Goal: Task Accomplishment & Management: Manage account settings

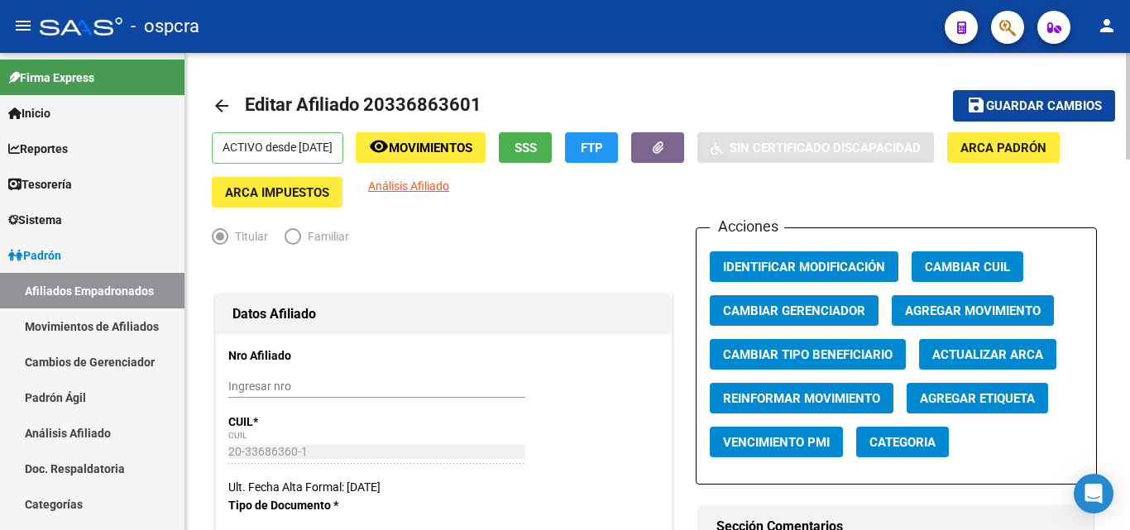
scroll to position [496, 0]
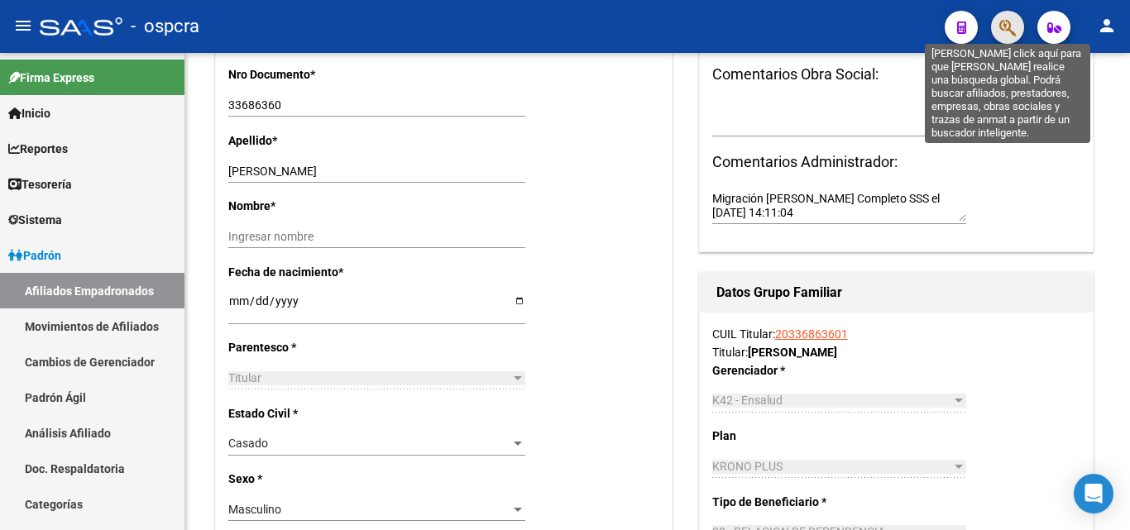
click at [1013, 23] on icon "button" at bounding box center [1007, 27] width 17 height 19
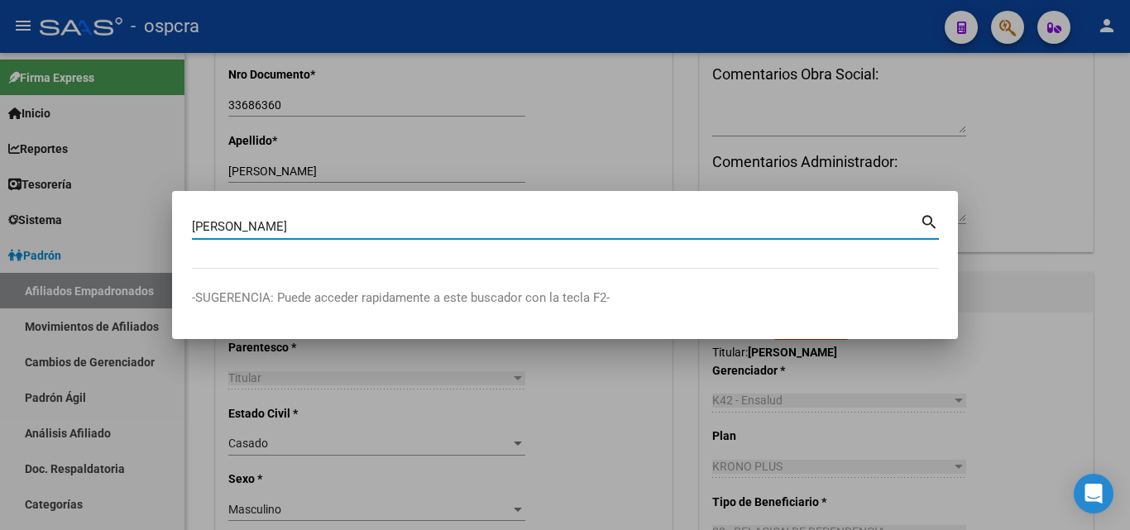
type input "peralta"
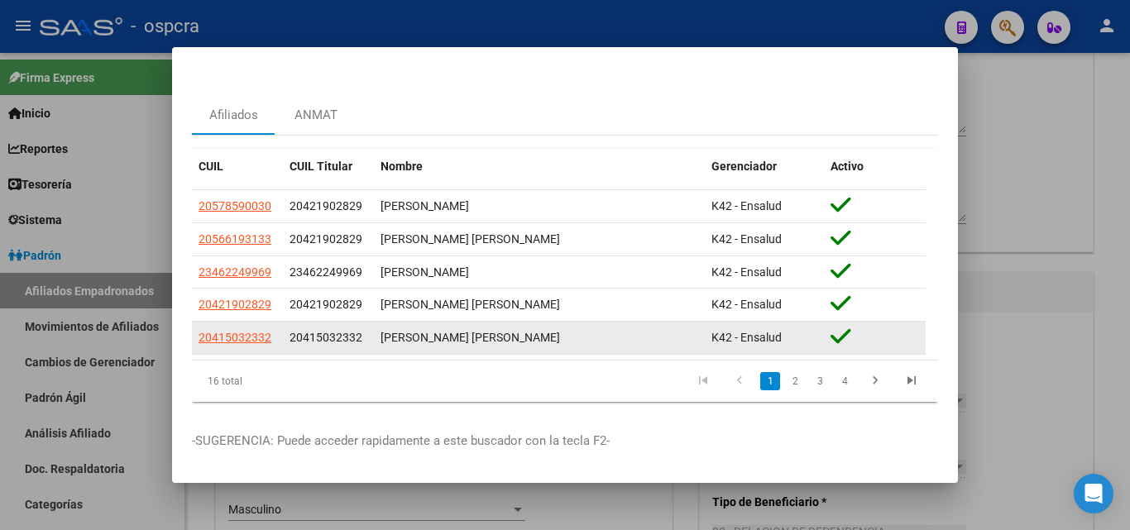
scroll to position [49, 0]
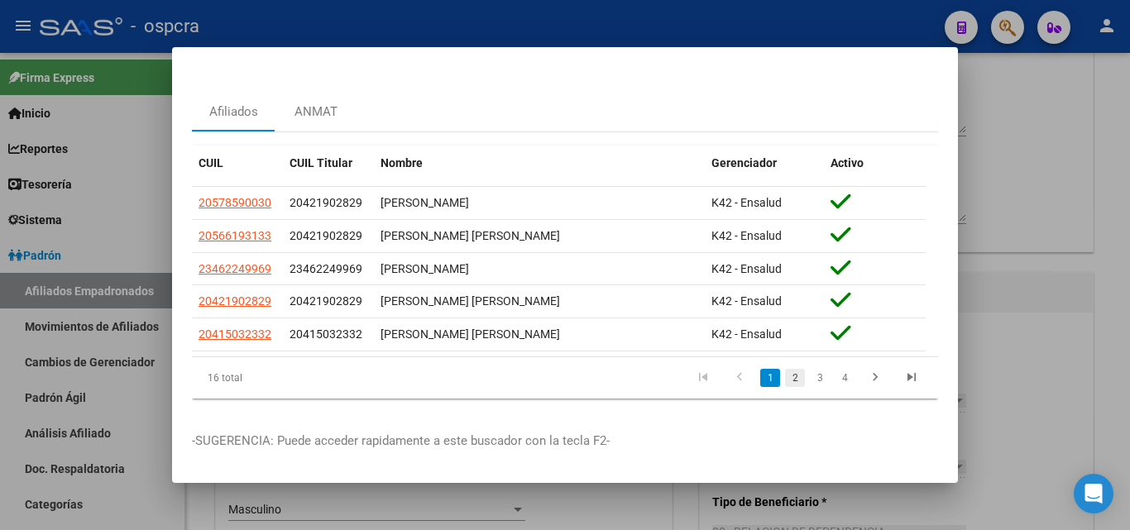
click at [786, 369] on link "2" at bounding box center [795, 378] width 20 height 18
click at [810, 369] on link "3" at bounding box center [820, 378] width 20 height 18
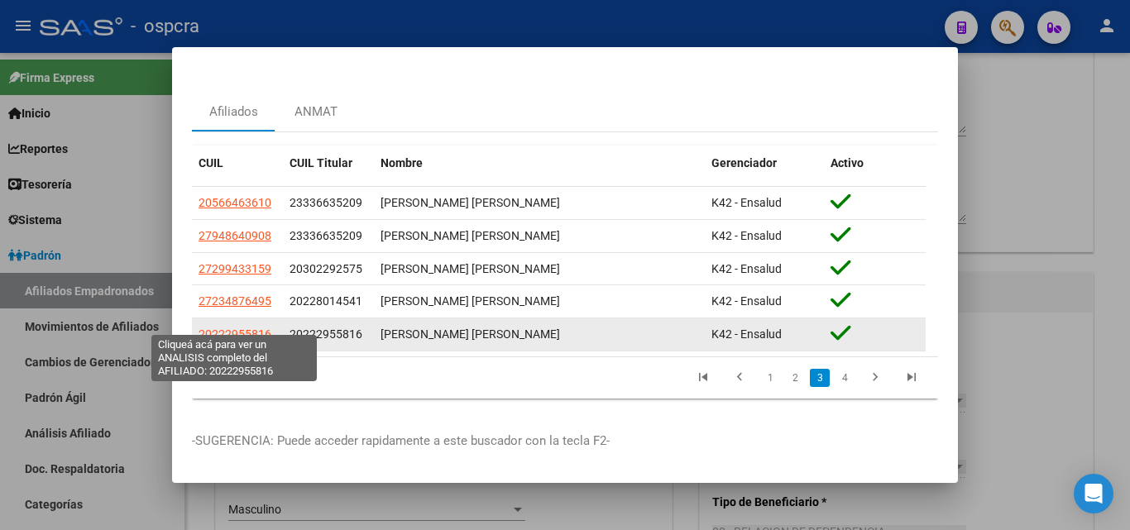
click at [222, 327] on span "20222955816" at bounding box center [234, 333] width 73 height 13
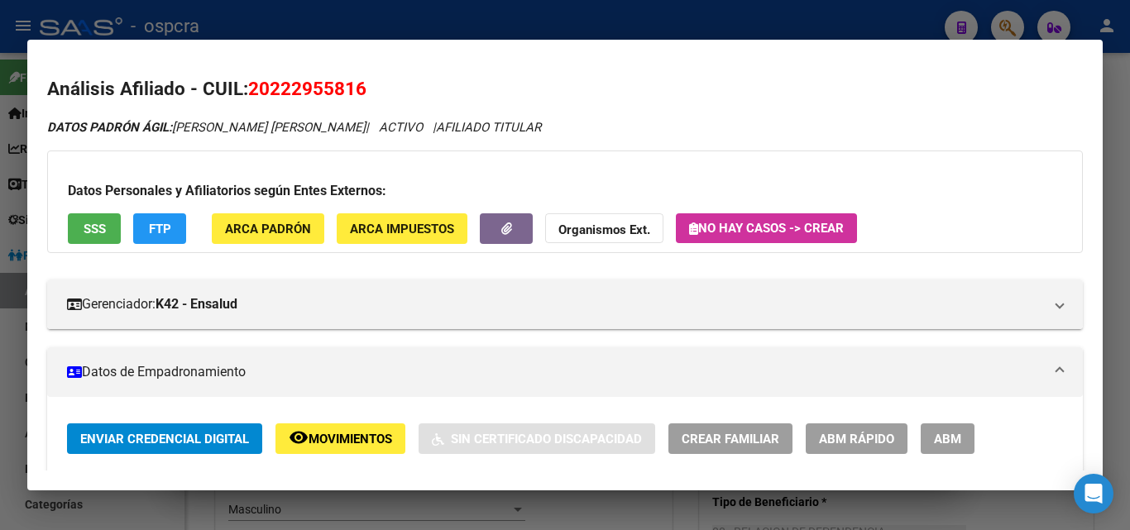
click at [949, 438] on span "ABM" at bounding box center [947, 439] width 27 height 15
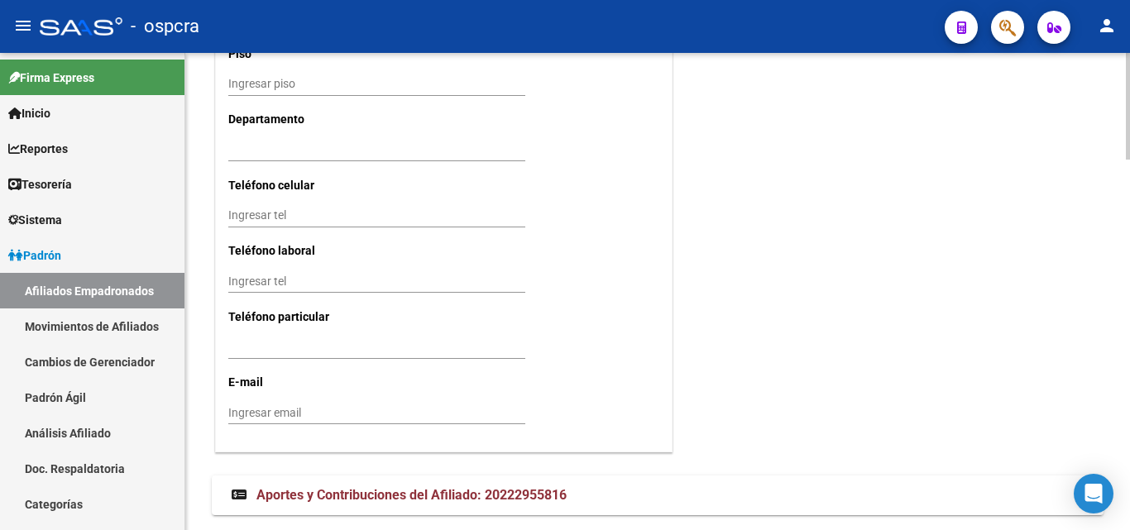
scroll to position [1651, 0]
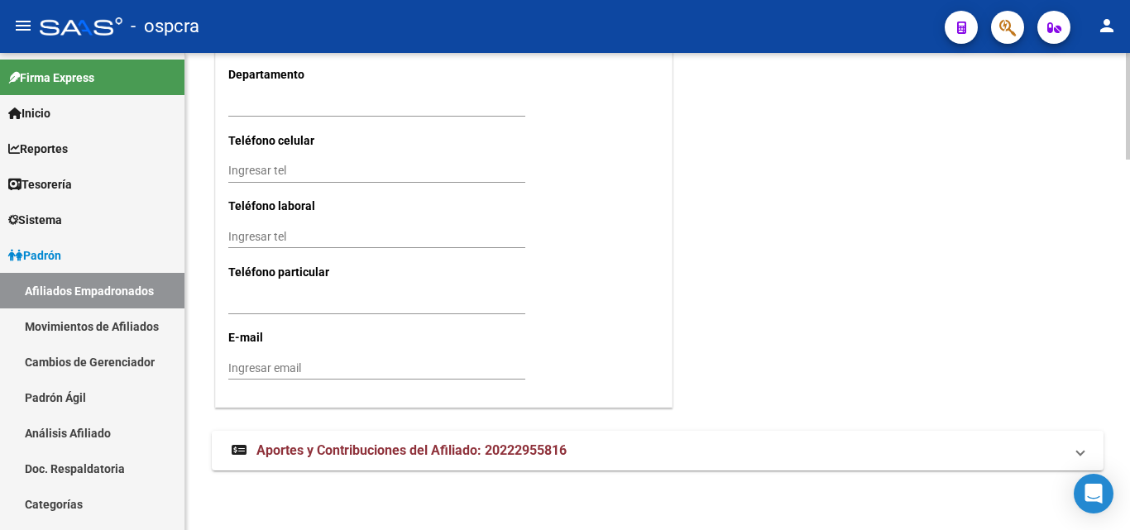
click at [232, 170] on input "Ingresar tel" at bounding box center [376, 171] width 297 height 14
type input "291533-7041"
drag, startPoint x: 468, startPoint y: 427, endPoint x: 469, endPoint y: 439, distance: 12.4
click at [466, 444] on span "Aportes y Contribuciones del Afiliado: 20222955816" at bounding box center [411, 450] width 310 height 16
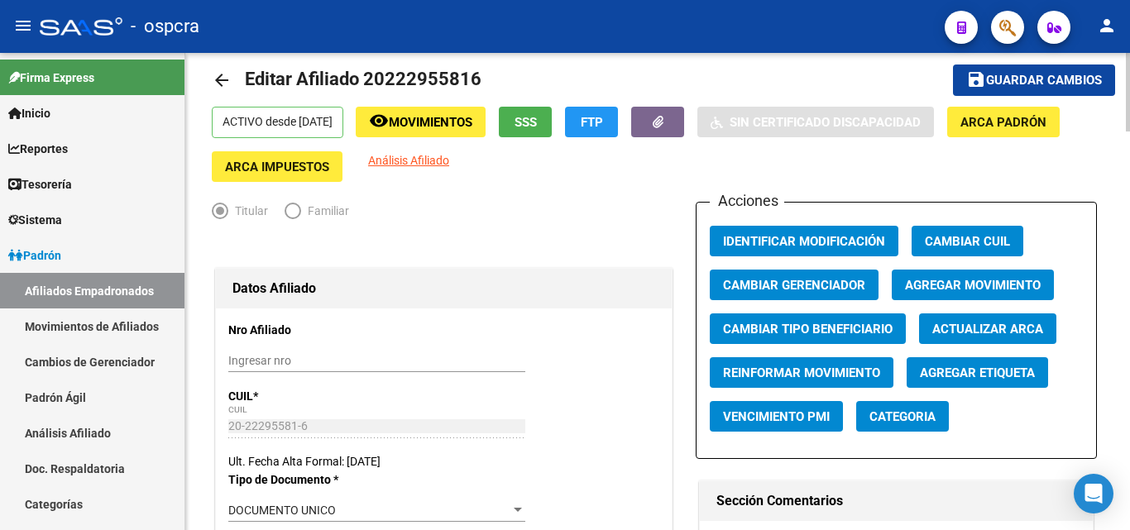
scroll to position [0, 0]
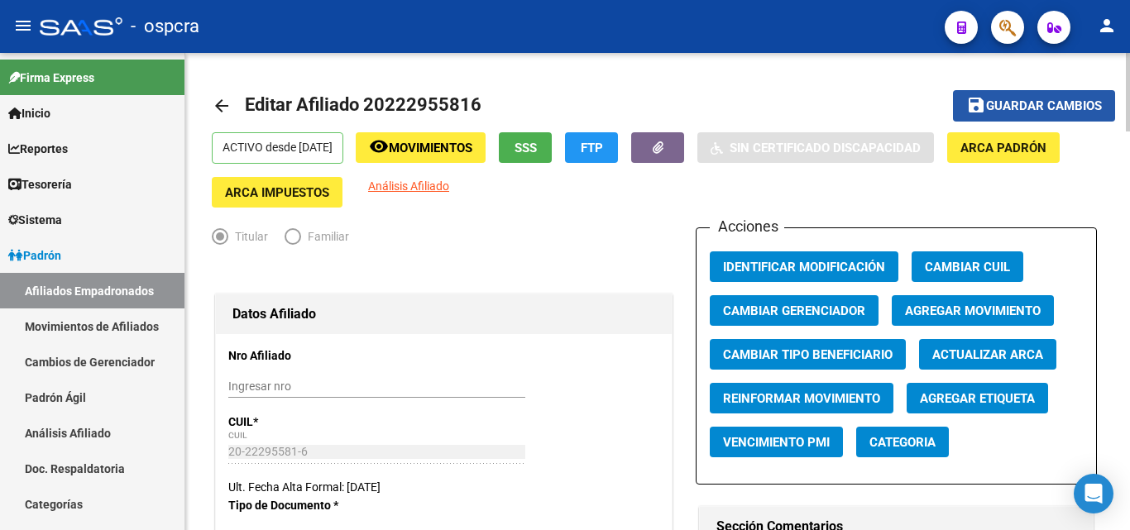
click at [1068, 94] on button "save Guardar cambios" at bounding box center [1034, 105] width 162 height 31
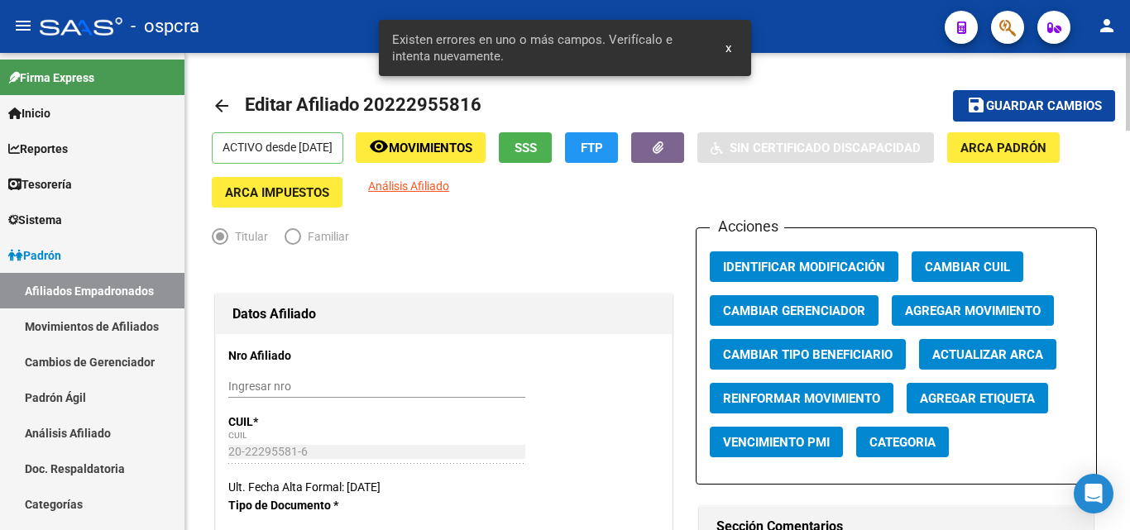
click at [1063, 108] on span "Guardar cambios" at bounding box center [1044, 106] width 116 height 15
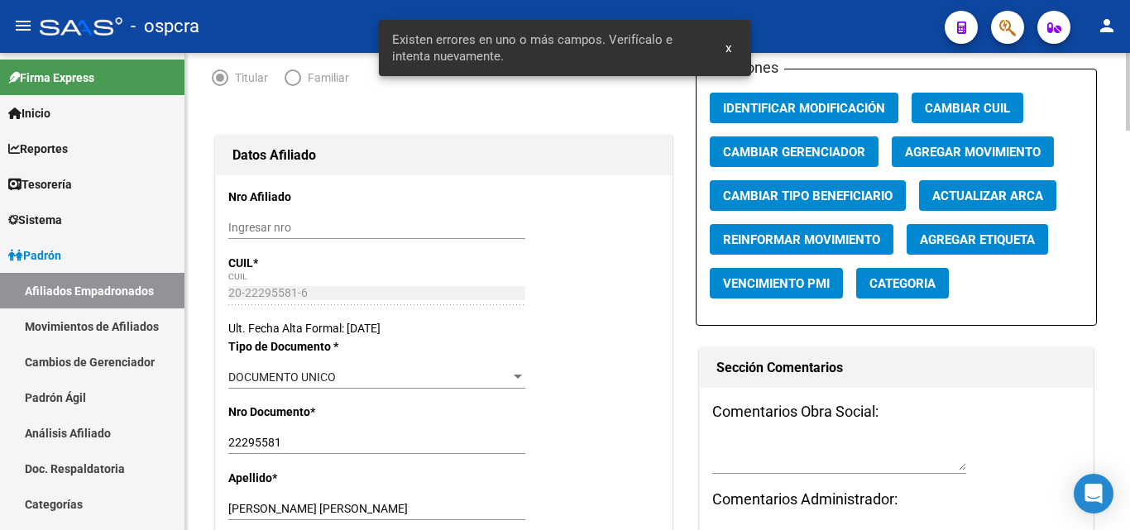
scroll to position [331, 0]
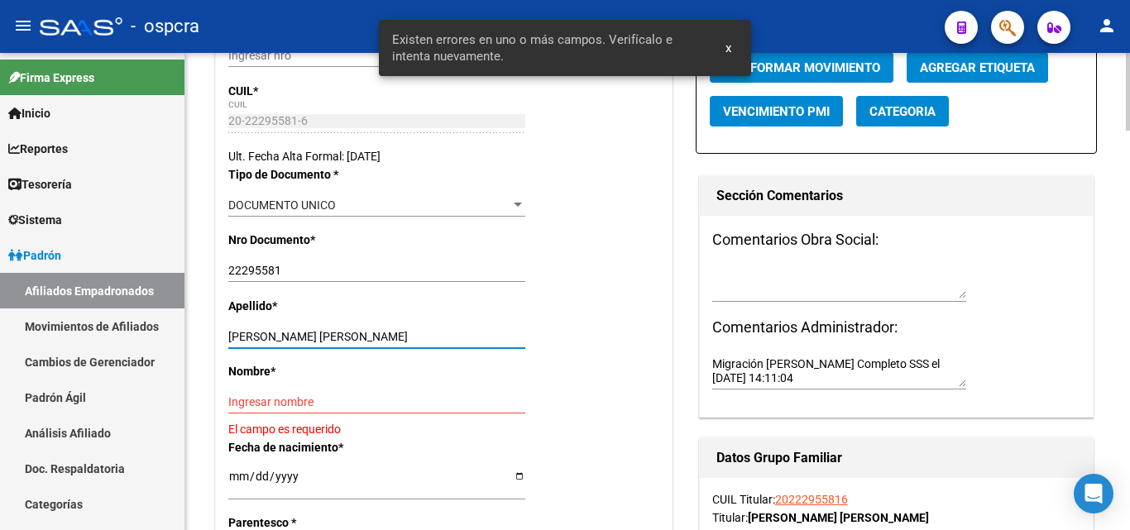
drag, startPoint x: 276, startPoint y: 332, endPoint x: 376, endPoint y: 333, distance: 100.1
click at [376, 333] on input "PERALTA RAUL EDUARDO" at bounding box center [376, 337] width 297 height 14
type input "PERALTA"
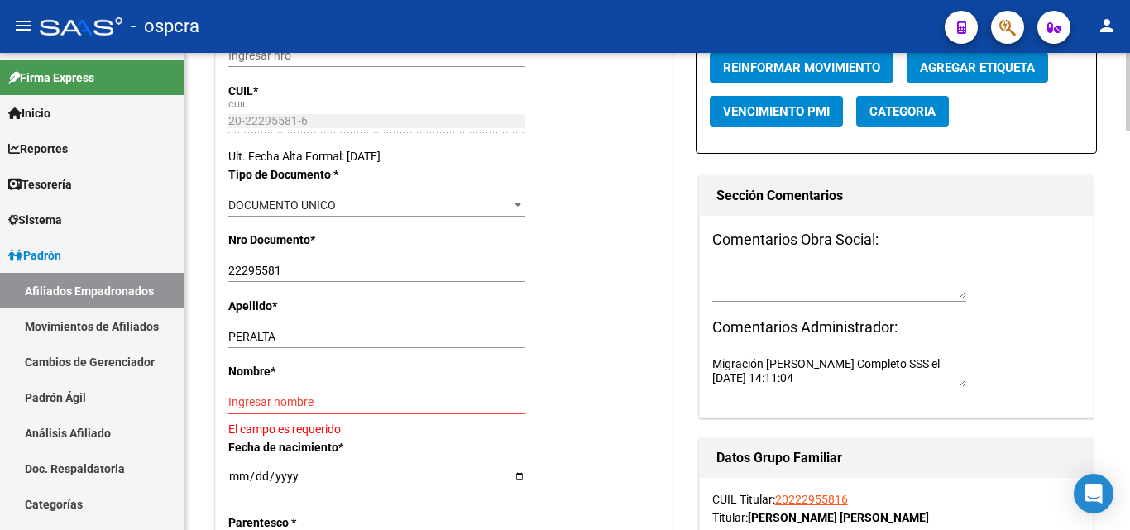
paste input "RAUL EDUARDO"
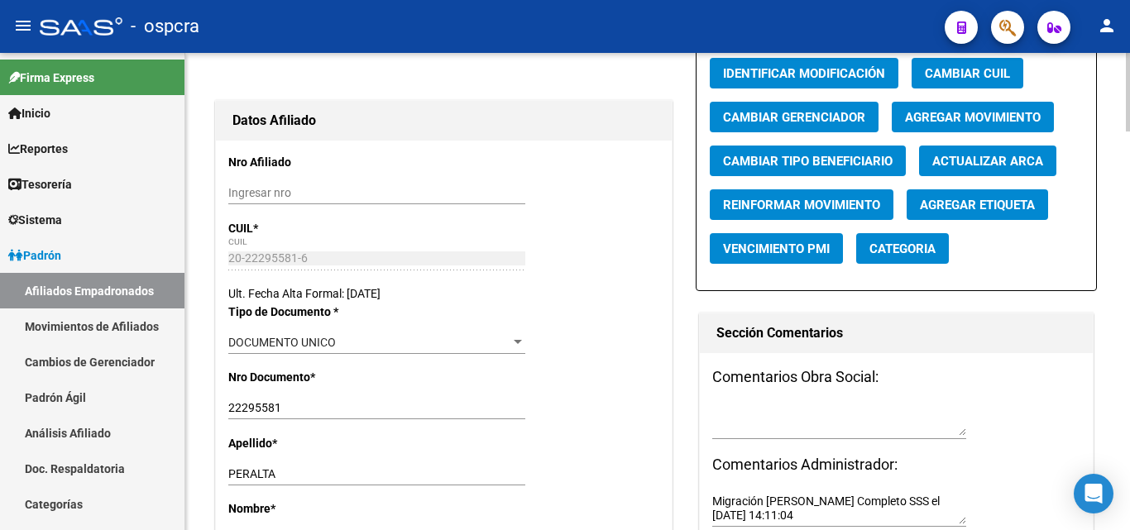
scroll to position [0, 0]
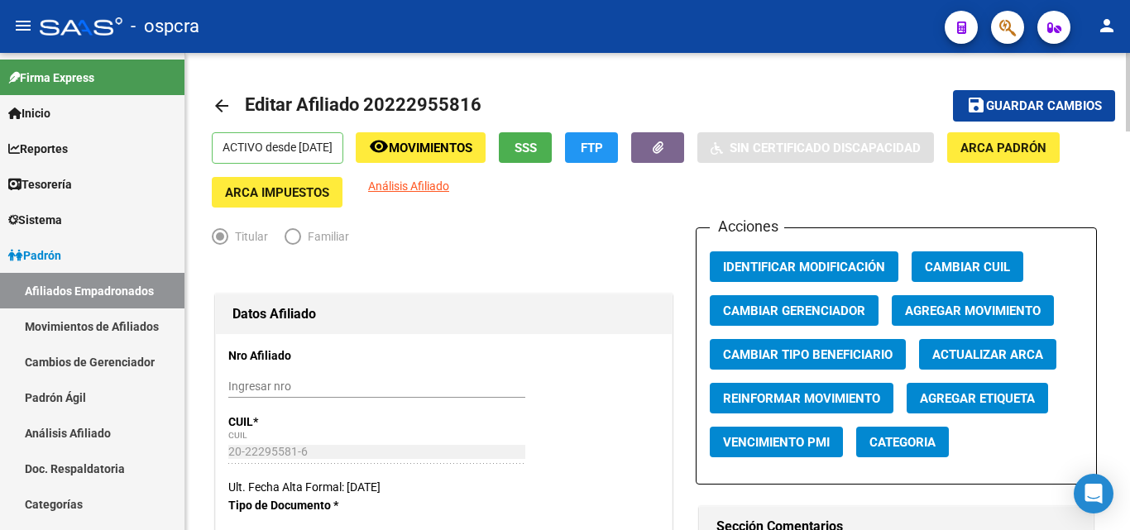
type input "RAUL EDUARDO"
click at [1035, 96] on button "save Guardar cambios" at bounding box center [1034, 105] width 162 height 31
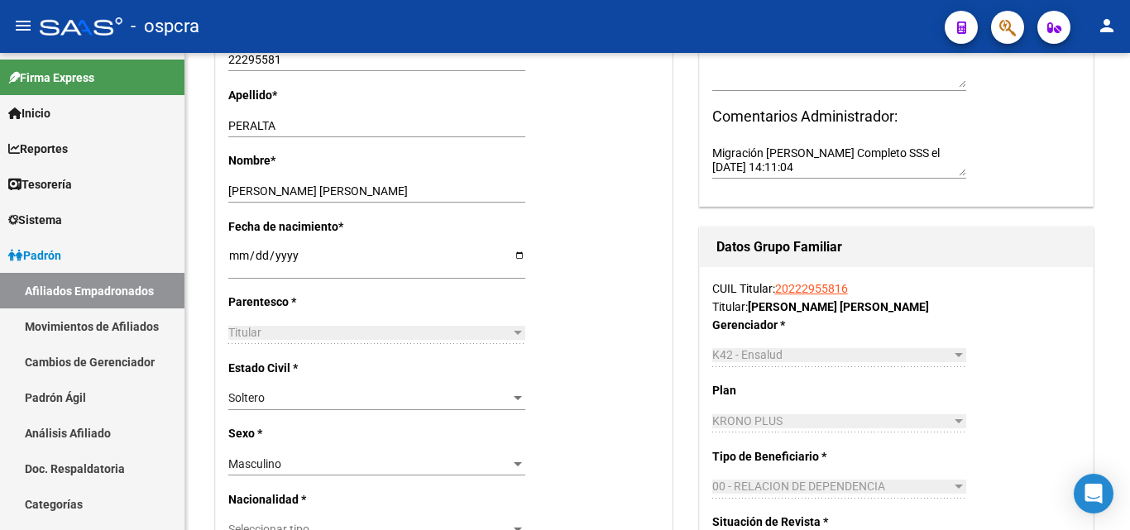
scroll to position [248, 0]
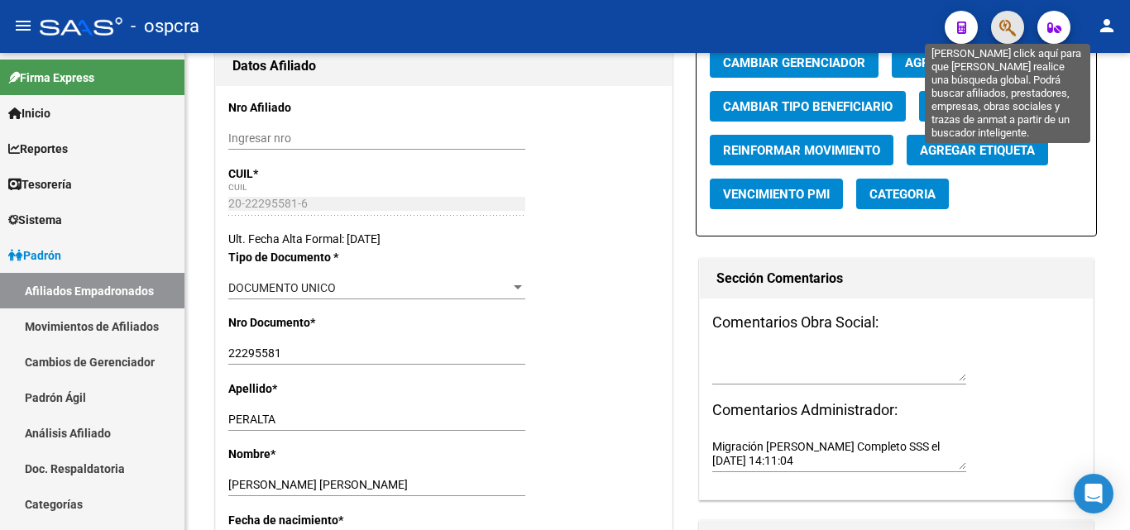
click at [1001, 28] on icon "button" at bounding box center [1007, 27] width 17 height 19
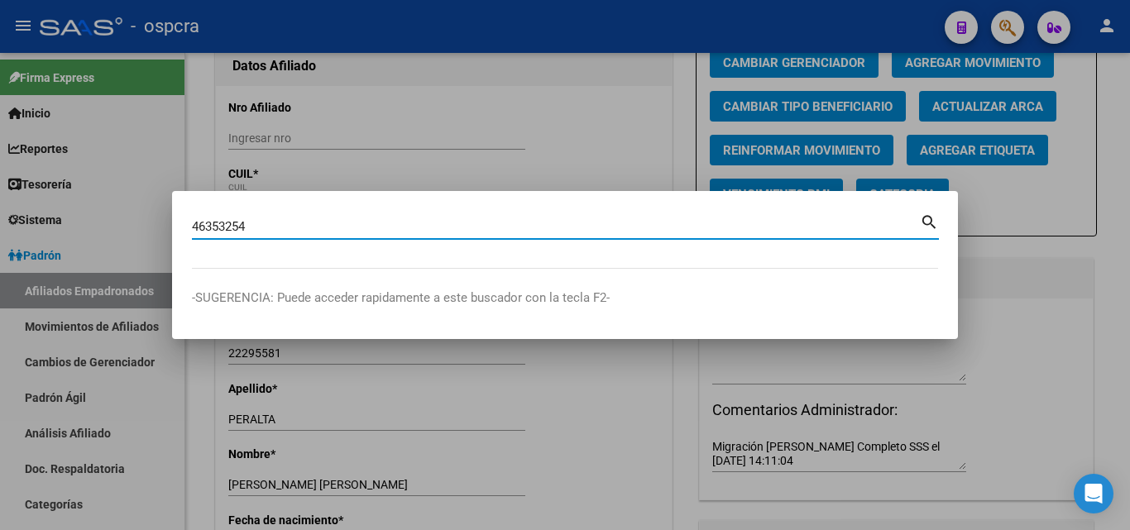
type input "46353254"
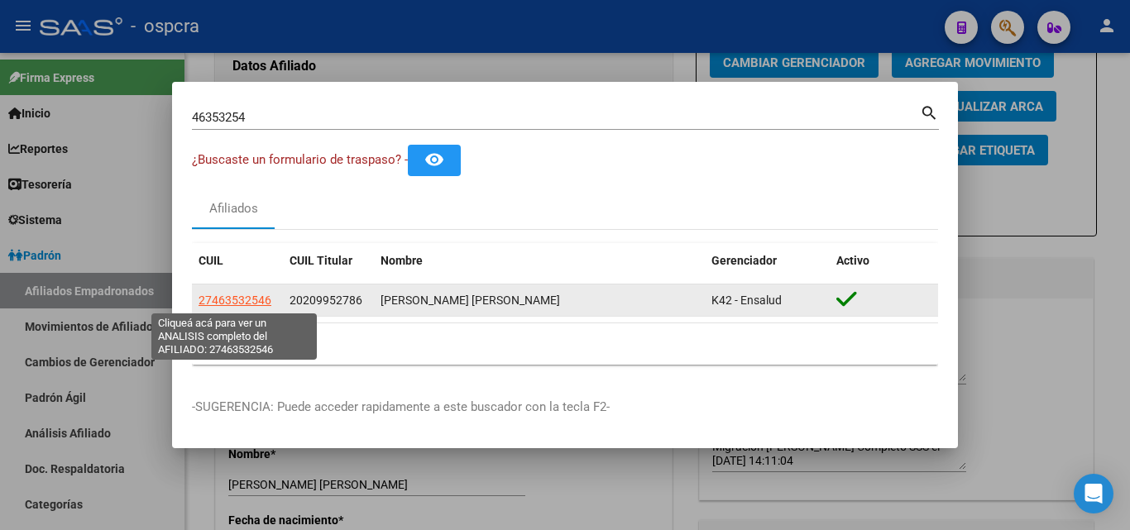
click at [237, 295] on span "27463532546" at bounding box center [234, 300] width 73 height 13
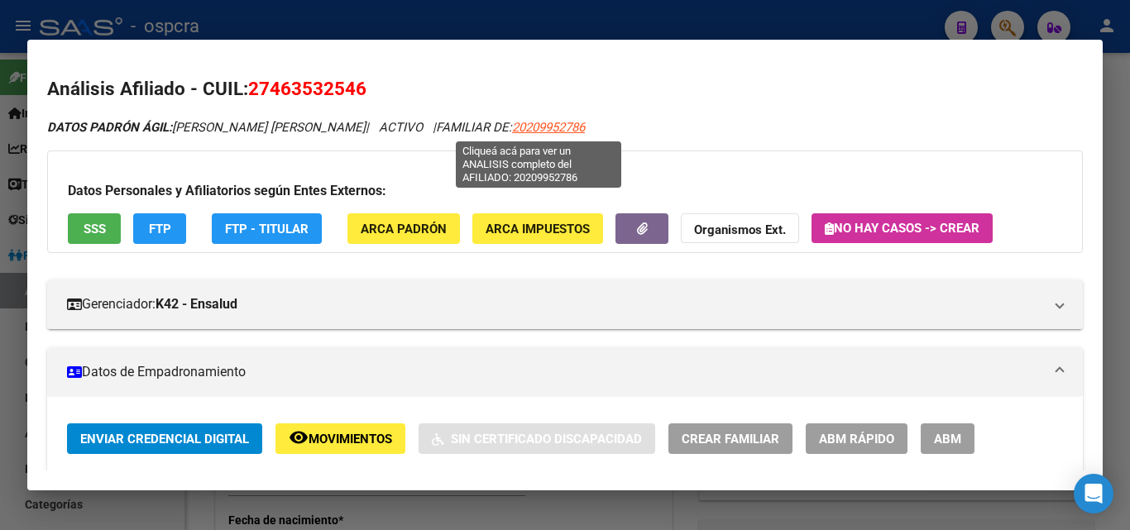
click at [548, 125] on span "20209952786" at bounding box center [548, 127] width 73 height 15
type textarea "20209952786"
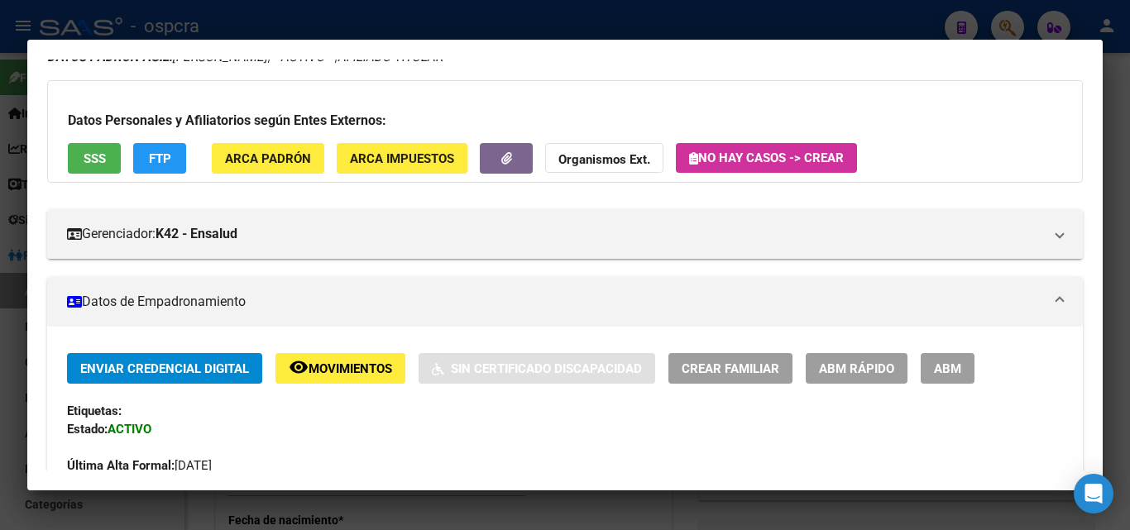
scroll to position [165, 0]
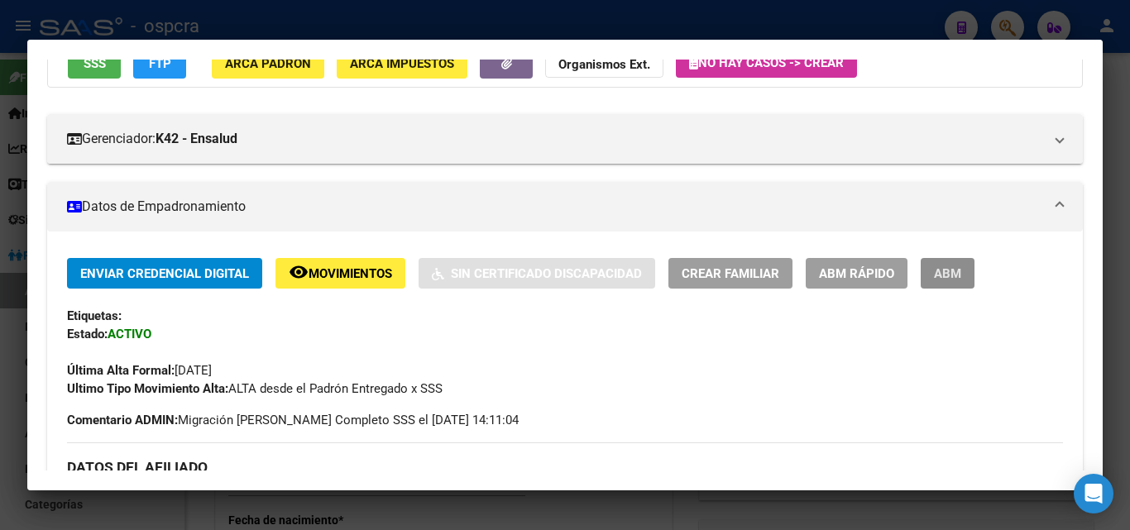
click at [947, 271] on span "ABM" at bounding box center [947, 273] width 27 height 15
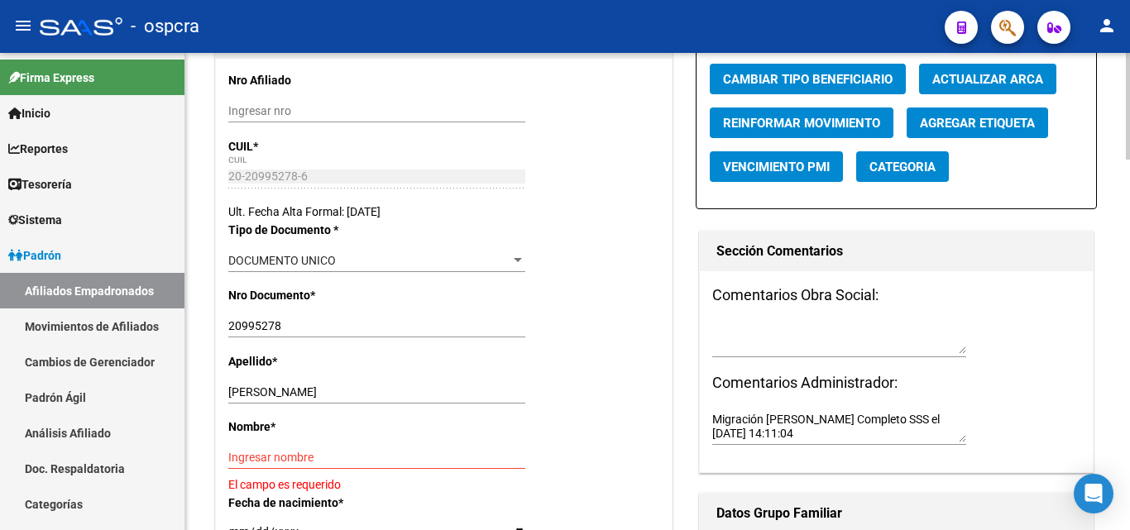
scroll to position [248, 0]
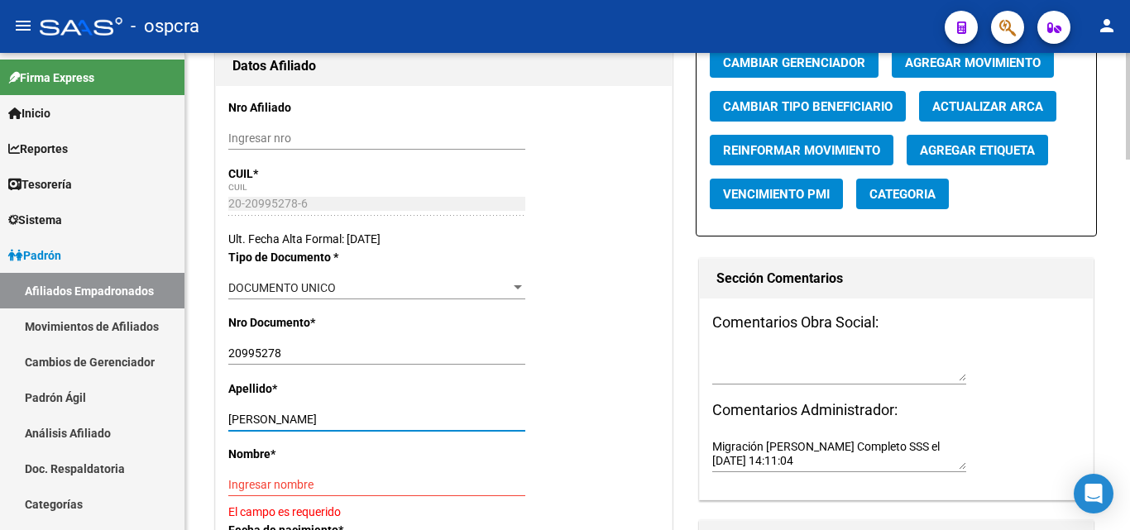
drag, startPoint x: 301, startPoint y: 420, endPoint x: 423, endPoint y: 419, distance: 121.6
click at [423, 419] on input "RODRIGUEZ MIGUEL ANGEL" at bounding box center [376, 420] width 297 height 14
type input "RODRIGUEZ"
drag, startPoint x: 295, startPoint y: 474, endPoint x: 278, endPoint y: 482, distance: 19.2
paste input "MIGUEL ANGEL"
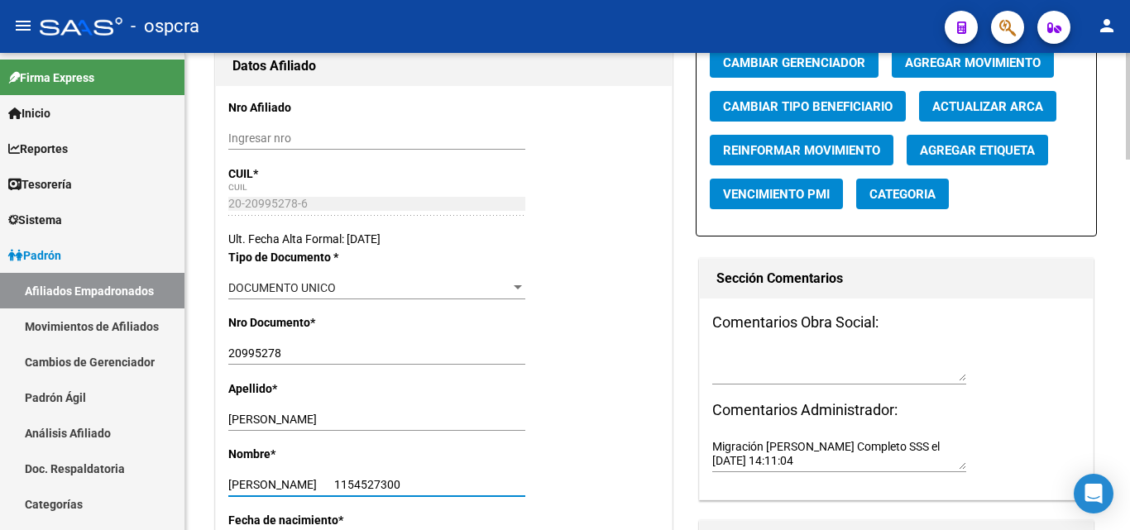
drag, startPoint x: 328, startPoint y: 481, endPoint x: 394, endPoint y: 478, distance: 66.2
click at [394, 478] on input "MIGUEL ANGEL 1154527300" at bounding box center [376, 485] width 297 height 14
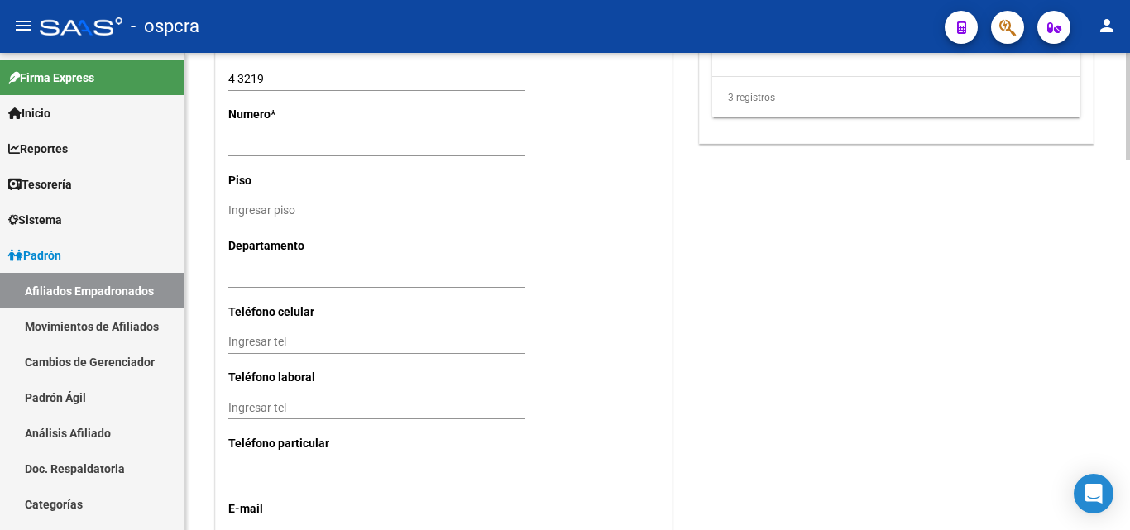
scroll to position [1651, 0]
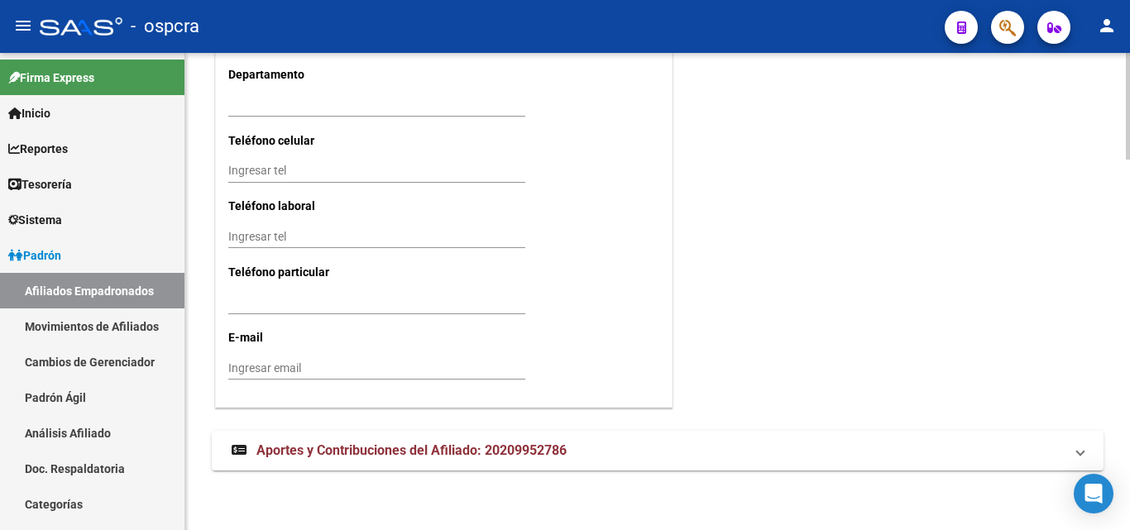
type input "MIGUEL ANGEL"
paste input "1154527300"
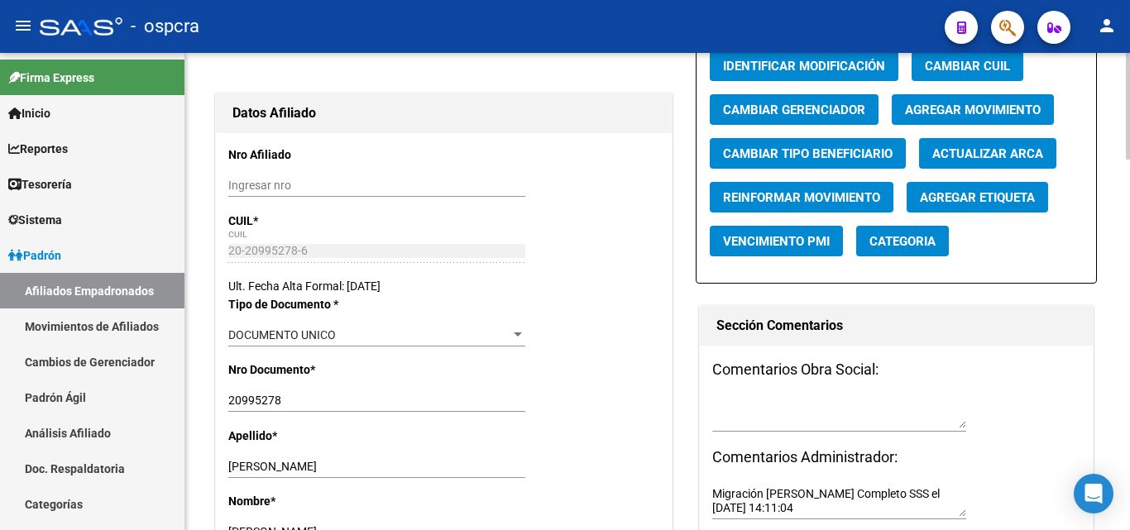
scroll to position [0, 0]
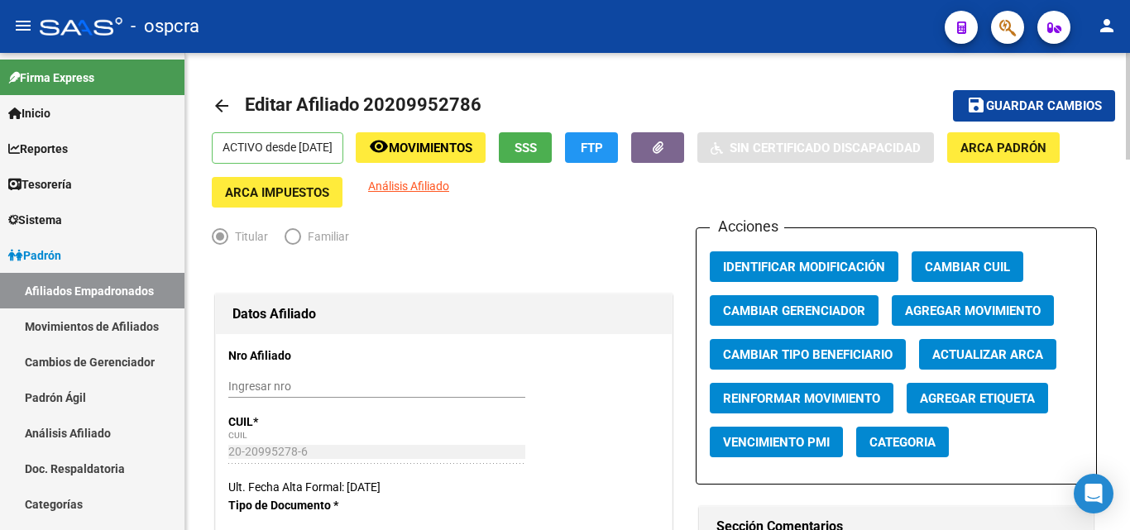
type input "1154527300"
click at [1054, 97] on button "save Guardar cambios" at bounding box center [1034, 105] width 162 height 31
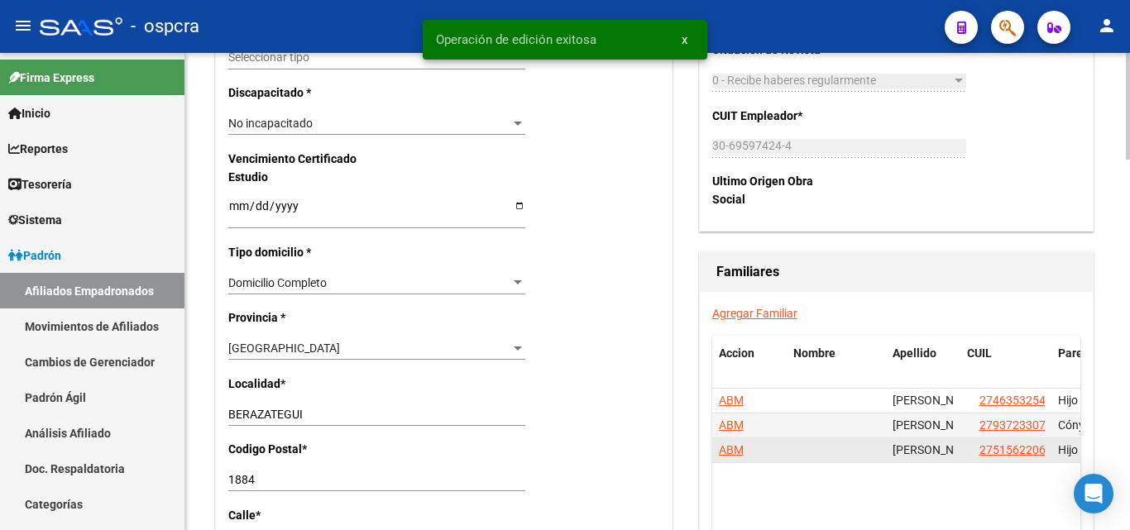
scroll to position [1075, 0]
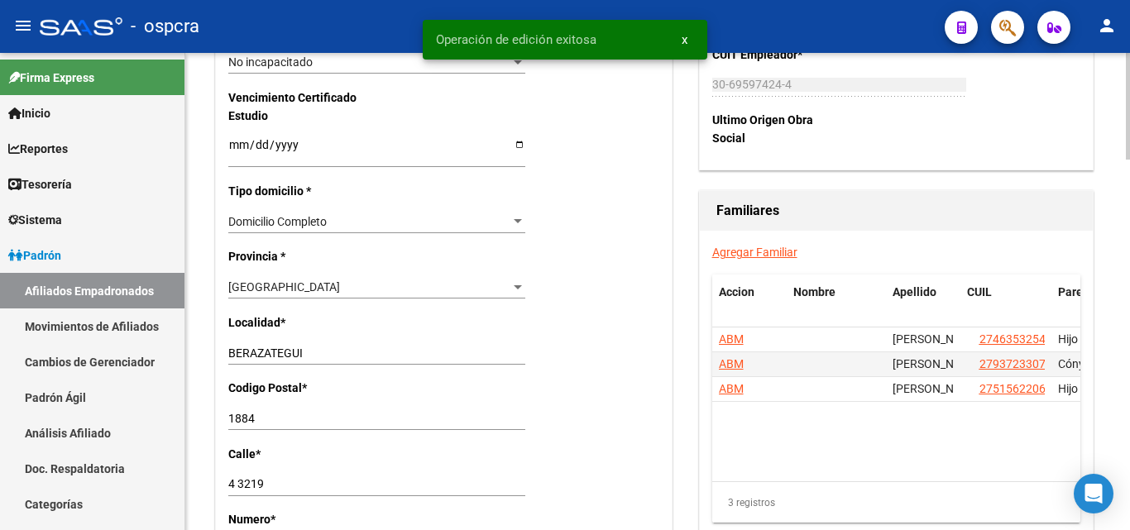
drag, startPoint x: 891, startPoint y: 495, endPoint x: 929, endPoint y: 498, distance: 38.9
click at [929, 498] on div "3 registros" at bounding box center [896, 502] width 368 height 41
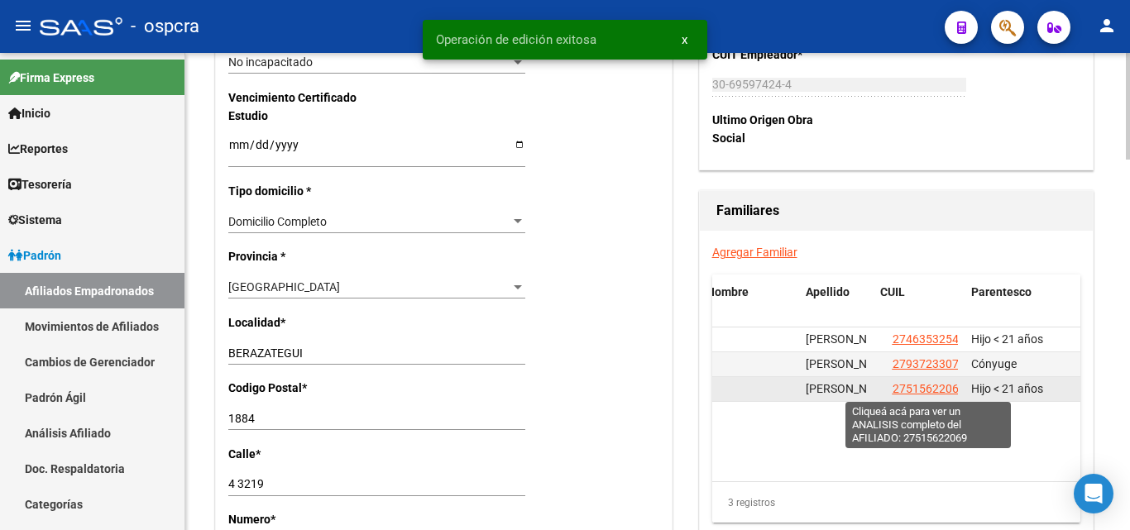
click at [923, 391] on span "27515622069" at bounding box center [928, 388] width 73 height 13
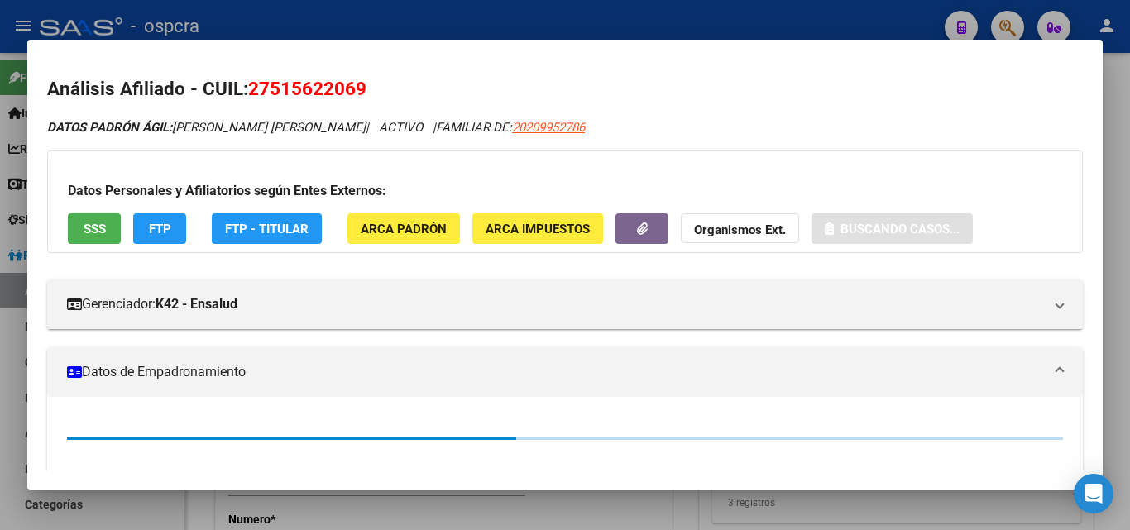
click at [0, 357] on div at bounding box center [565, 265] width 1130 height 530
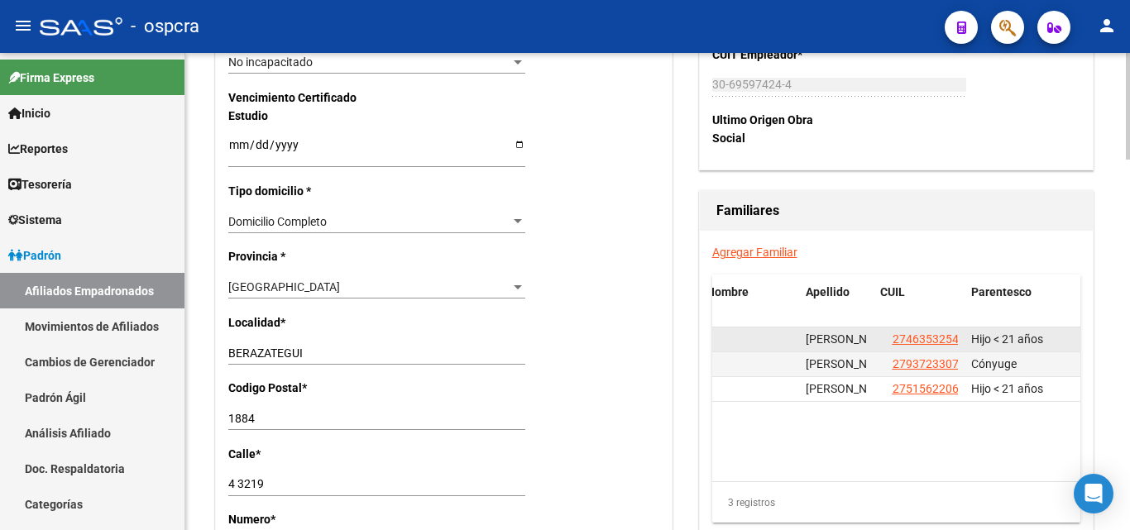
drag, startPoint x: 842, startPoint y: 344, endPoint x: 928, endPoint y: 337, distance: 86.3
click at [859, 345] on span "RODRIGUEZ DANILA MAILEN" at bounding box center [894, 338] width 179 height 13
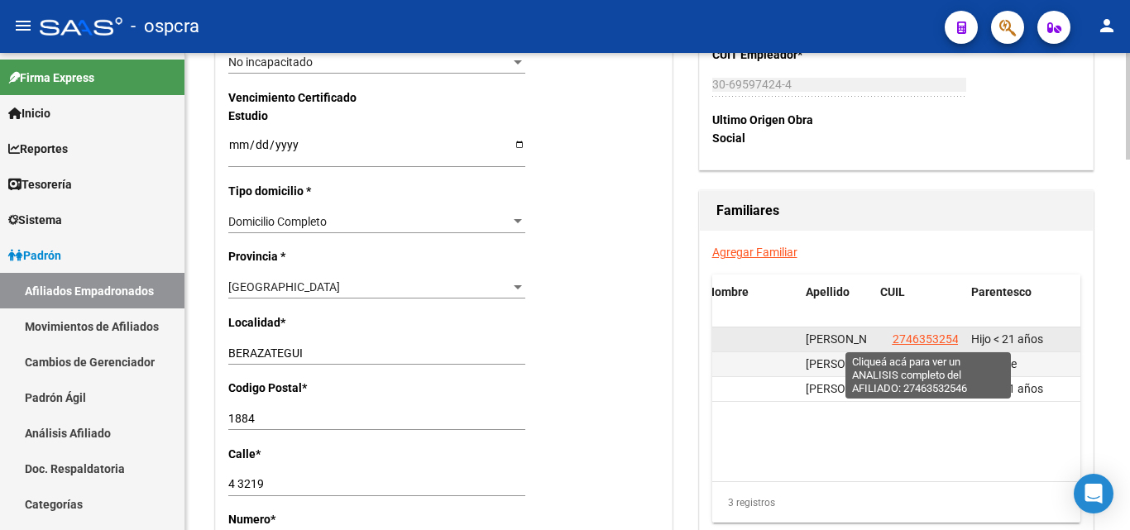
click at [930, 337] on span "27463532546" at bounding box center [928, 338] width 73 height 13
type textarea "27463532546"
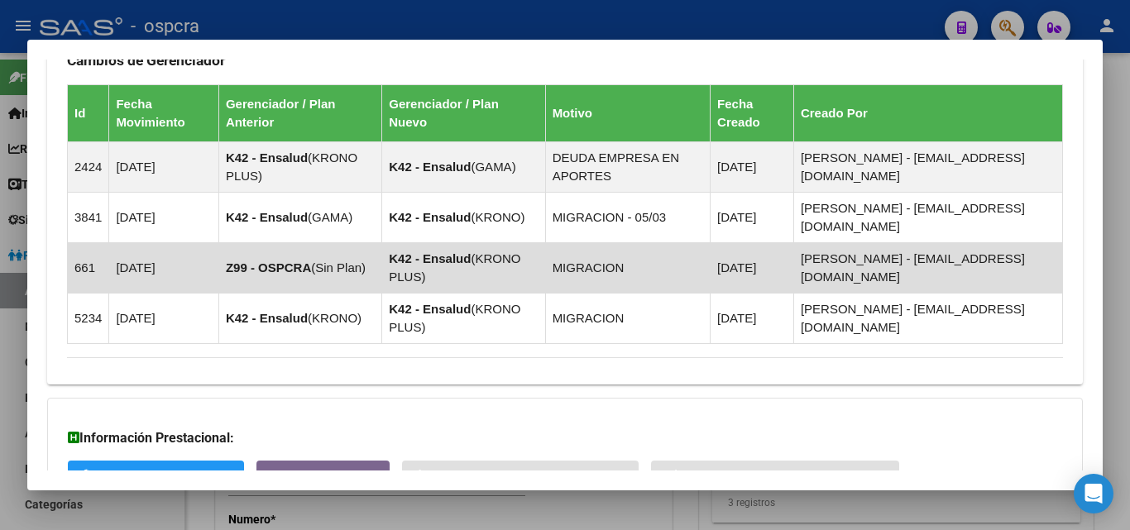
scroll to position [1265, 0]
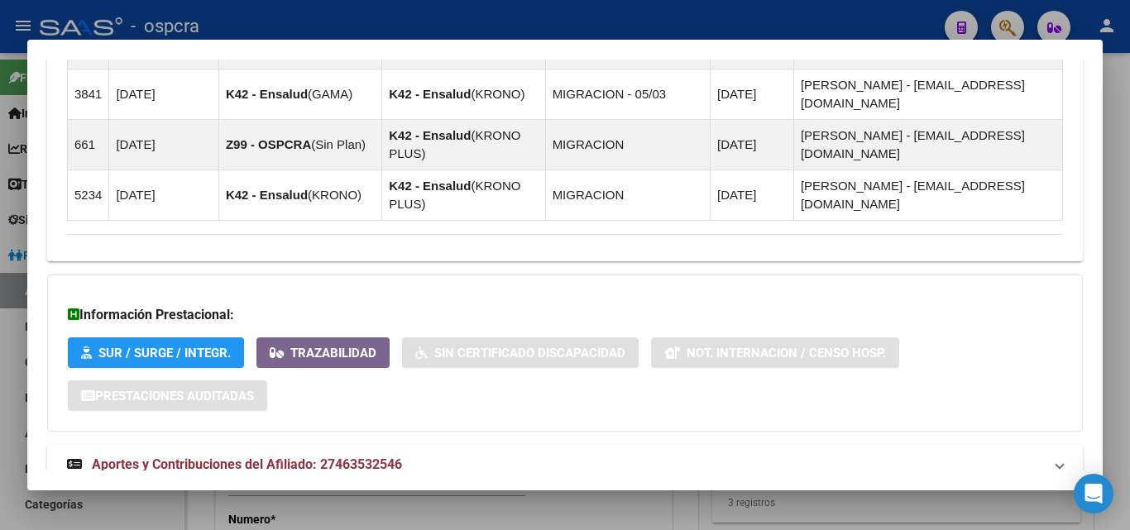
click at [0, 448] on div at bounding box center [565, 265] width 1130 height 530
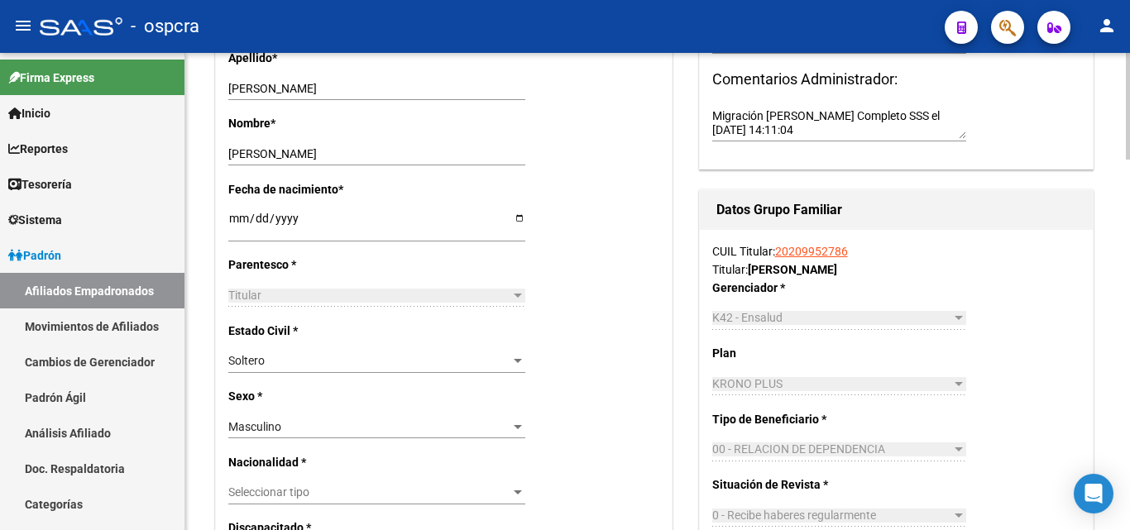
scroll to position [83, 0]
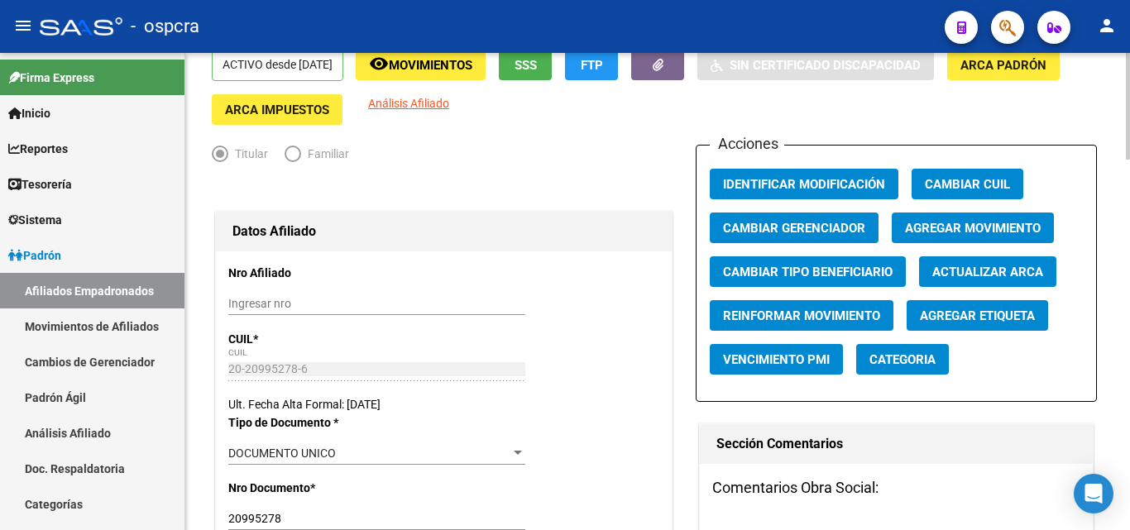
drag, startPoint x: 513, startPoint y: 217, endPoint x: 531, endPoint y: 216, distance: 18.2
click at [508, 218] on div "Datos Afiliado" at bounding box center [444, 232] width 456 height 40
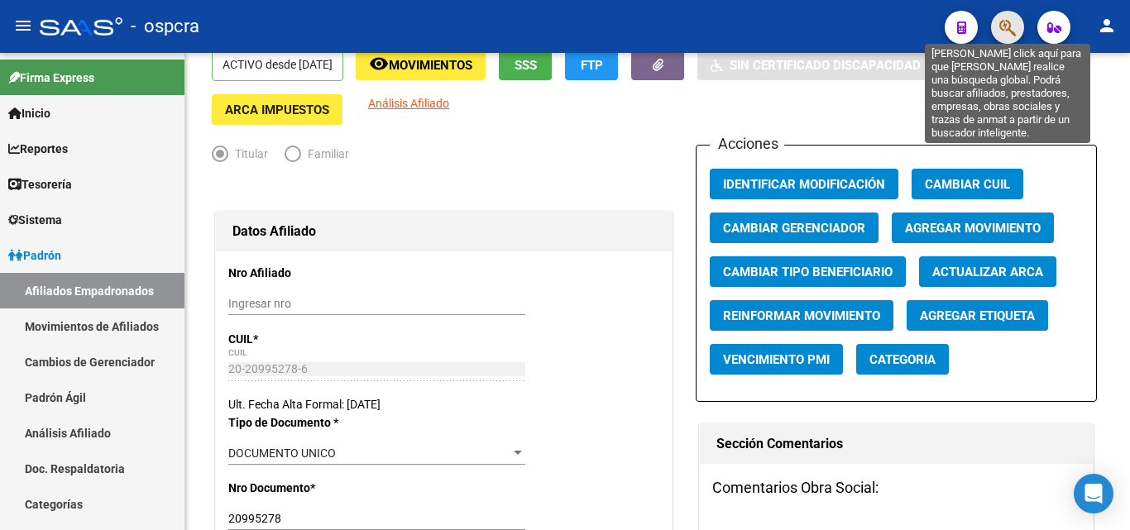
click at [1001, 20] on icon "button" at bounding box center [1007, 27] width 17 height 19
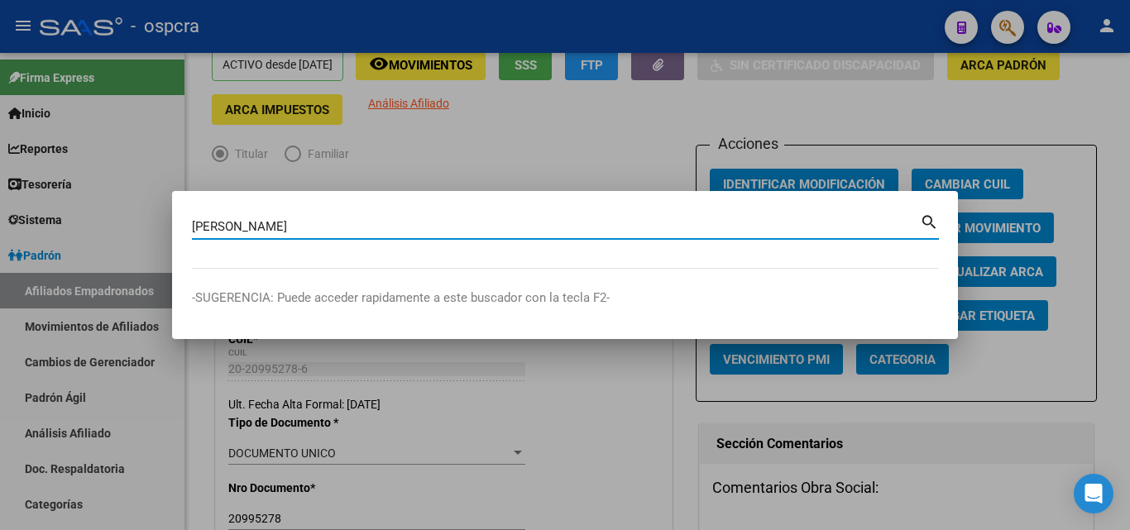
type input "benitez"
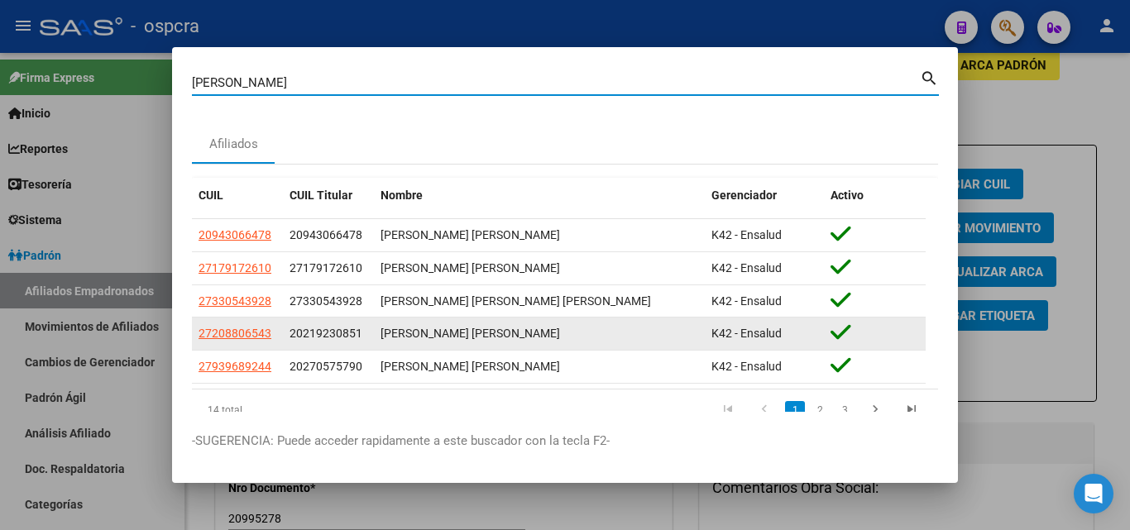
scroll to position [49, 0]
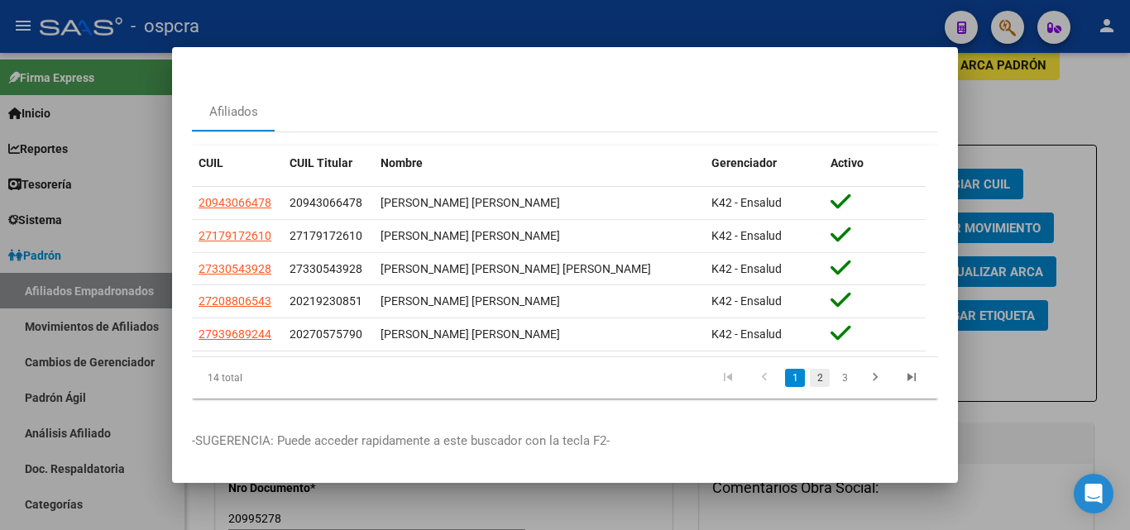
click at [810, 369] on link "2" at bounding box center [820, 378] width 20 height 18
click at [839, 370] on link "3" at bounding box center [844, 378] width 20 height 18
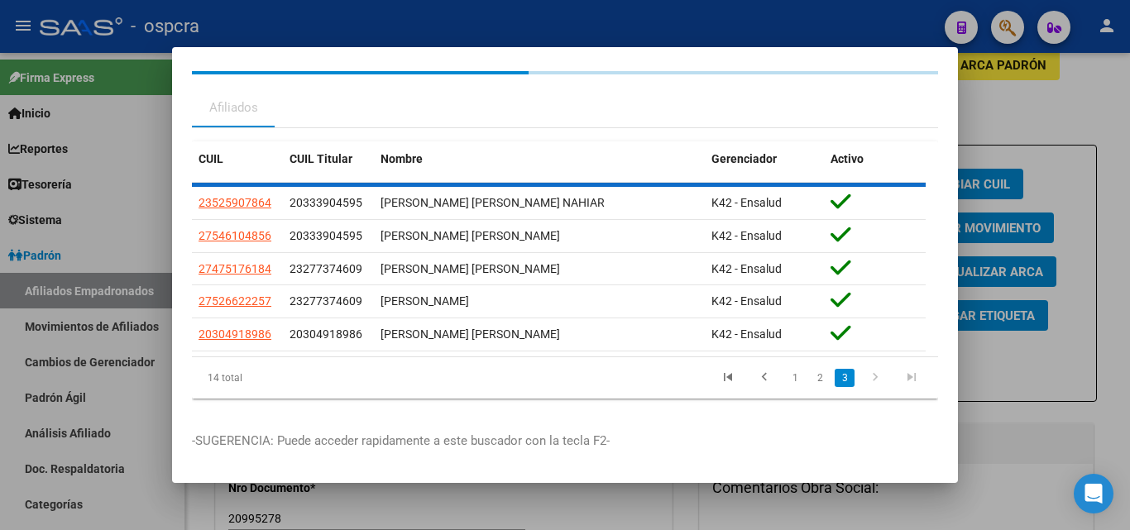
scroll to position [15, 0]
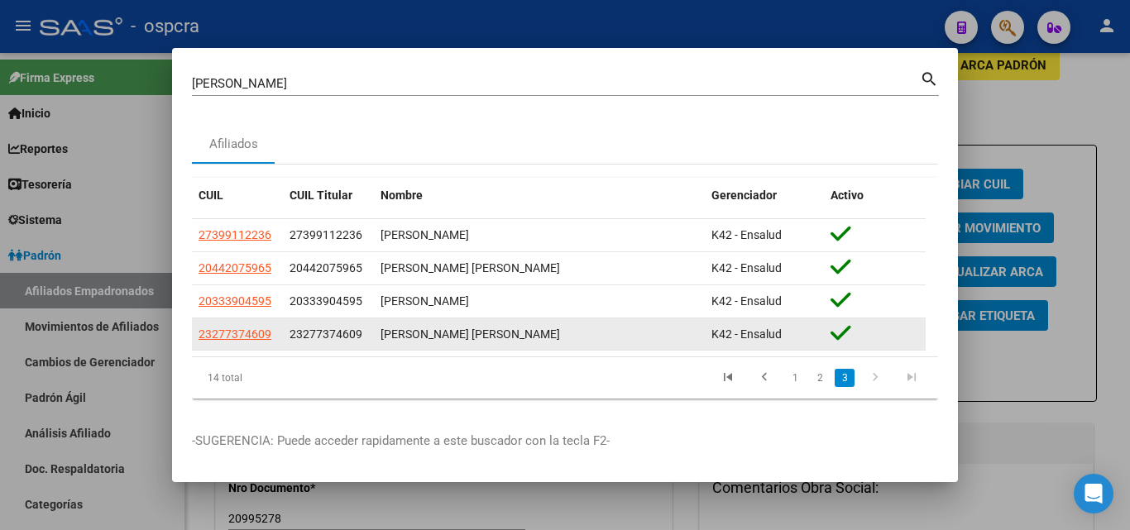
click at [264, 325] on app-link-go-to "23277374609" at bounding box center [234, 334] width 73 height 19
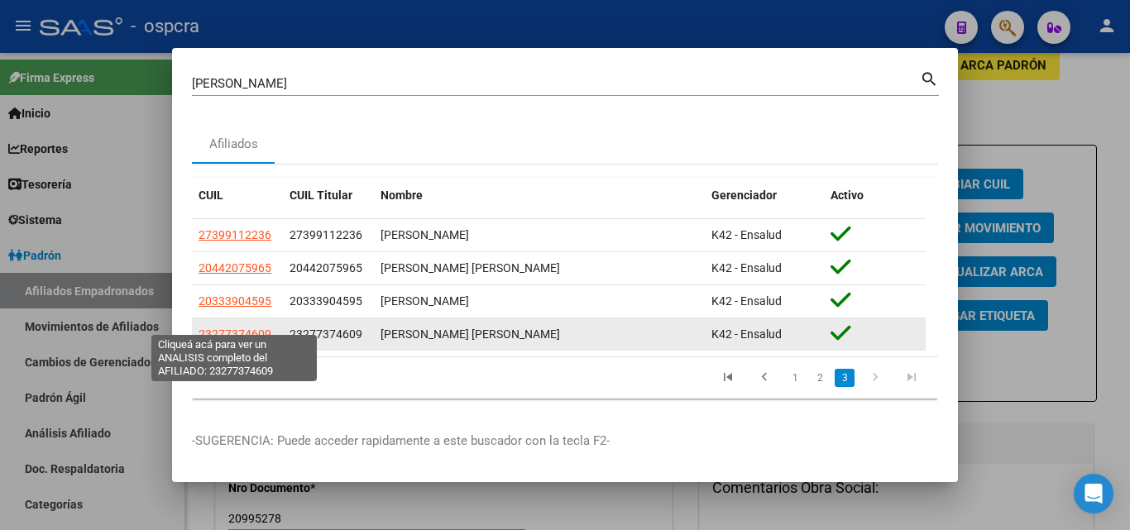
click at [248, 327] on span "23277374609" at bounding box center [234, 333] width 73 height 13
type textarea "23277374609"
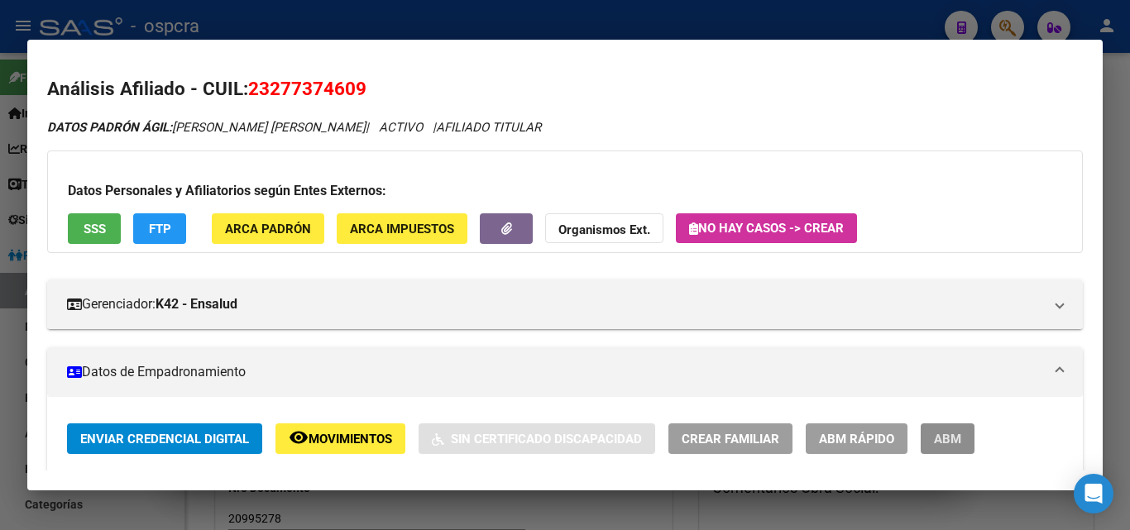
click at [953, 450] on button "ABM" at bounding box center [947, 438] width 54 height 31
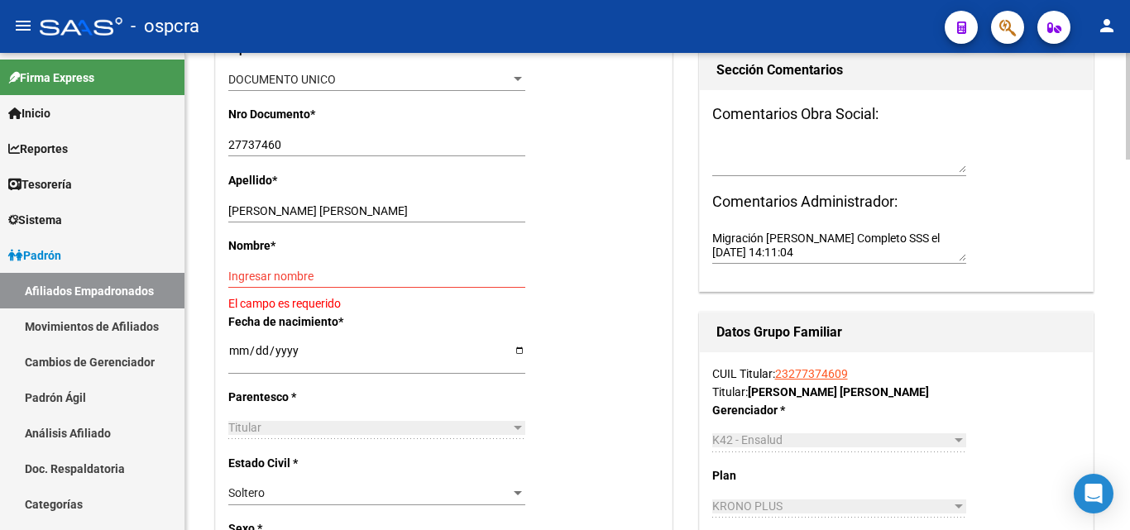
scroll to position [496, 0]
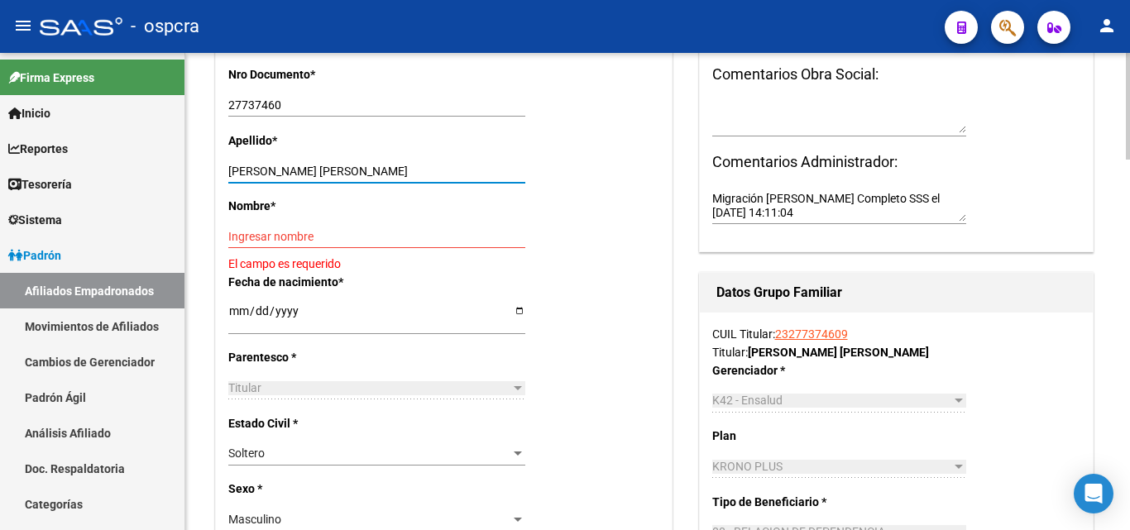
drag, startPoint x: 281, startPoint y: 165, endPoint x: 349, endPoint y: 161, distance: 67.9
click at [349, 161] on div "BENITEZ SILVIO ARIEL Ingresar apellido" at bounding box center [376, 171] width 297 height 23
type input "BENITEZ"
paste input "SILVIO ARIEL"
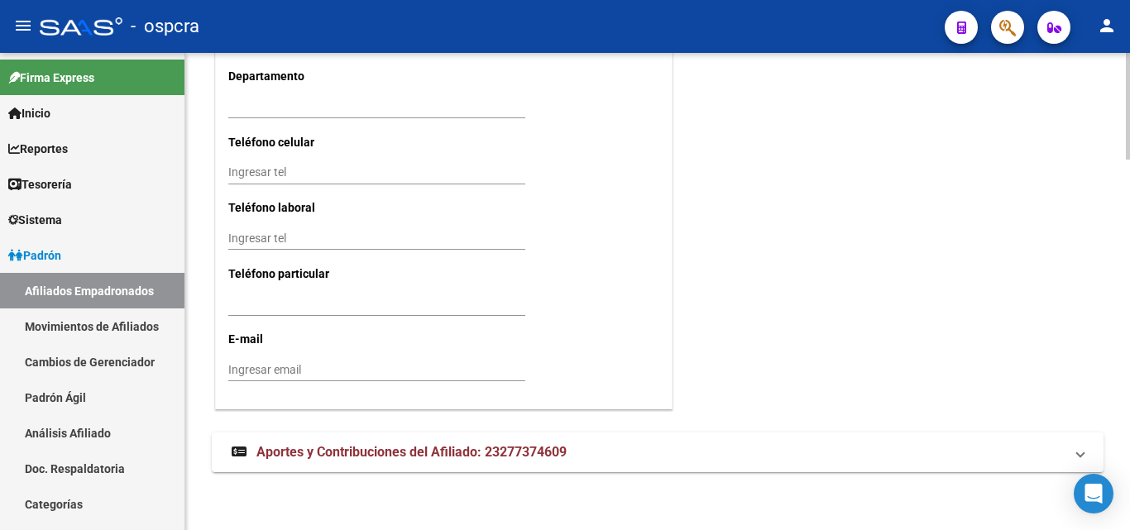
scroll to position [1651, 0]
type input "SILVIO ARIEL"
click at [241, 173] on input "Ingresar tel" at bounding box center [376, 171] width 297 height 14
click at [260, 165] on input "1139764052" at bounding box center [376, 171] width 297 height 14
click at [352, 166] on input "1137964052" at bounding box center [376, 171] width 297 height 14
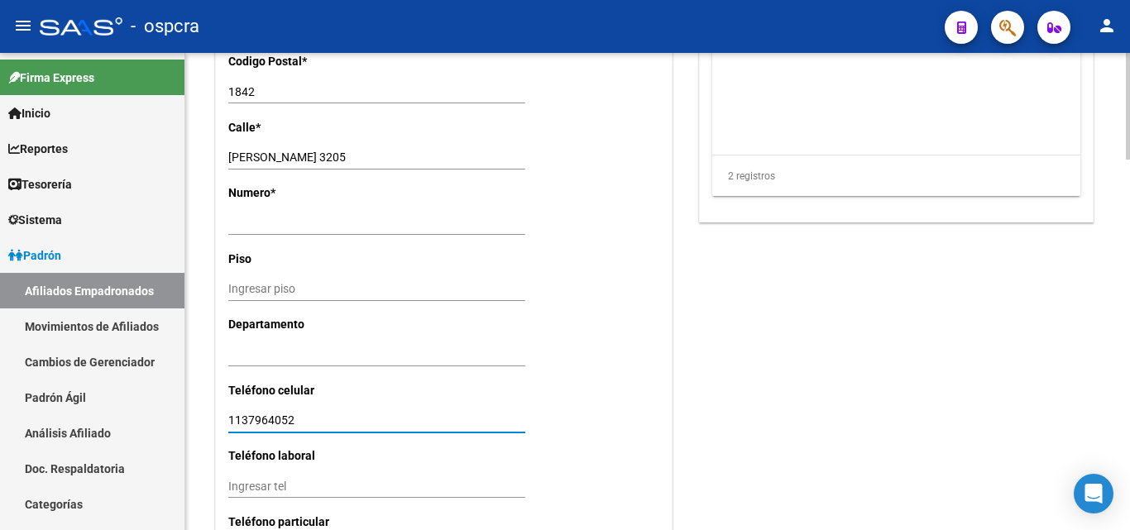
scroll to position [1403, 0]
click at [348, 419] on input "1137964052" at bounding box center [376, 419] width 297 height 14
click at [270, 415] on input "1137964052" at bounding box center [376, 419] width 297 height 14
click at [303, 420] on input "1137964052" at bounding box center [376, 419] width 297 height 14
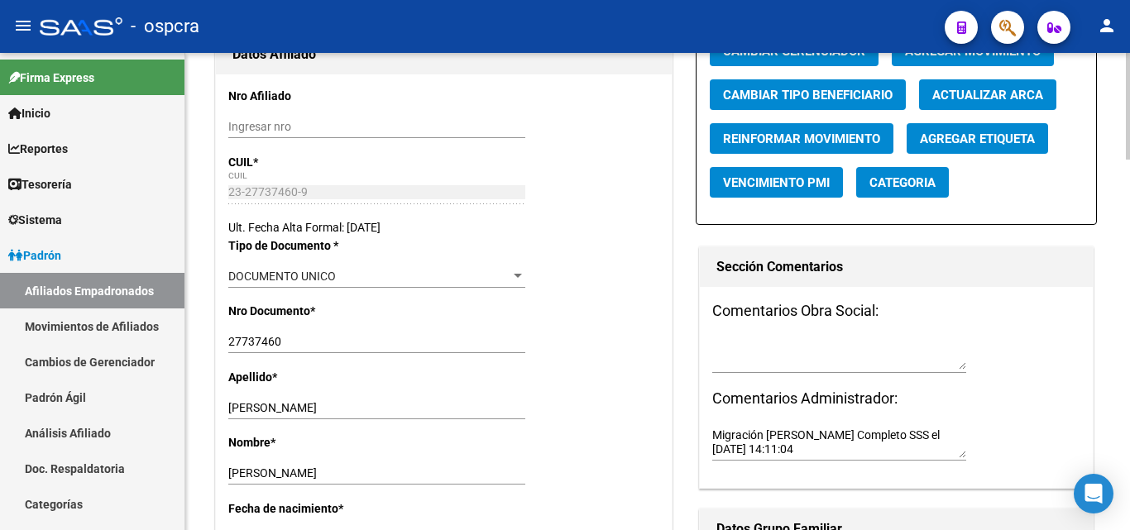
scroll to position [0, 0]
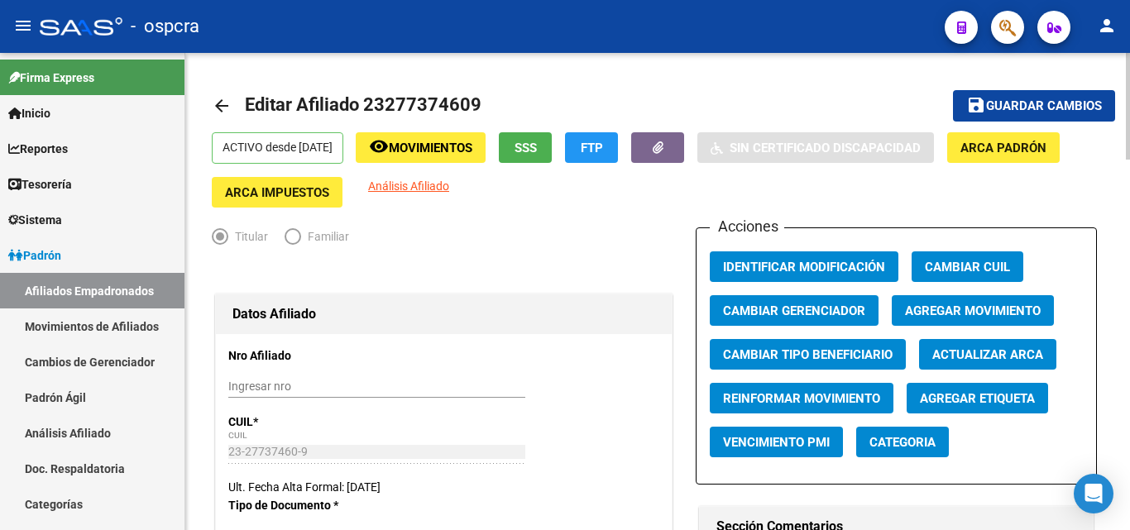
type input "1137964052"
click at [1032, 114] on button "save Guardar cambios" at bounding box center [1034, 105] width 162 height 31
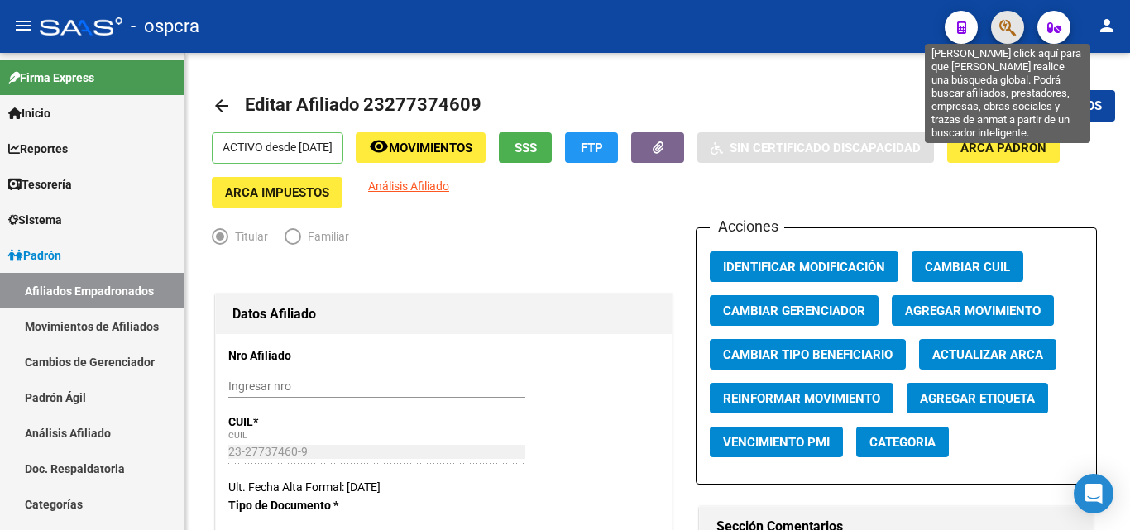
click at [1002, 18] on icon "button" at bounding box center [1007, 27] width 17 height 19
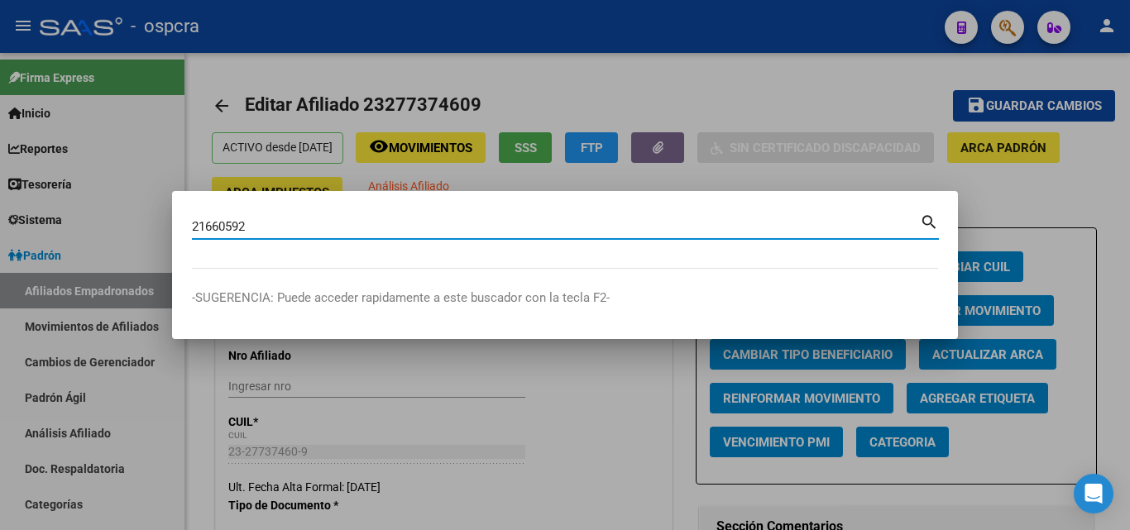
type input "21660592"
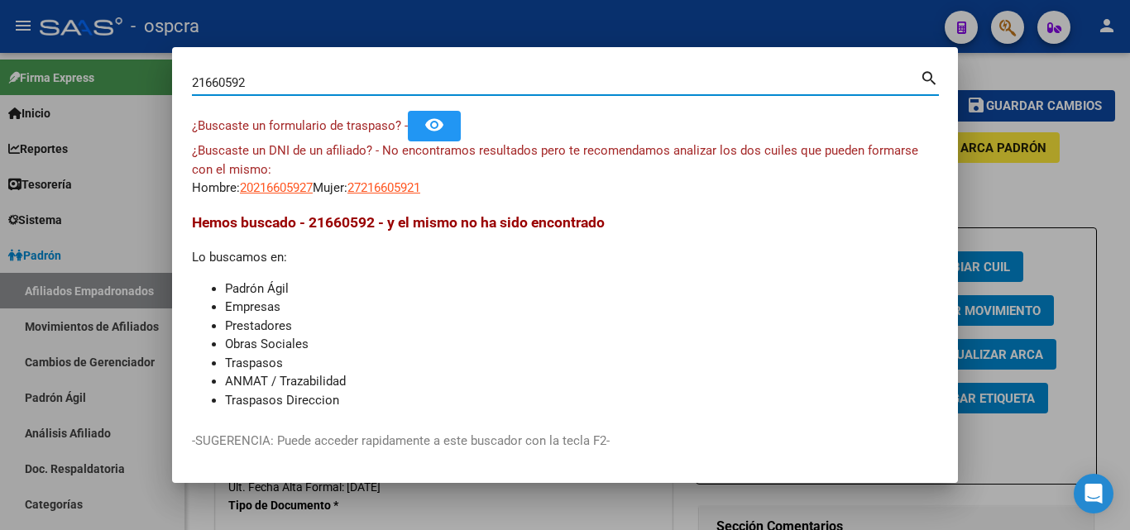
click at [220, 81] on input "21660592" at bounding box center [556, 82] width 728 height 15
click at [251, 81] on input "21660592" at bounding box center [556, 82] width 728 height 15
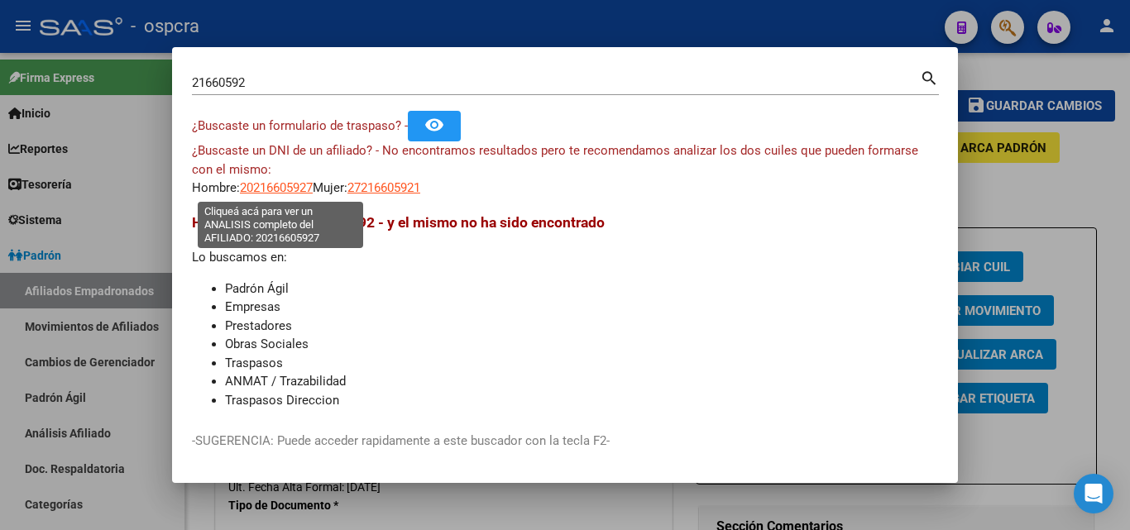
click at [278, 188] on span "20216605927" at bounding box center [276, 187] width 73 height 15
type textarea "20216605927"
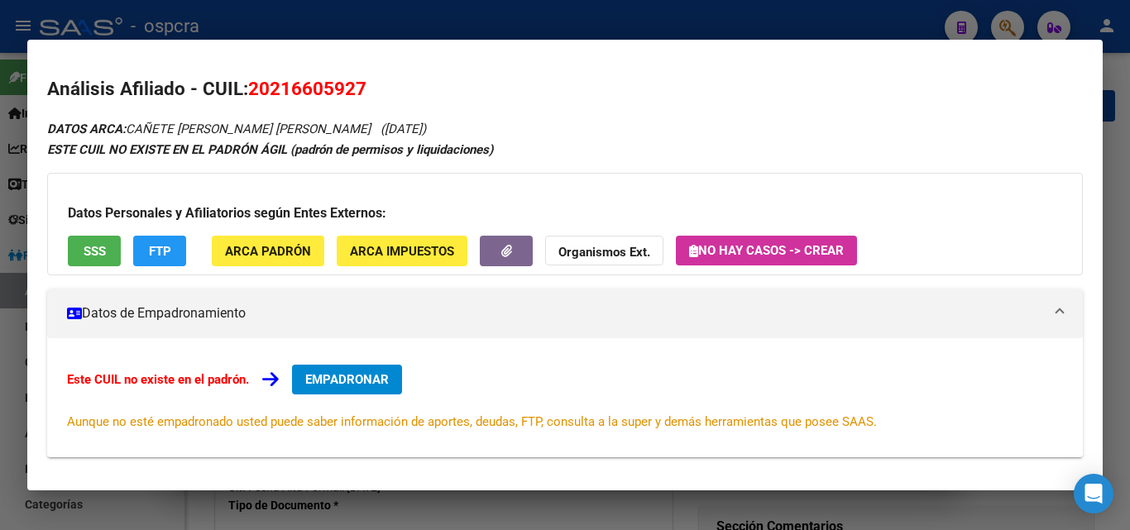
click at [0, 286] on div at bounding box center [565, 265] width 1130 height 530
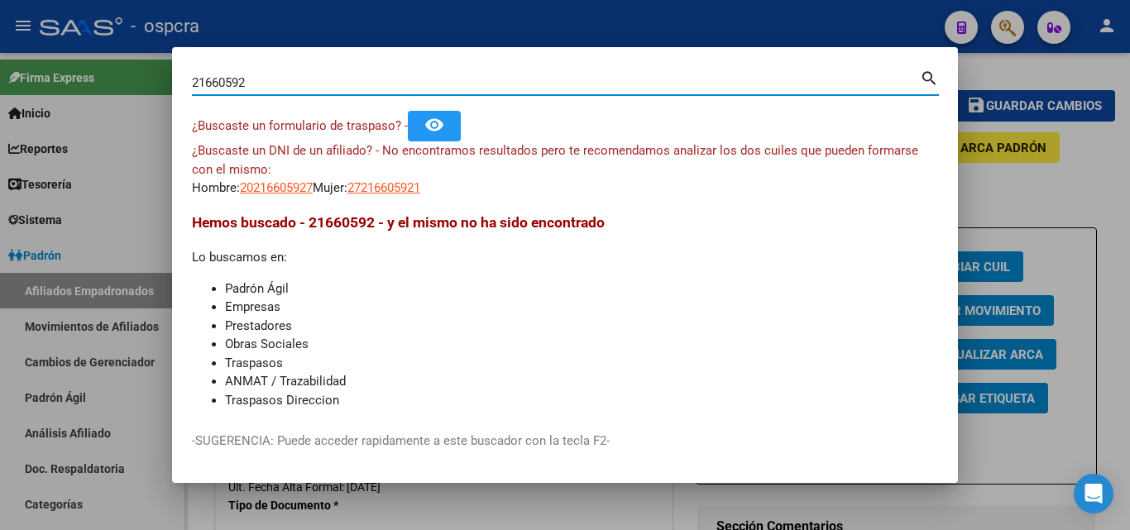
click at [227, 81] on input "21660592" at bounding box center [556, 82] width 728 height 15
click at [254, 78] on input "21660592" at bounding box center [556, 82] width 728 height 15
click at [203, 82] on input "21660592" at bounding box center [556, 82] width 728 height 15
click at [243, 82] on input "21660592" at bounding box center [556, 82] width 728 height 15
click at [259, 82] on input "21660592" at bounding box center [556, 82] width 728 height 15
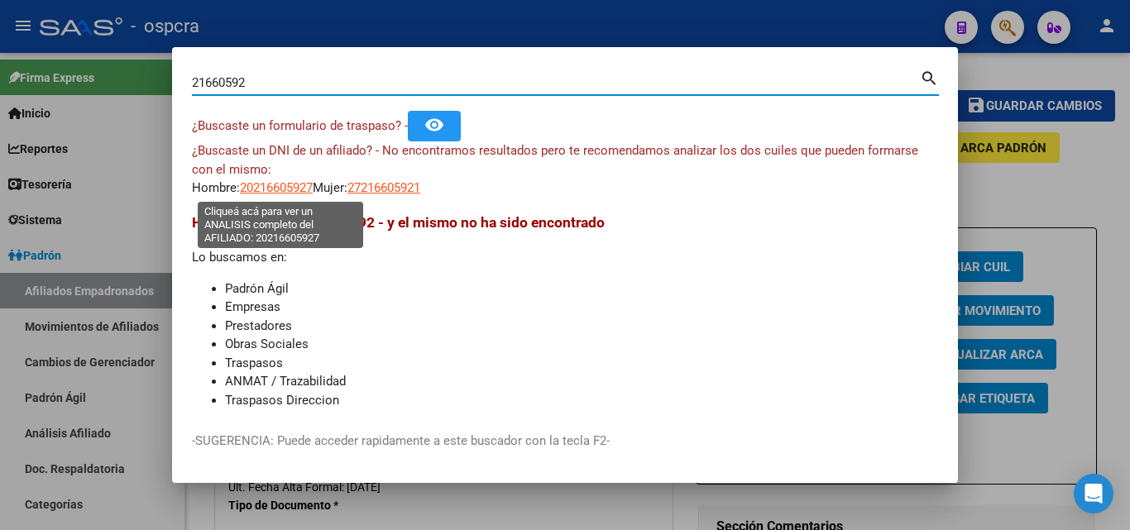
click at [282, 187] on span "20216605927" at bounding box center [276, 187] width 73 height 15
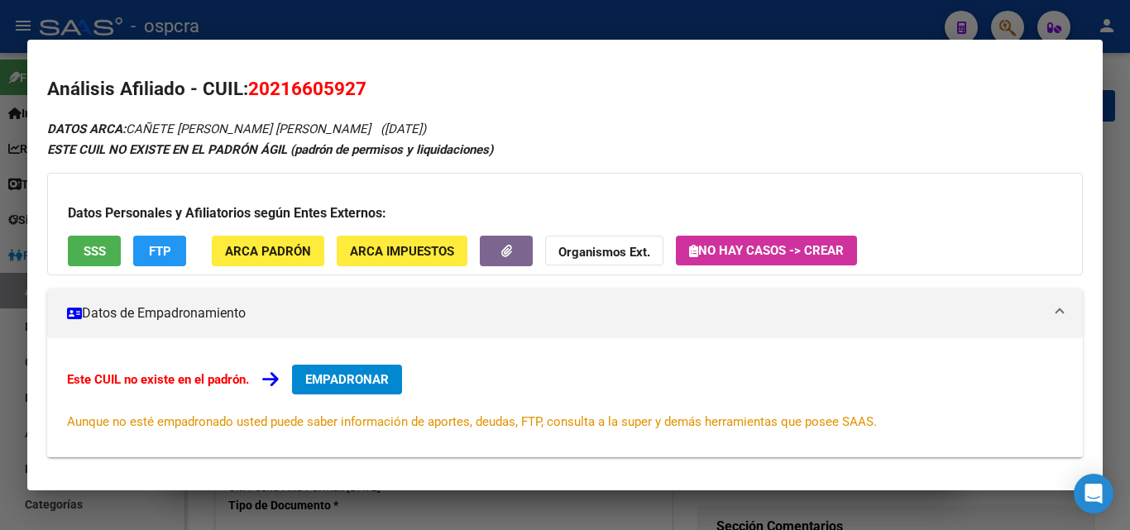
click at [12, 316] on div at bounding box center [565, 265] width 1130 height 530
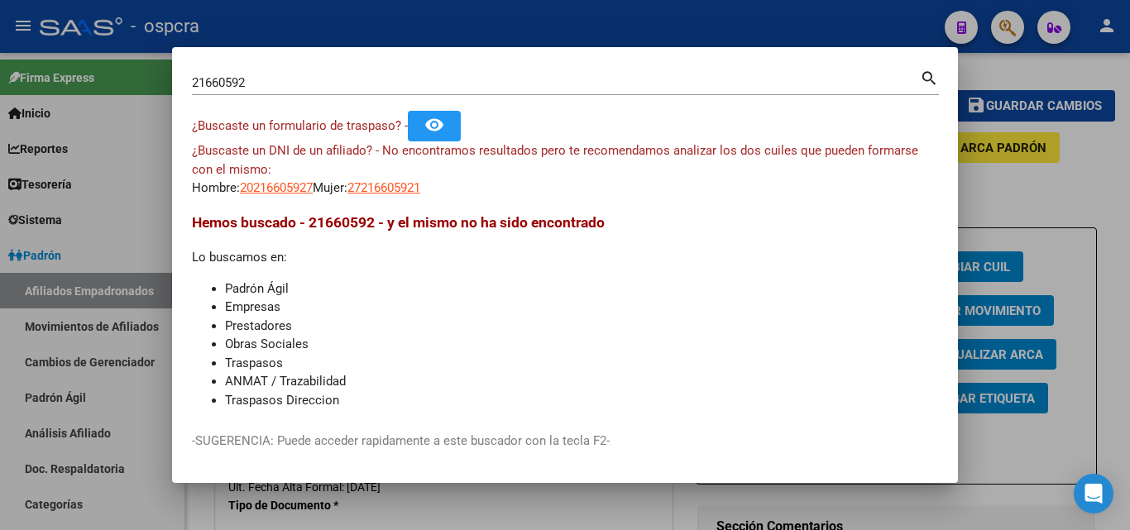
click at [0, 350] on div at bounding box center [565, 265] width 1130 height 530
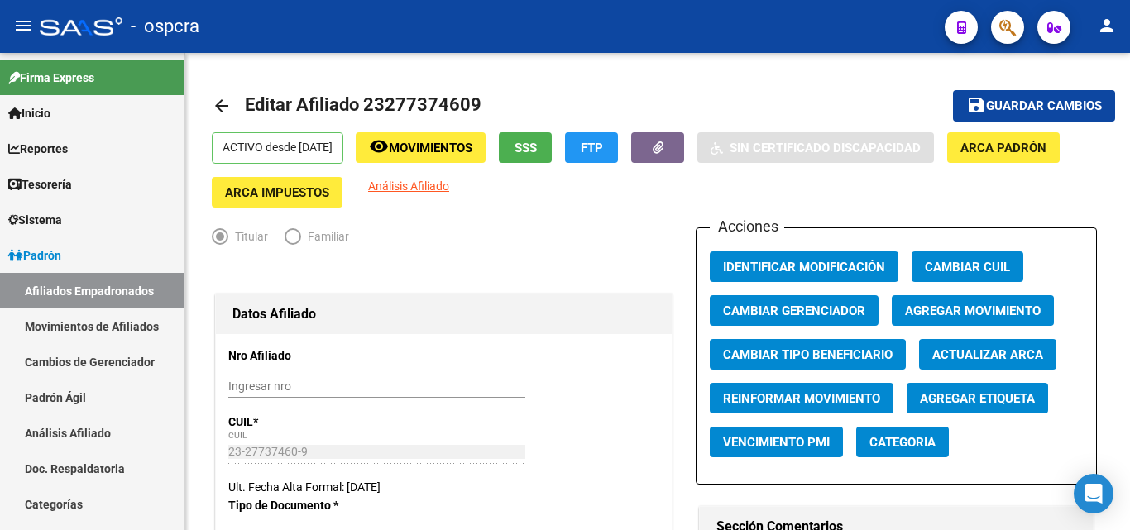
click at [1003, 30] on icon "button" at bounding box center [1007, 27] width 17 height 19
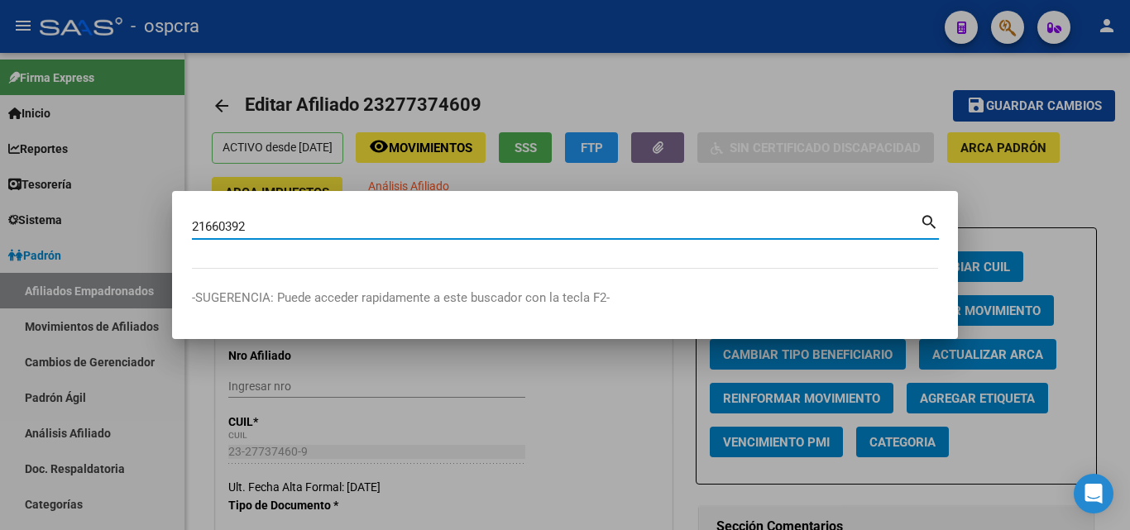
type input "21660392"
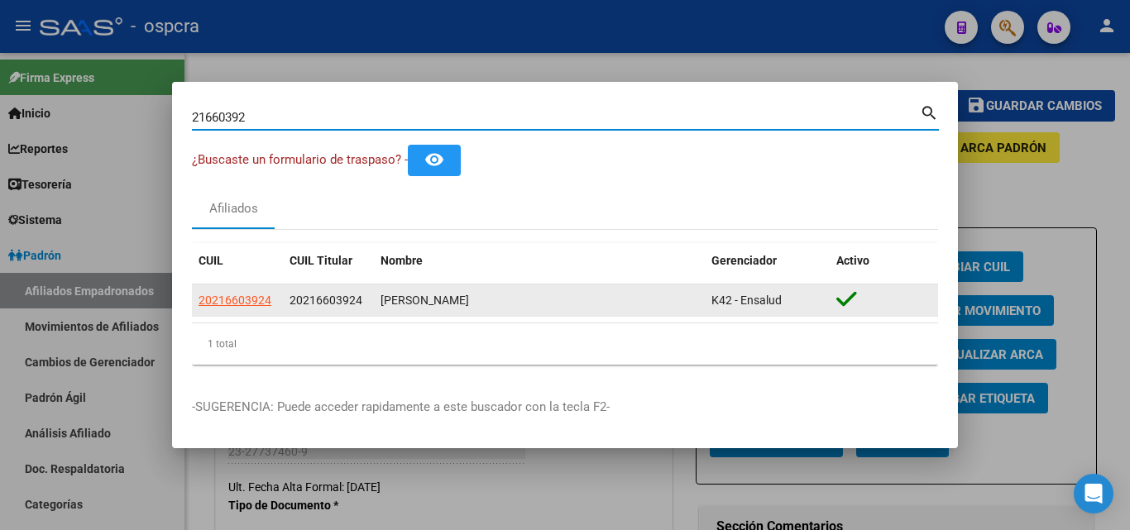
click at [241, 294] on span "20216603924" at bounding box center [234, 300] width 73 height 13
type textarea "20216603924"
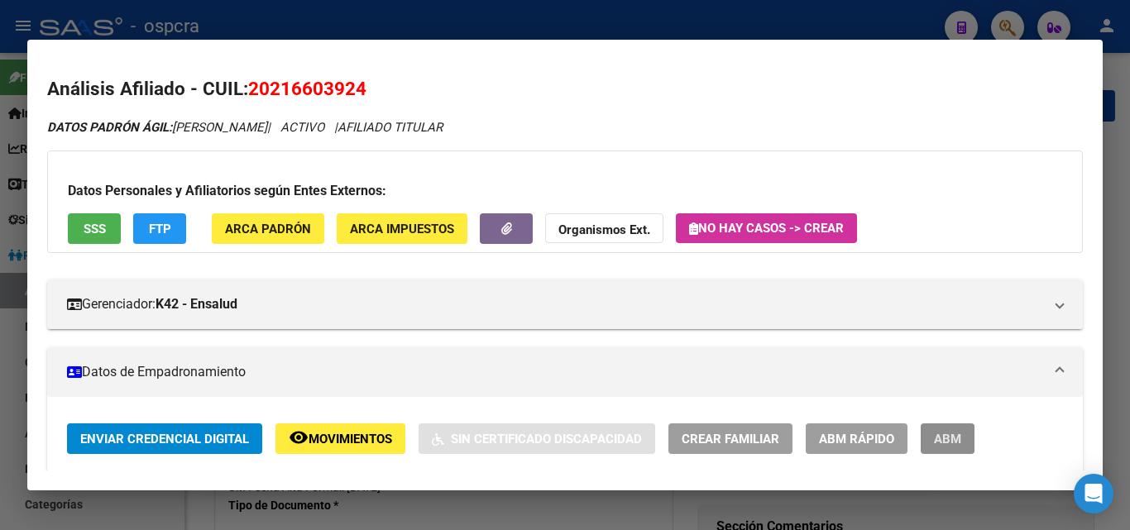
click at [953, 438] on span "ABM" at bounding box center [947, 439] width 27 height 15
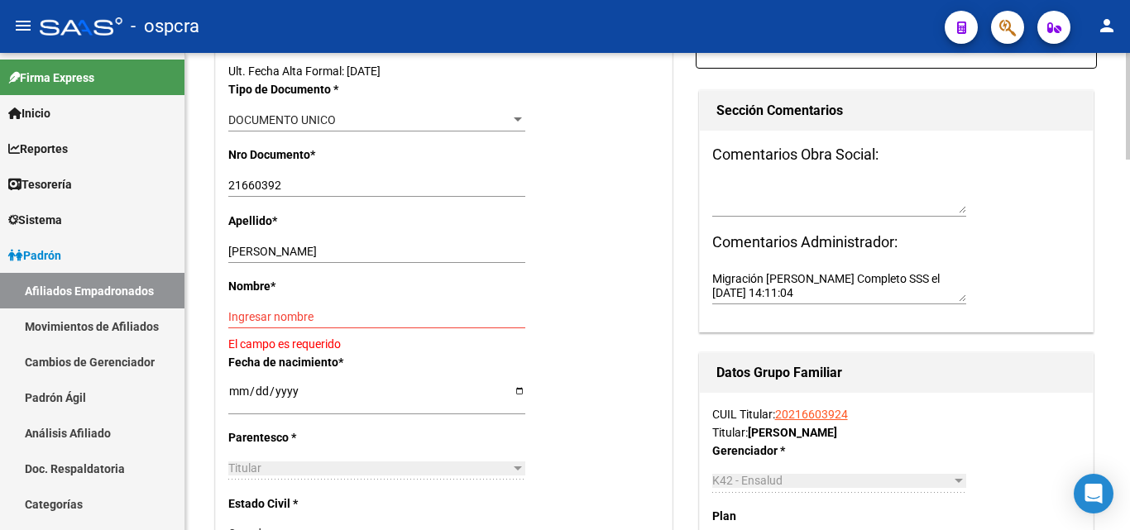
scroll to position [413, 0]
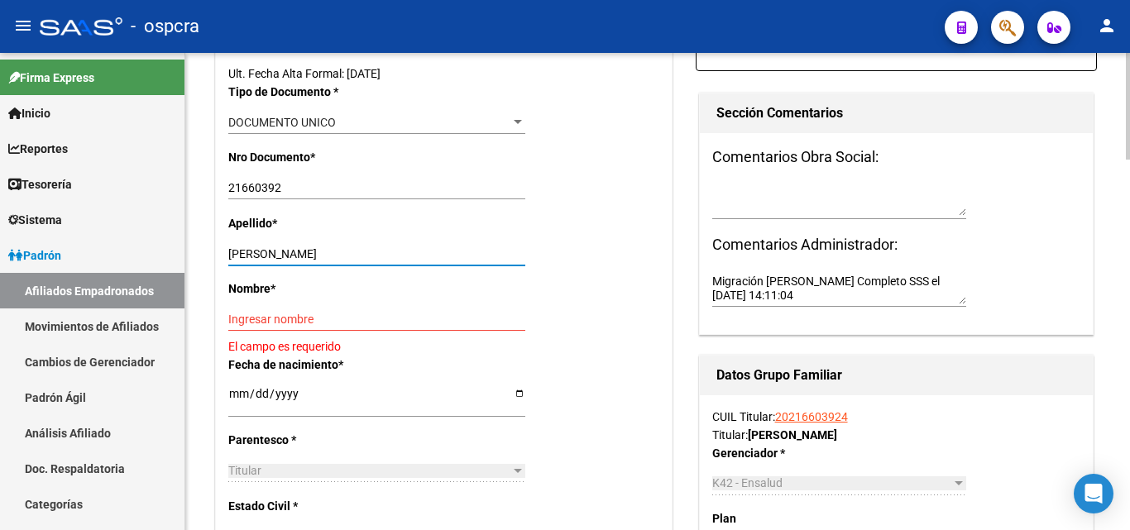
drag, startPoint x: 291, startPoint y: 251, endPoint x: 408, endPoint y: 251, distance: 116.6
click at [408, 251] on input "GONZALEZ DANIEL GERMAN" at bounding box center [376, 254] width 297 height 14
type input "GONZALEZ"
paste input "DANIEL GERMAN"
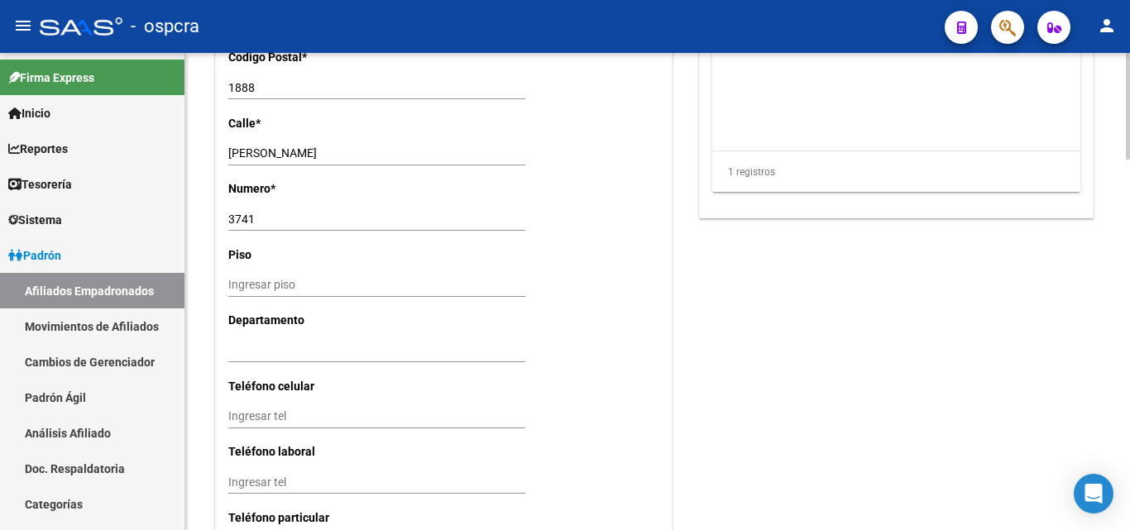
scroll to position [1651, 0]
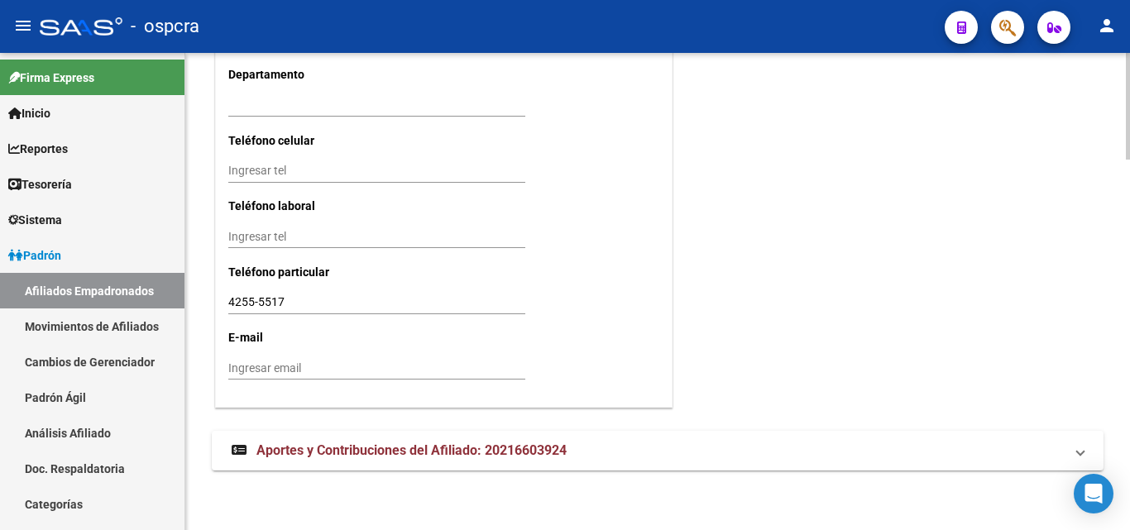
type input "DANIEL GERMAN"
click at [329, 299] on input "4255-5517" at bounding box center [376, 302] width 297 height 14
click at [243, 230] on input "Ingresar tel" at bounding box center [376, 237] width 297 height 14
click at [260, 163] on div "Ingresar tel" at bounding box center [376, 171] width 297 height 23
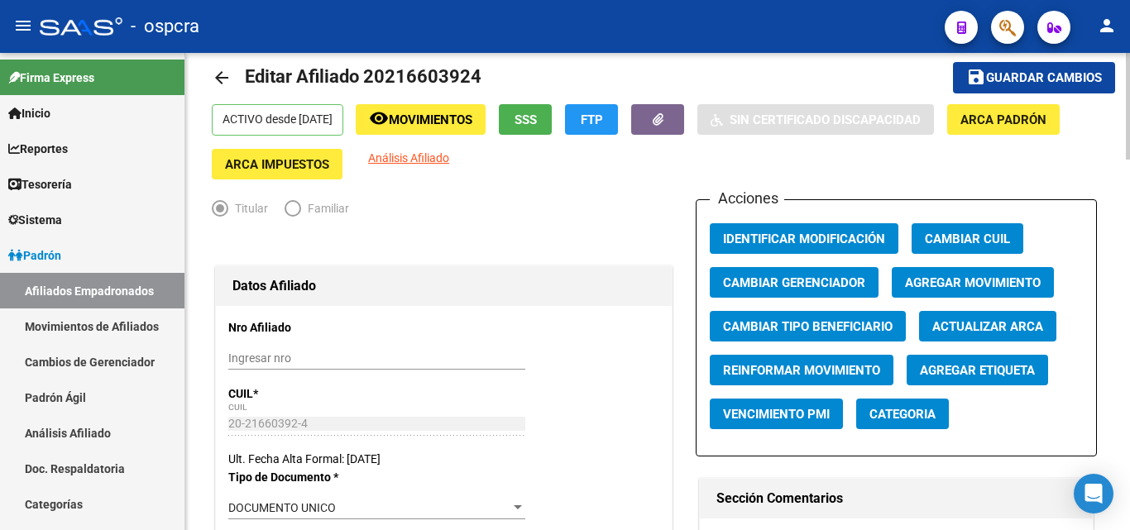
scroll to position [0, 0]
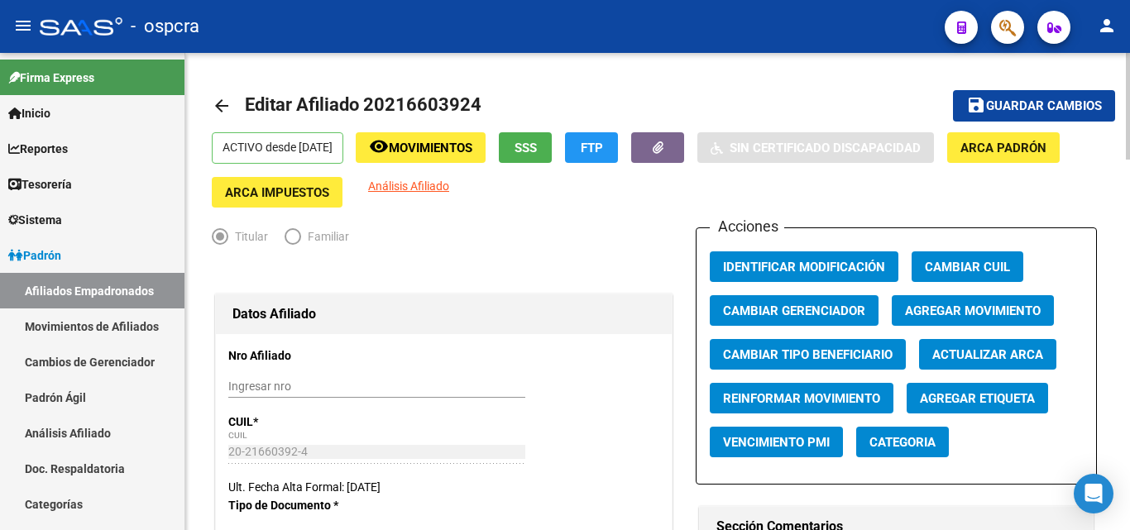
type input "1140625916"
click at [1053, 101] on span "Guardar cambios" at bounding box center [1044, 106] width 116 height 15
click at [1016, 27] on button "button" at bounding box center [1007, 27] width 33 height 33
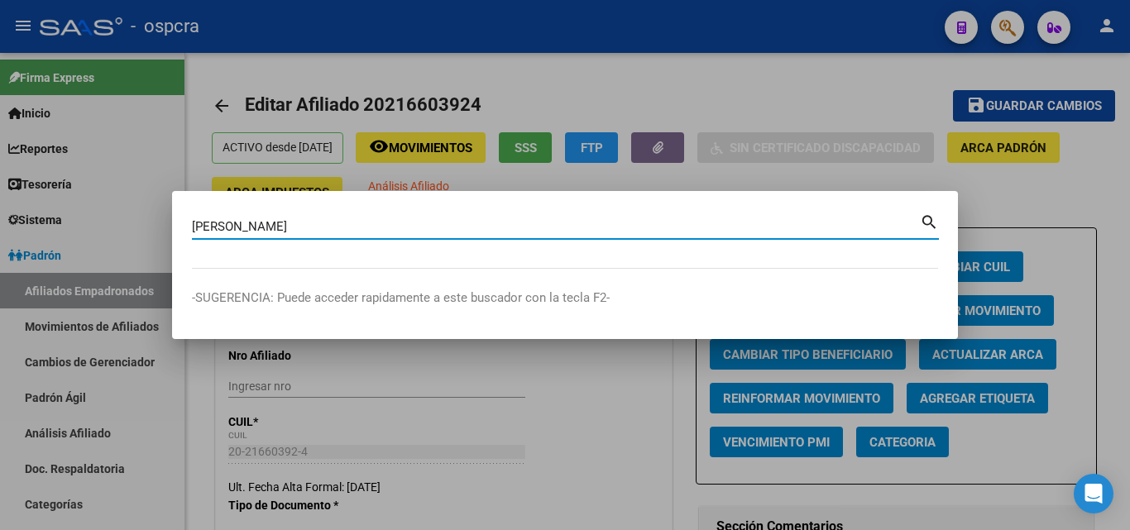
type input "frank"
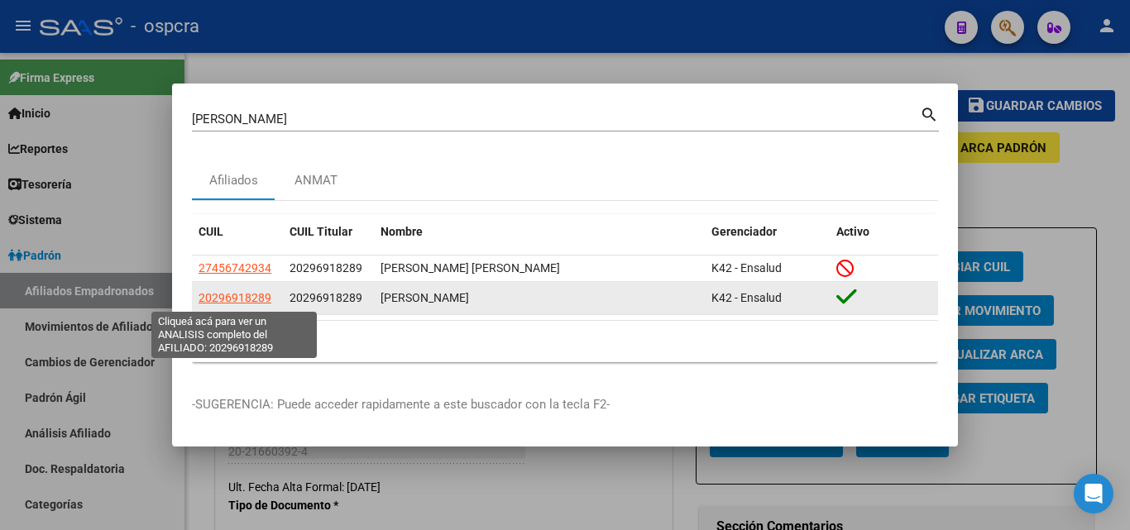
click at [223, 300] on span "20296918289" at bounding box center [234, 297] width 73 height 13
type textarea "20296918289"
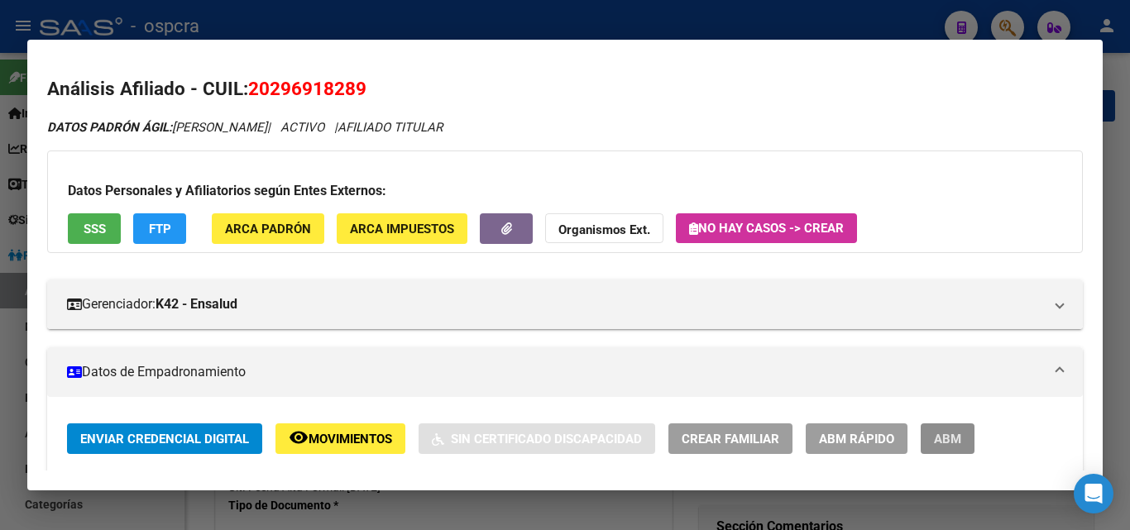
click at [949, 443] on span "ABM" at bounding box center [947, 439] width 27 height 15
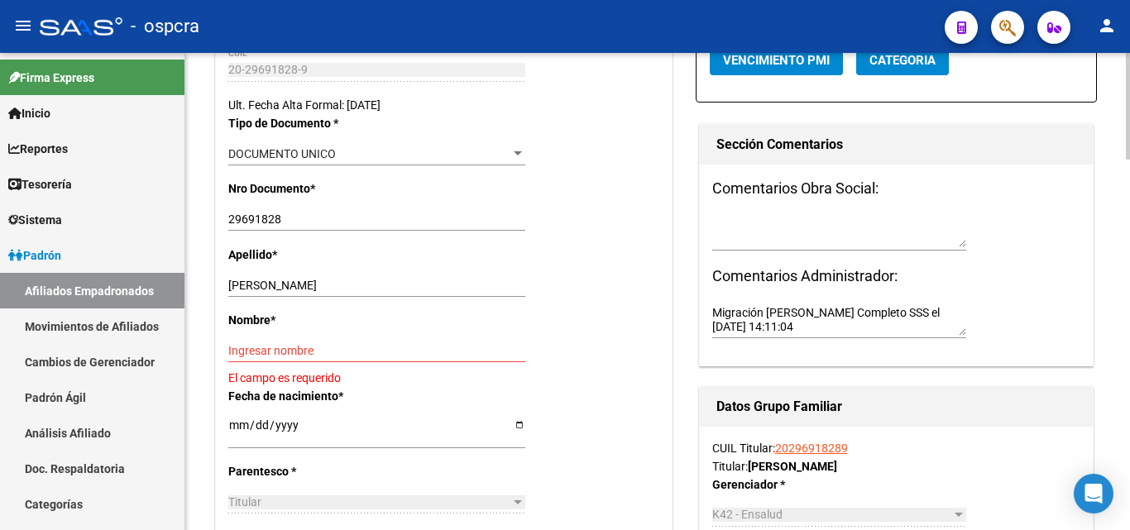
scroll to position [579, 0]
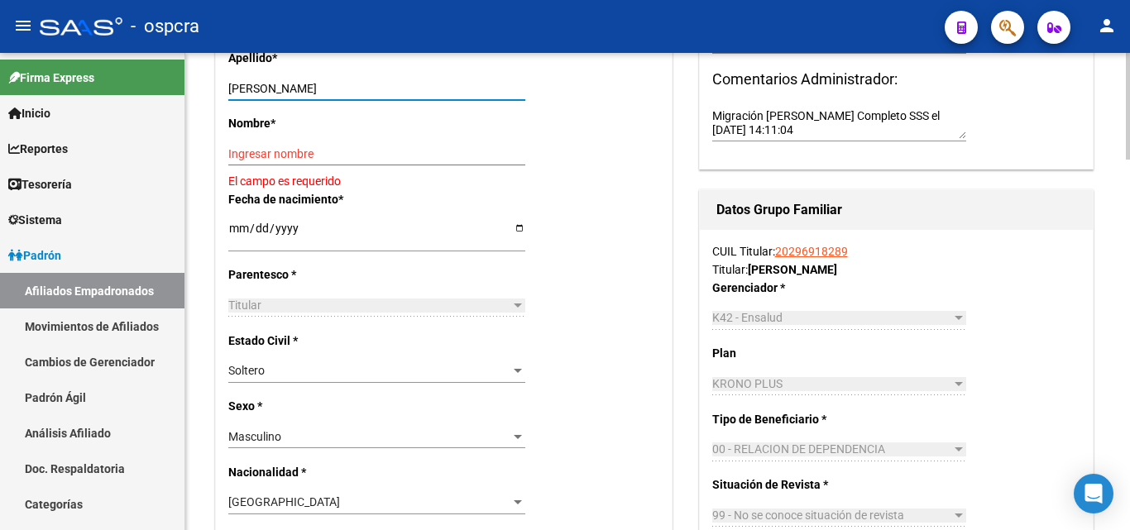
drag, startPoint x: 263, startPoint y: 87, endPoint x: 360, endPoint y: 88, distance: 96.8
click at [360, 88] on input "FRANK SERGIO GASTON" at bounding box center [376, 89] width 297 height 14
type input "FRANK"
drag, startPoint x: 244, startPoint y: 146, endPoint x: 236, endPoint y: 154, distance: 11.1
click at [236, 154] on input "Ingresar nombre" at bounding box center [376, 154] width 297 height 14
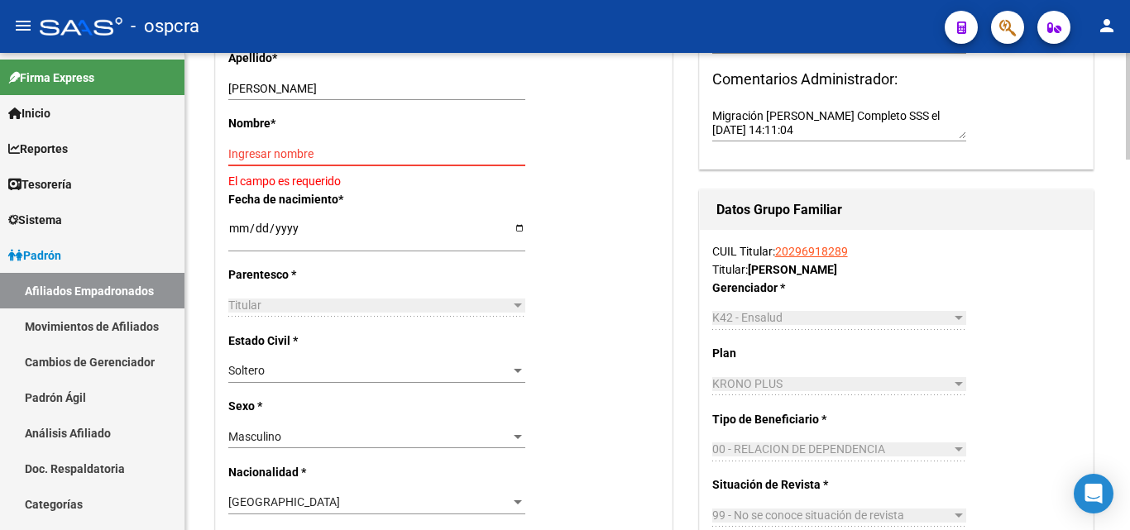
paste input "SERGIO GASTON"
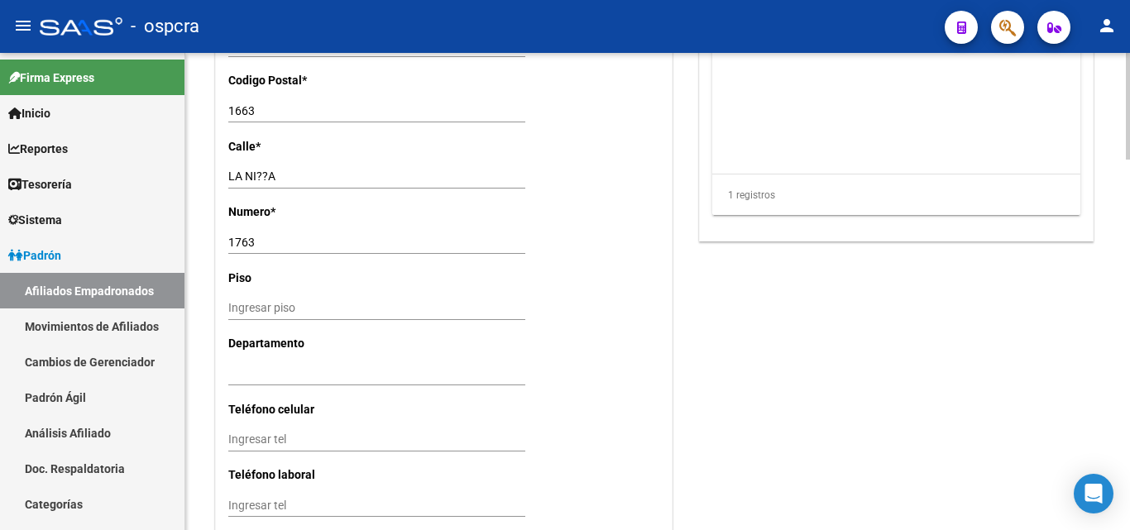
scroll to position [1571, 0]
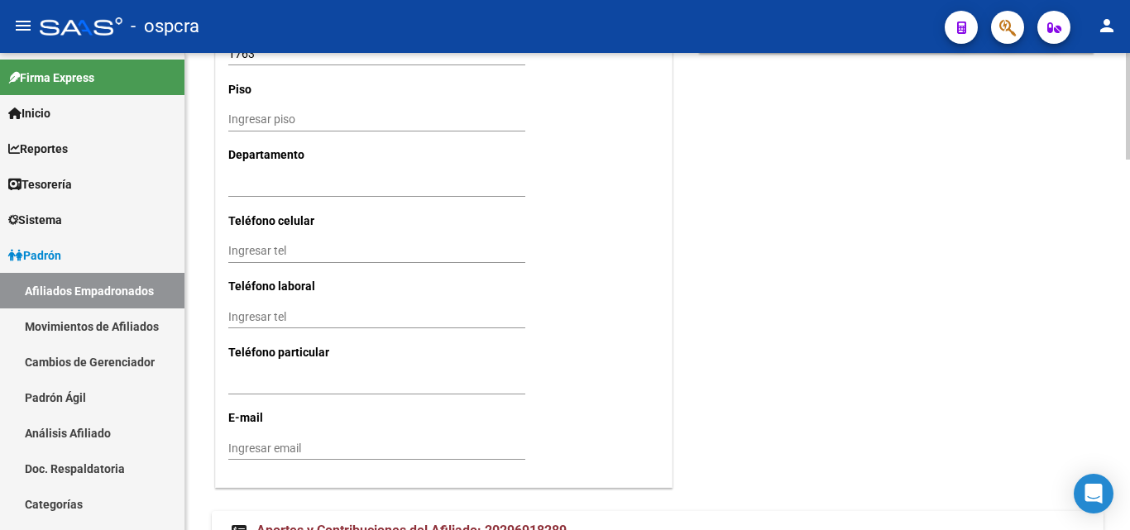
type input "SERGIO GASTON"
click at [241, 255] on input "Ingresar tel" at bounding box center [376, 251] width 297 height 14
type input "1156235203"
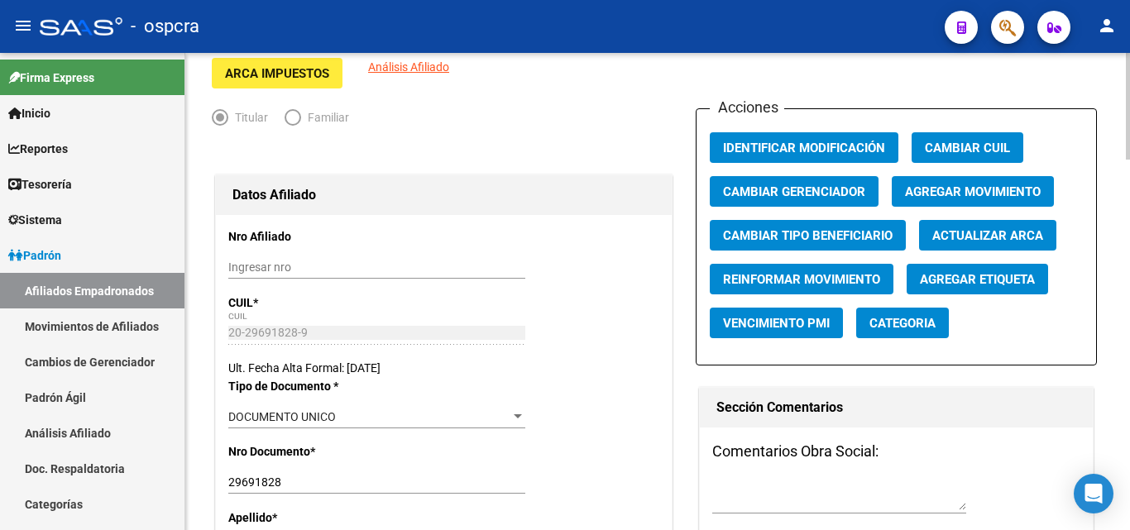
scroll to position [0, 0]
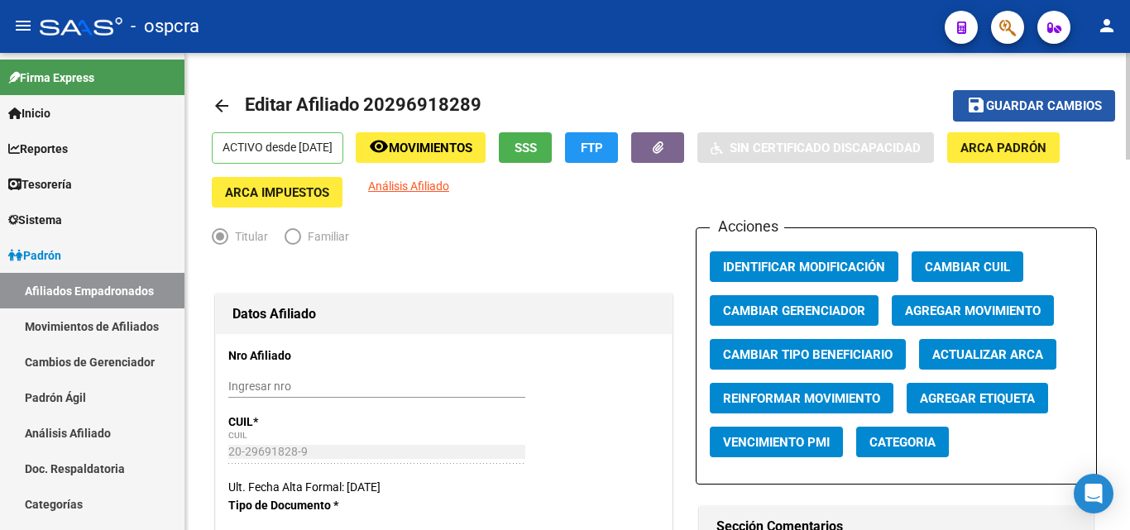
click at [1047, 105] on span "Guardar cambios" at bounding box center [1044, 106] width 116 height 15
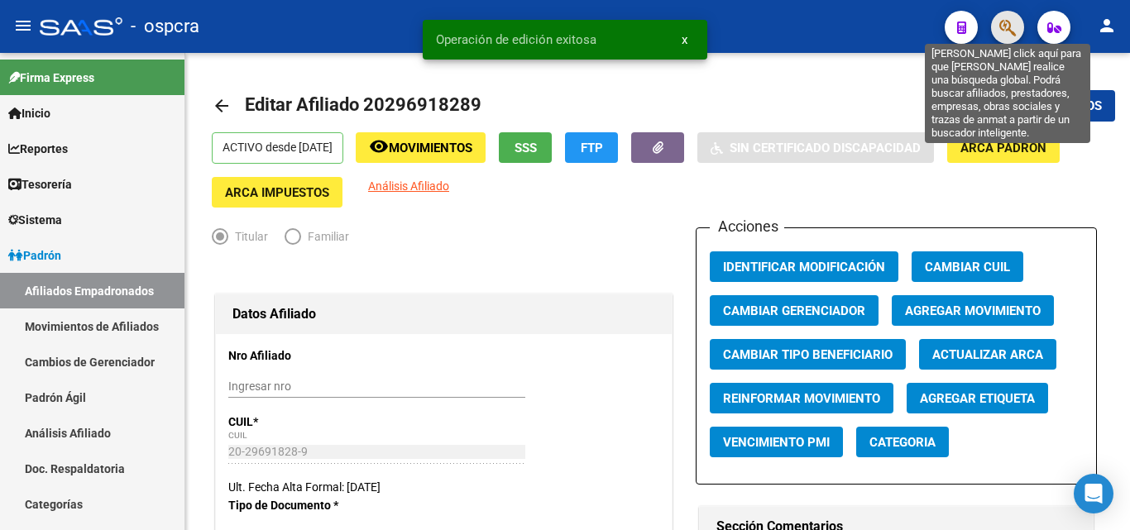
click at [1009, 23] on icon "button" at bounding box center [1007, 27] width 17 height 19
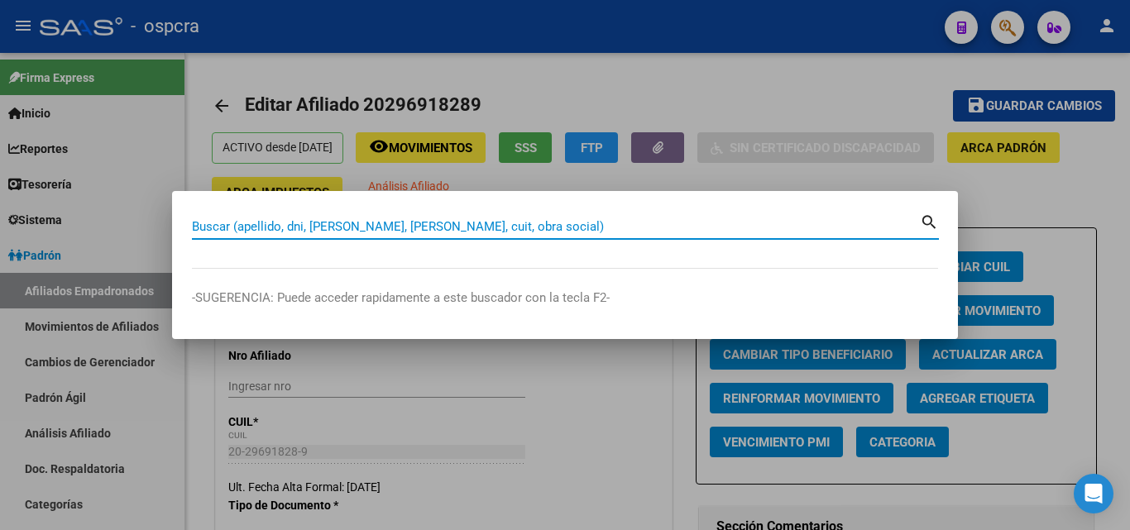
click at [203, 227] on input "Buscar (apellido, dni, [PERSON_NAME], [PERSON_NAME], cuit, obra social)" at bounding box center [556, 226] width 728 height 15
click at [219, 232] on input "Buscar (apellido, dni, [PERSON_NAME], [PERSON_NAME], cuit, obra social)" at bounding box center [556, 226] width 728 height 15
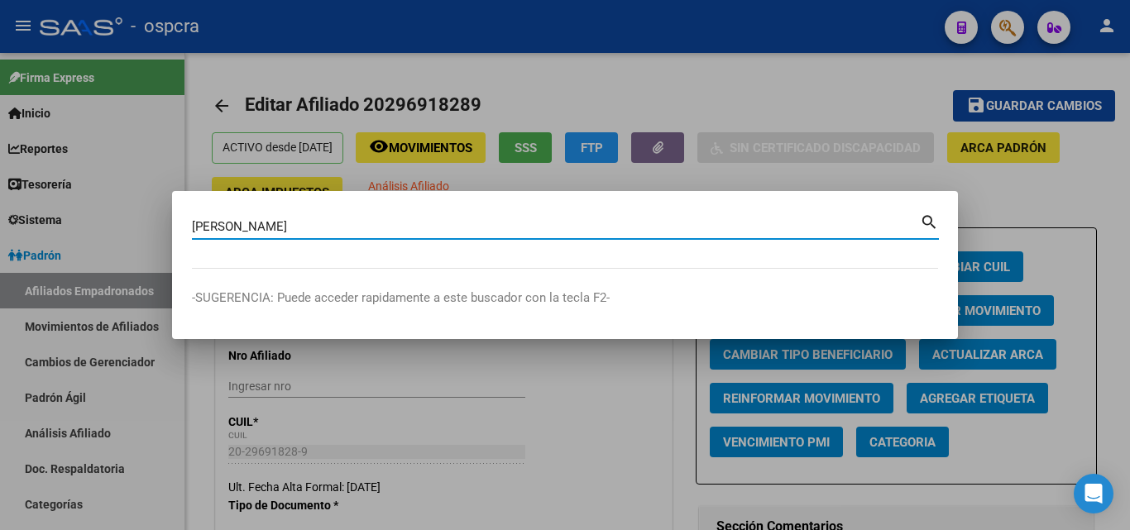
type input "brito"
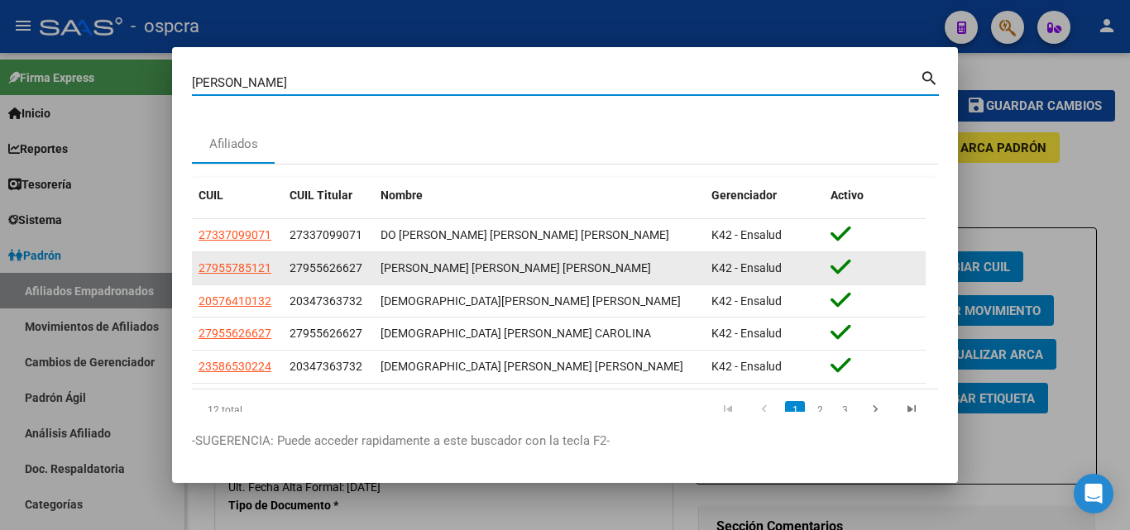
scroll to position [49, 0]
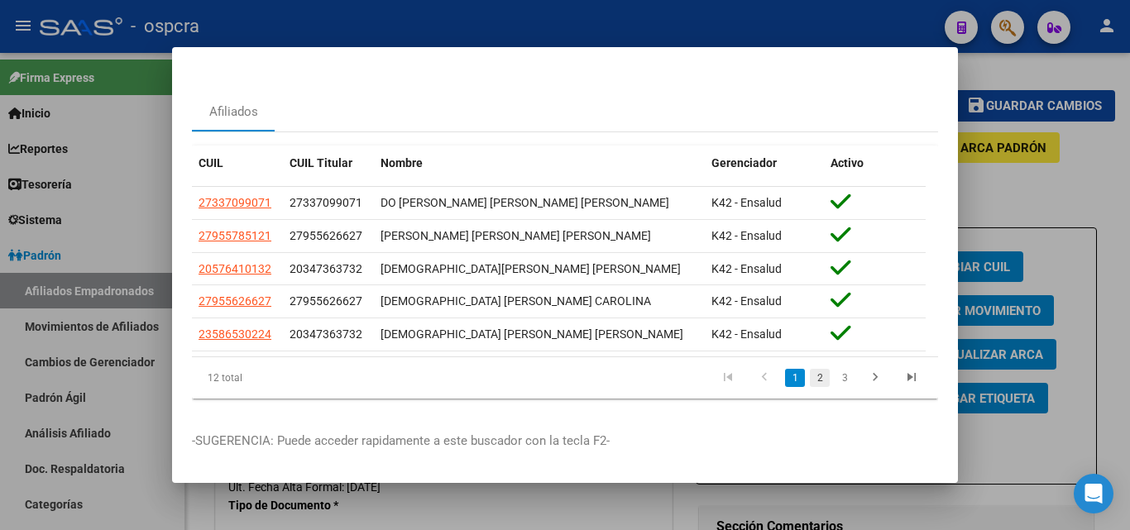
click at [810, 369] on link "2" at bounding box center [820, 378] width 20 height 18
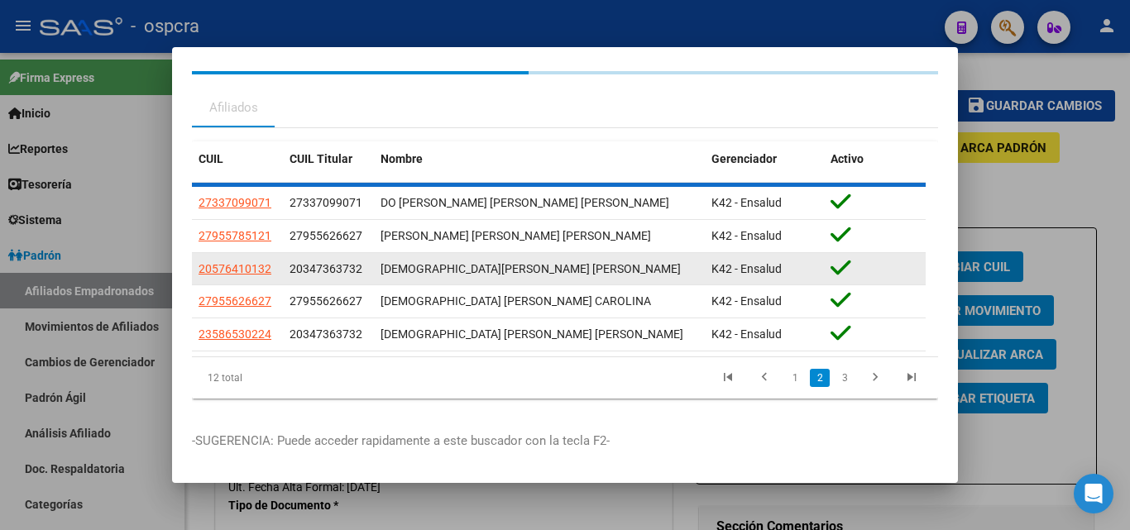
scroll to position [36, 0]
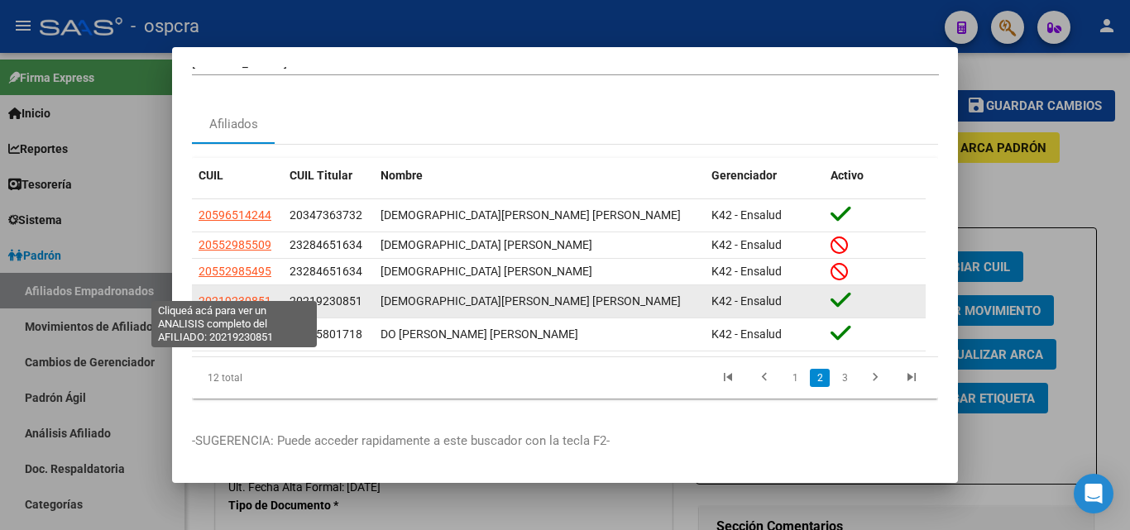
click at [249, 294] on span "20219230851" at bounding box center [234, 300] width 73 height 13
type textarea "20219230851"
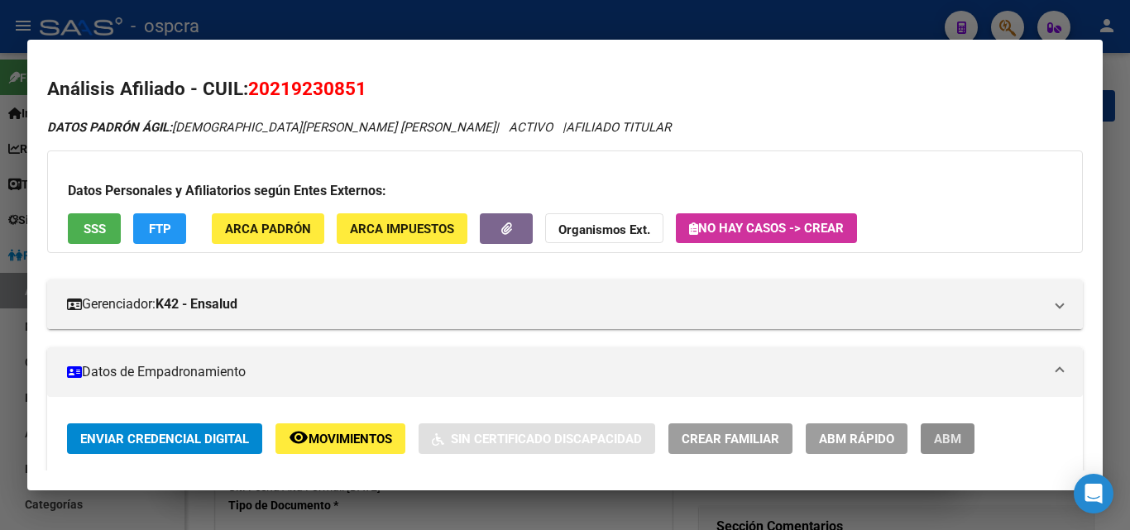
click at [931, 437] on button "ABM" at bounding box center [947, 438] width 54 height 31
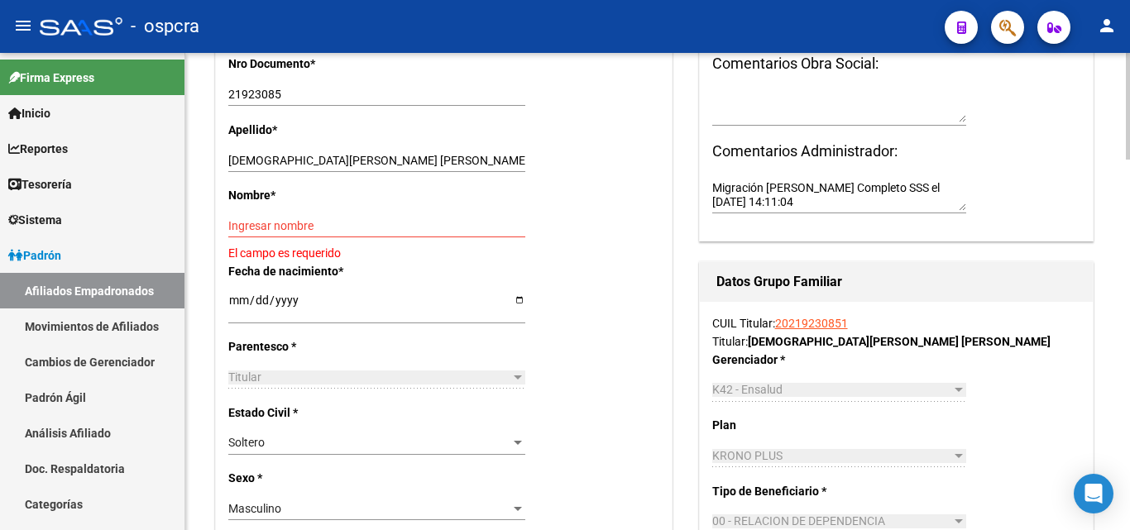
scroll to position [413, 0]
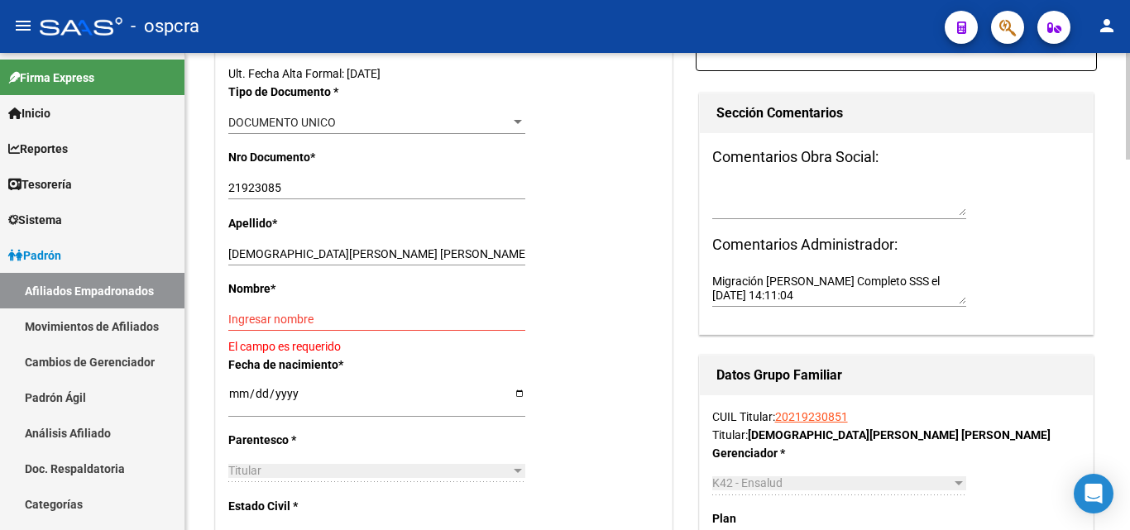
drag, startPoint x: 263, startPoint y: 244, endPoint x: 284, endPoint y: 248, distance: 21.9
click at [284, 248] on div "BRITO SERGIO OMAR Ingresar apellido" at bounding box center [376, 253] width 297 height 23
drag, startPoint x: 262, startPoint y: 251, endPoint x: 342, endPoint y: 253, distance: 80.2
click at [343, 253] on input "BRITO SERGIO OMAR" at bounding box center [376, 254] width 297 height 14
type input "BRITO"
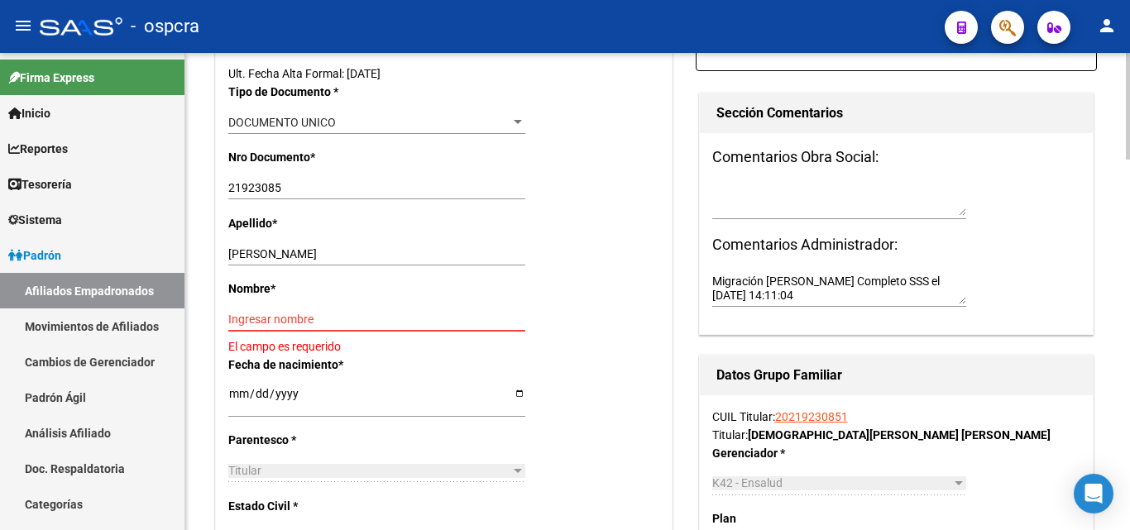
paste input "SERGIO OMAR"
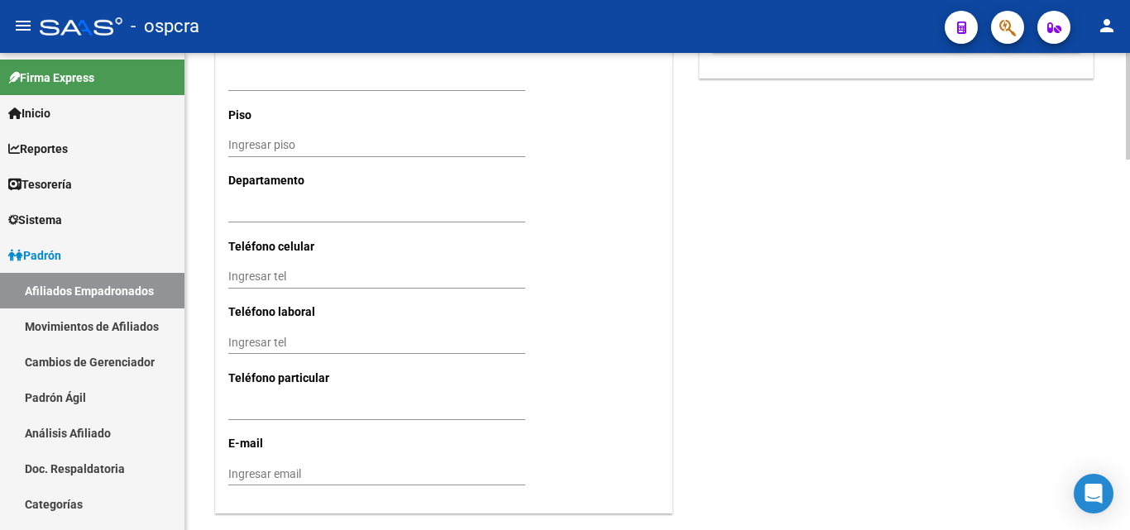
scroll to position [1571, 0]
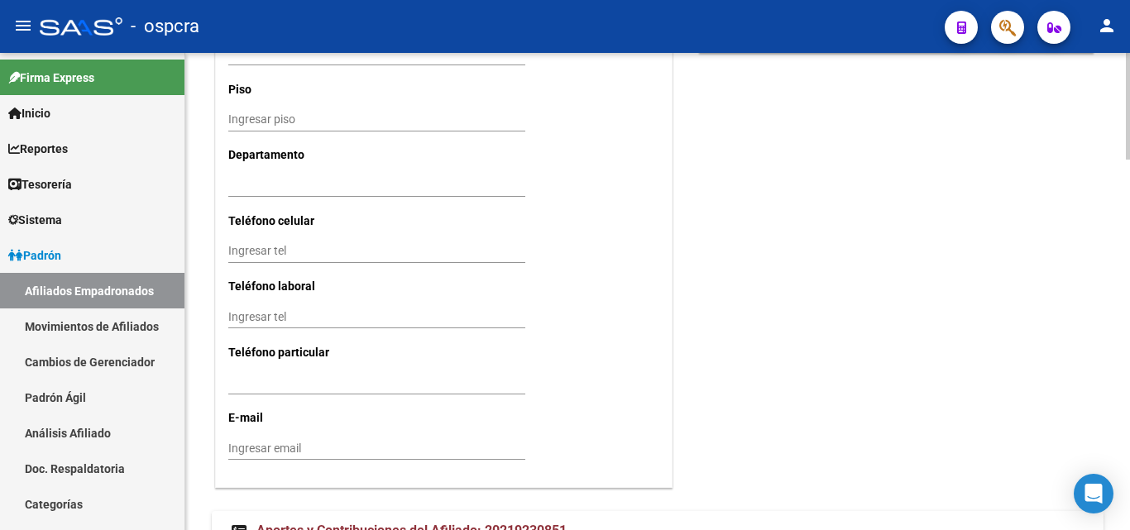
type input "SERGIO OMAR"
click at [243, 250] on input "Ingresar tel" at bounding box center [376, 251] width 297 height 14
click at [267, 247] on input "1137826357" at bounding box center [376, 251] width 297 height 14
click at [304, 248] on input "1137826357" at bounding box center [376, 251] width 297 height 14
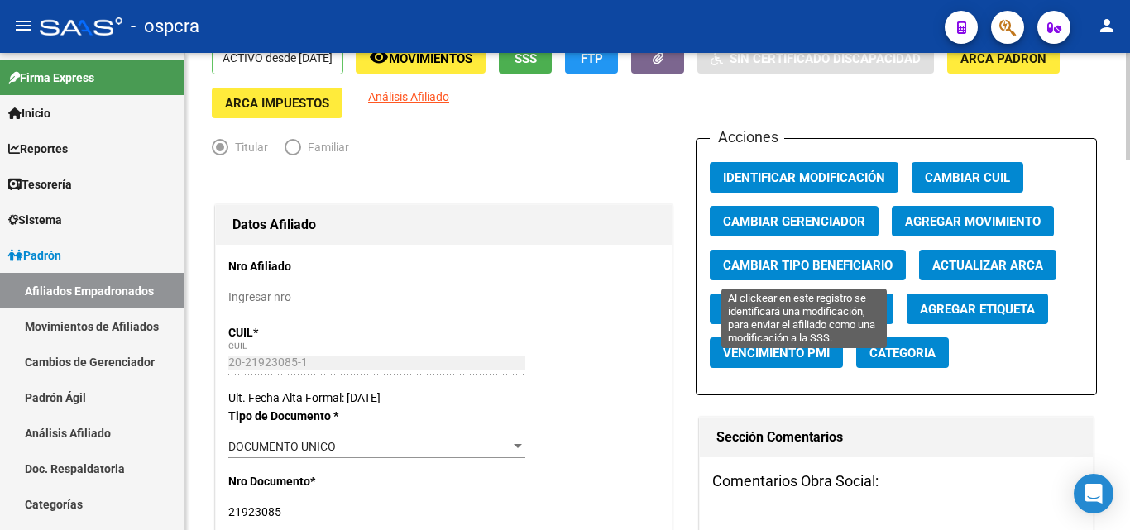
scroll to position [0, 0]
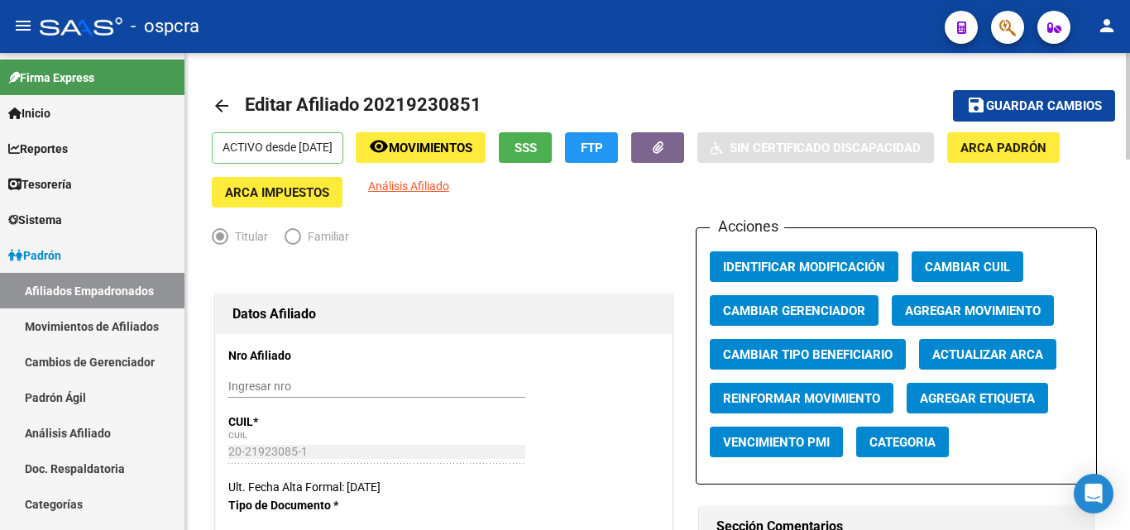
type input "1137826357"
click at [1043, 94] on button "save Guardar cambios" at bounding box center [1034, 105] width 162 height 31
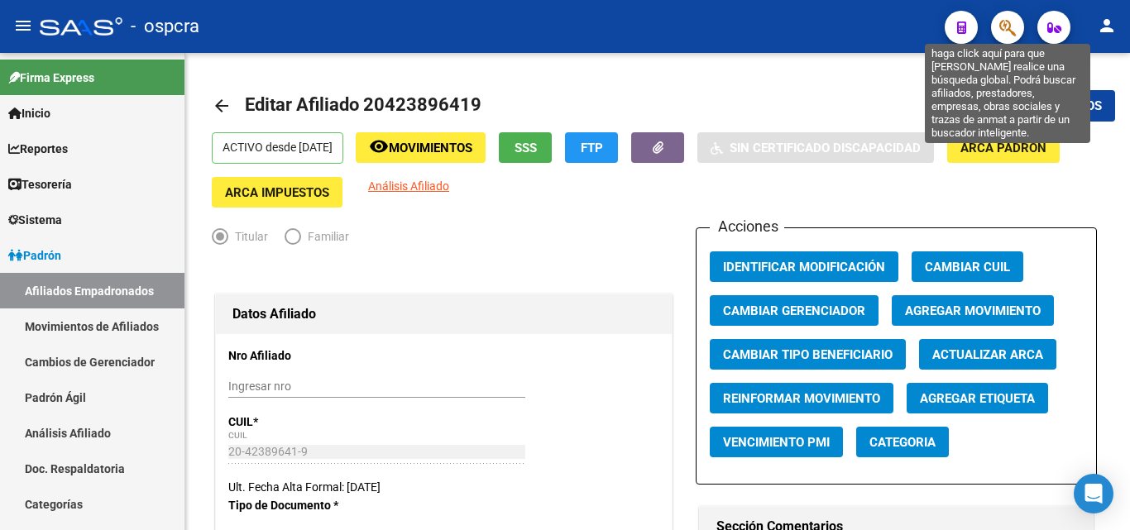
scroll to position [490, 0]
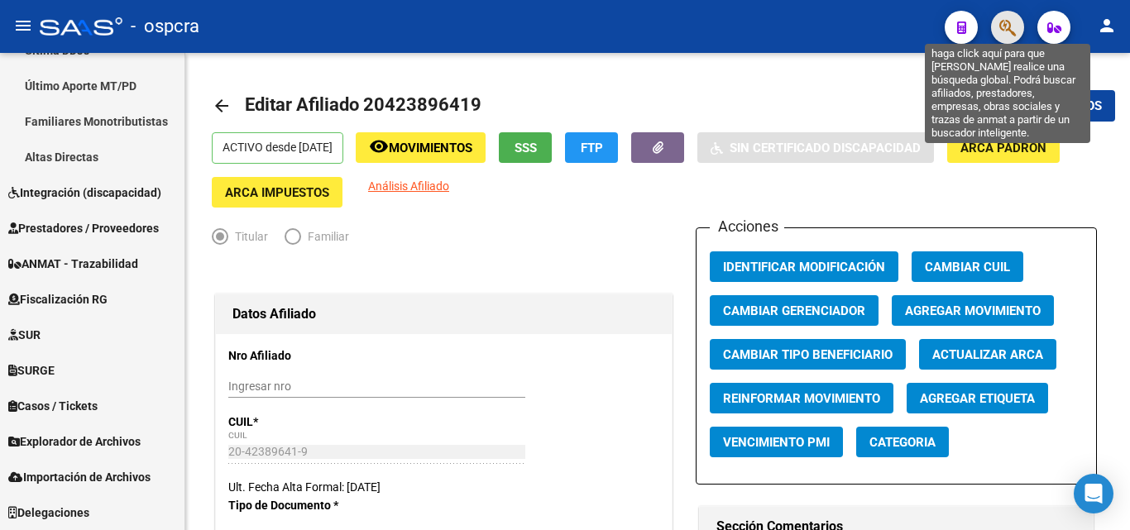
click at [1011, 32] on icon "button" at bounding box center [1007, 27] width 17 height 19
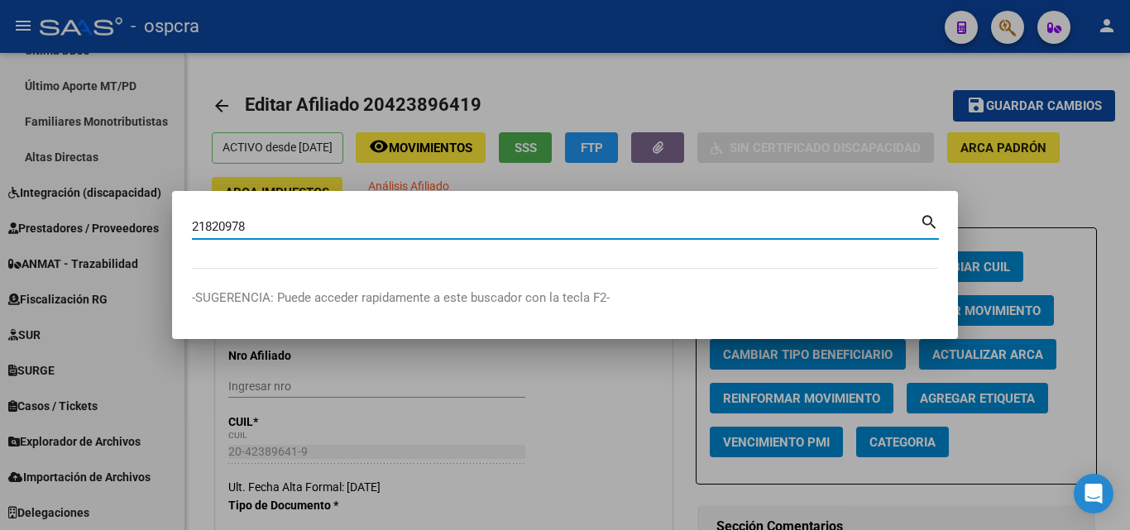
type input "21820978"
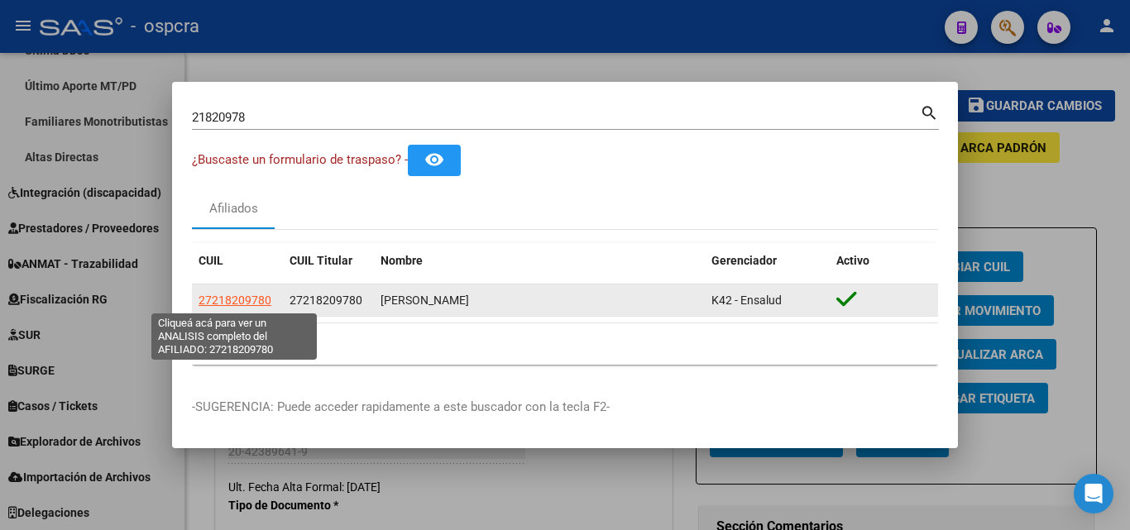
click at [259, 299] on span "27218209780" at bounding box center [234, 300] width 73 height 13
type textarea "27218209780"
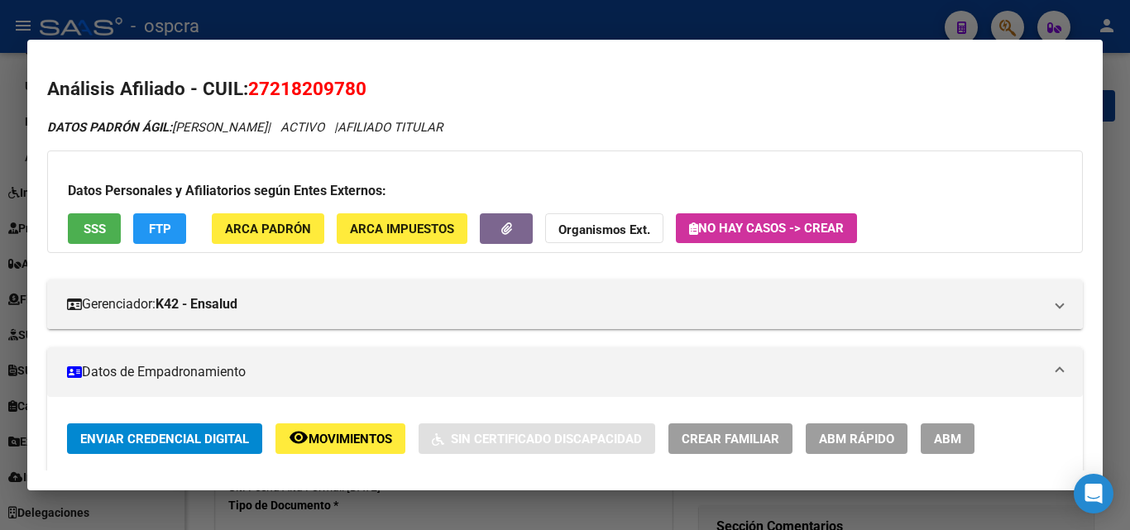
click at [939, 435] on span "ABM" at bounding box center [947, 439] width 27 height 15
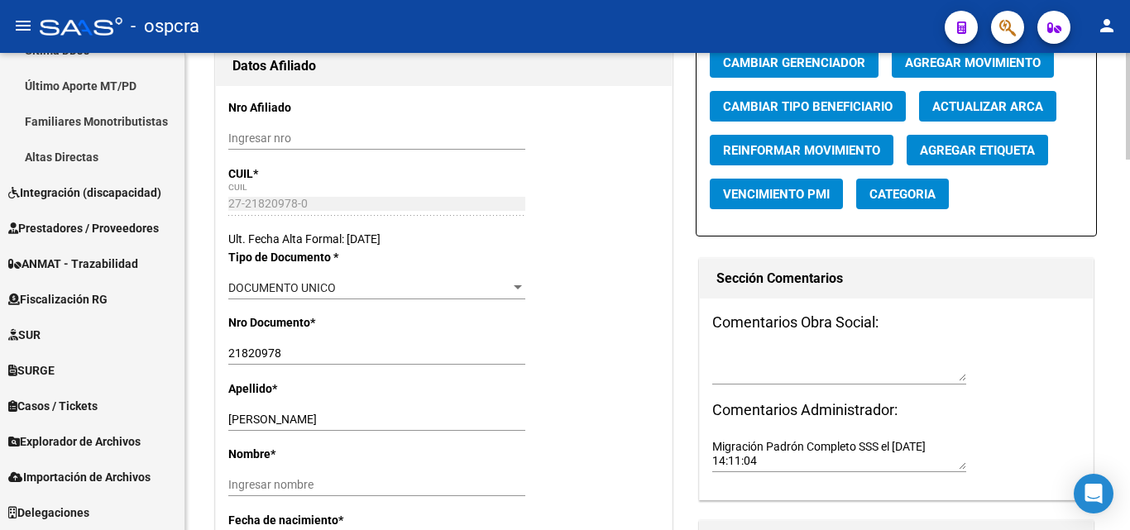
scroll to position [579, 0]
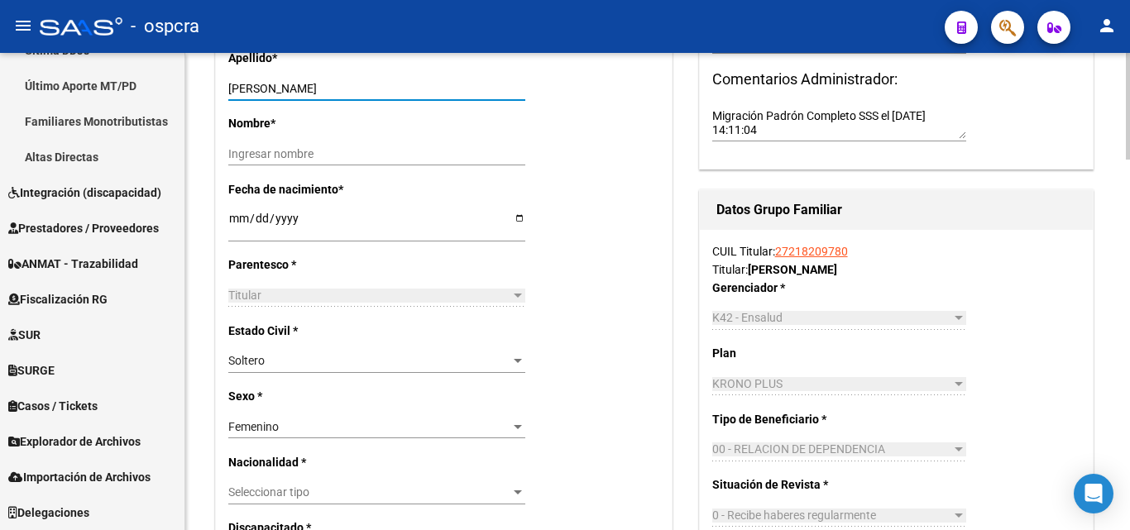
drag, startPoint x: 274, startPoint y: 88, endPoint x: 389, endPoint y: 92, distance: 115.0
click at [389, 92] on input "[PERSON_NAME]" at bounding box center [376, 89] width 297 height 14
type input "ROLDAN"
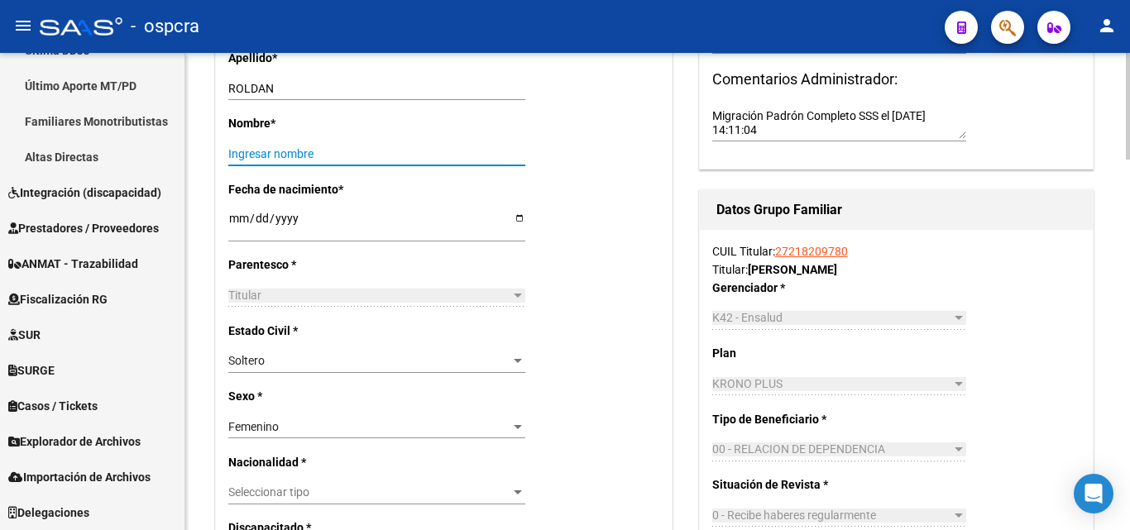
drag, startPoint x: 271, startPoint y: 146, endPoint x: 256, endPoint y: 155, distance: 17.9
paste input "[PERSON_NAME]"
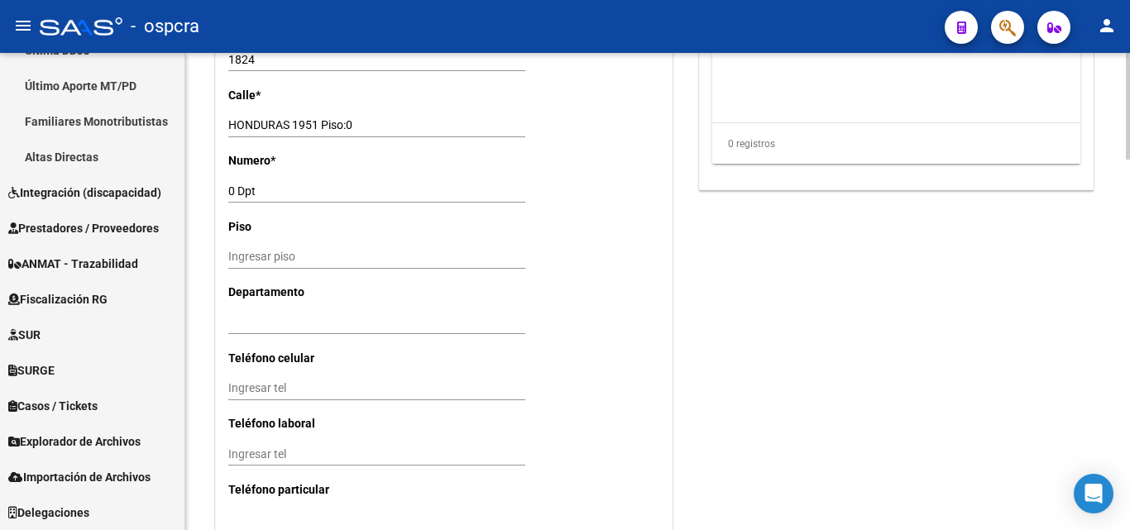
scroll to position [1571, 0]
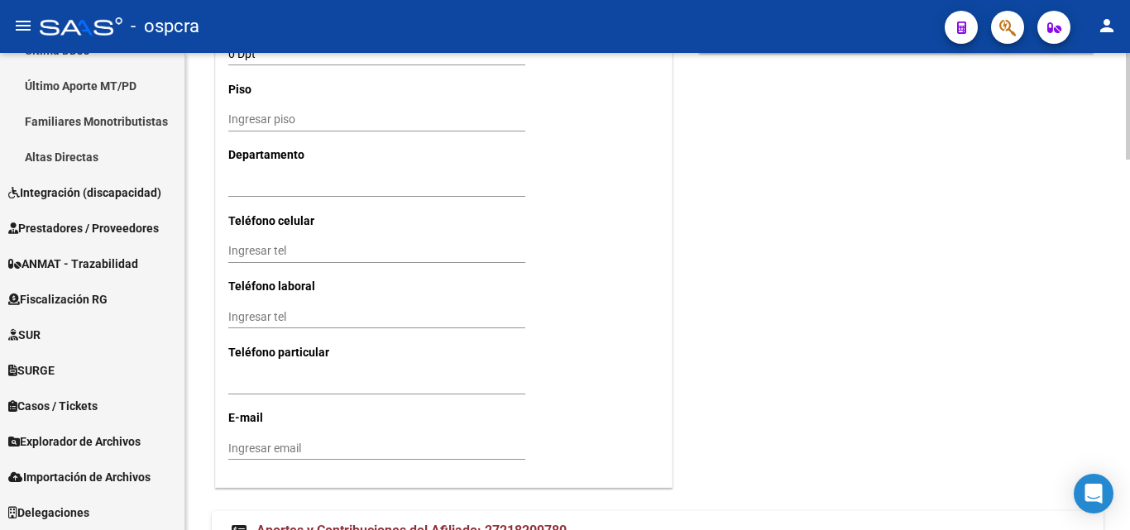
type input "[PERSON_NAME]"
click at [242, 247] on input "Ingresar tel" at bounding box center [376, 251] width 297 height 14
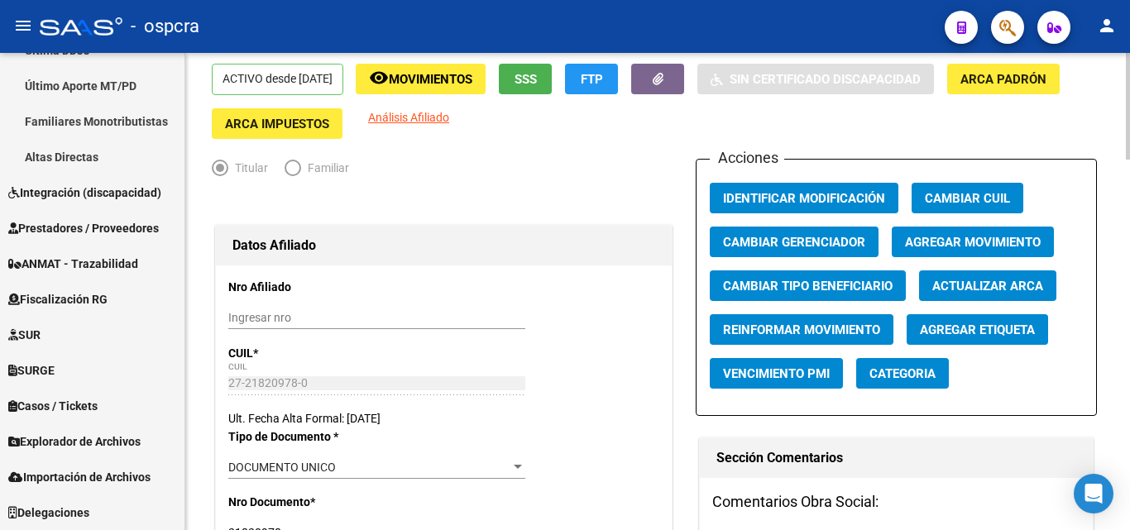
scroll to position [0, 0]
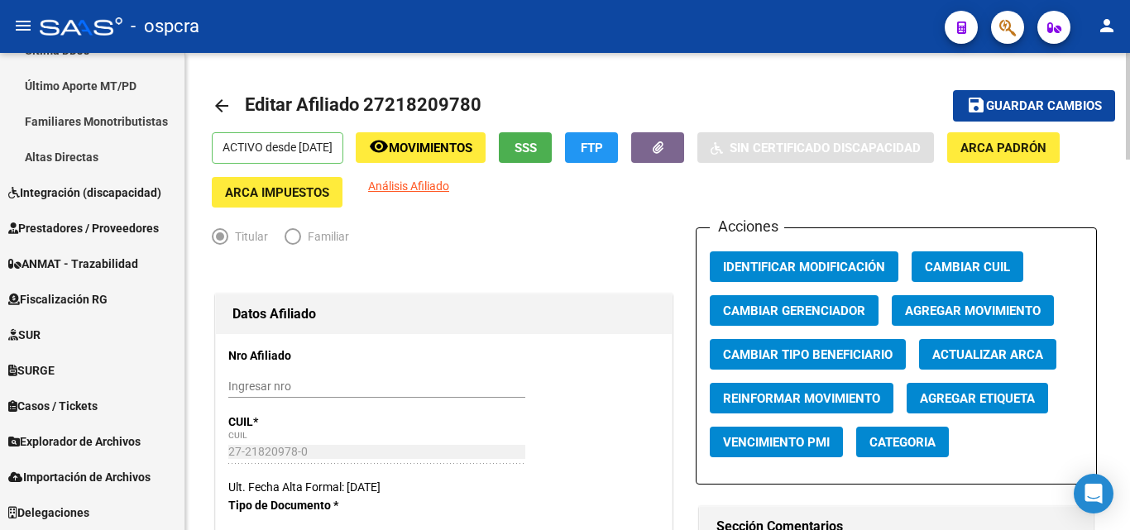
type input "1155934267"
click at [1059, 108] on span "Guardar cambios" at bounding box center [1044, 106] width 116 height 15
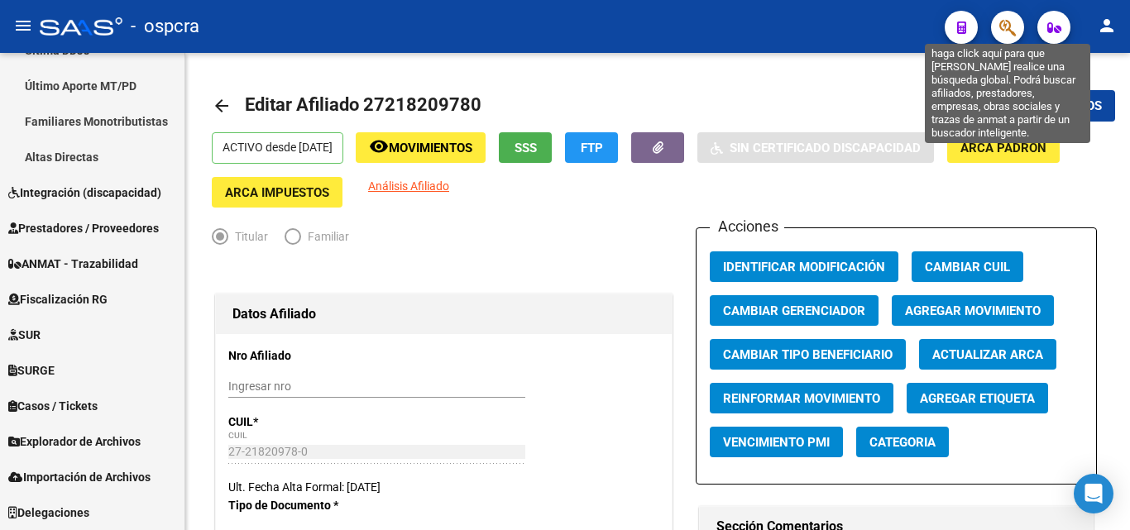
click at [1007, 27] on icon "button" at bounding box center [1007, 27] width 17 height 19
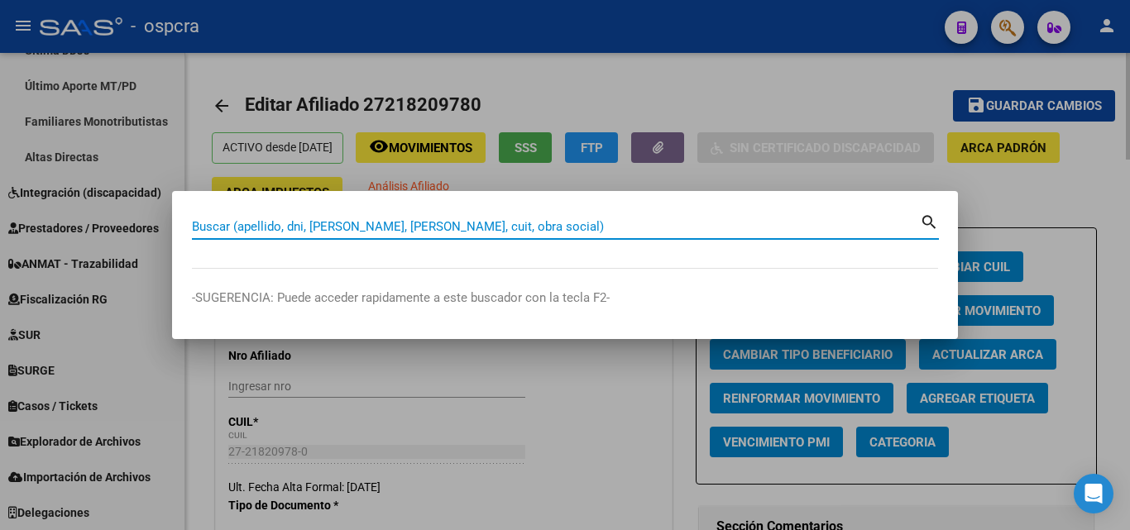
click at [493, 417] on div at bounding box center [565, 265] width 1130 height 530
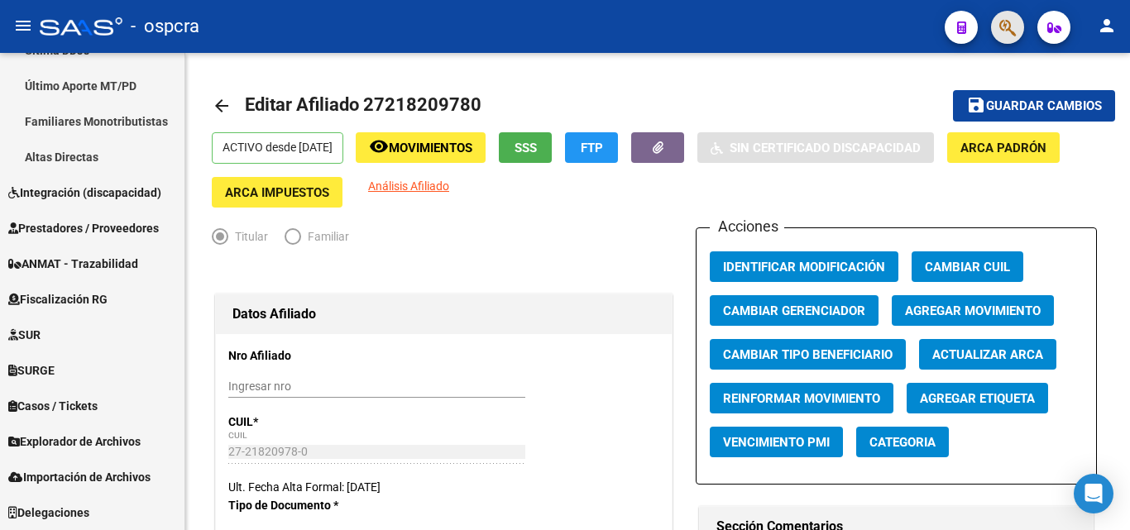
click at [1016, 32] on button "button" at bounding box center [1007, 27] width 33 height 33
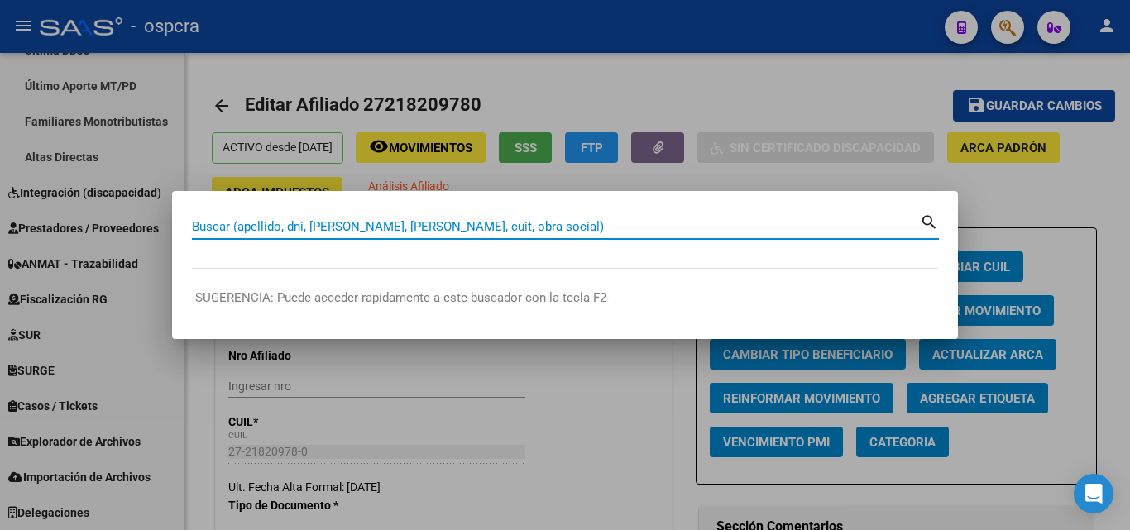
click at [199, 227] on input "Buscar (apellido, dni, [PERSON_NAME], [PERSON_NAME], cuit, obra social)" at bounding box center [556, 226] width 728 height 15
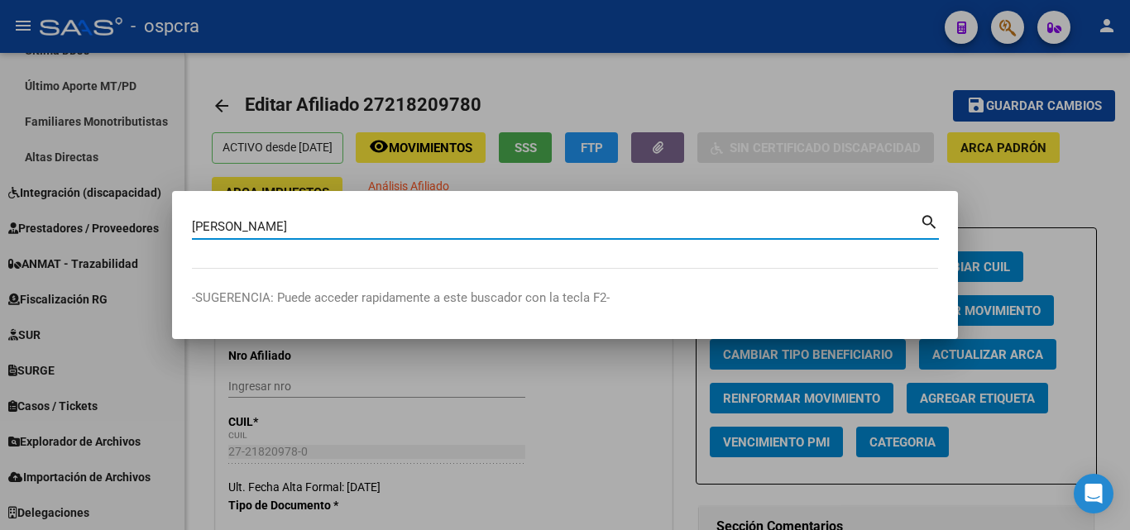
type input "[PERSON_NAME]"
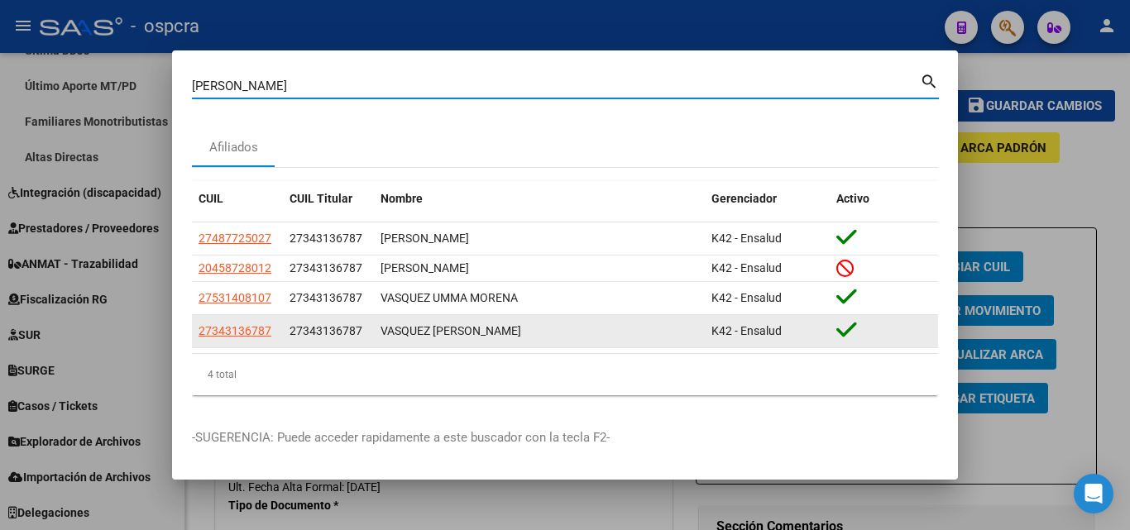
click at [237, 323] on app-link-go-to "27343136787" at bounding box center [234, 331] width 73 height 19
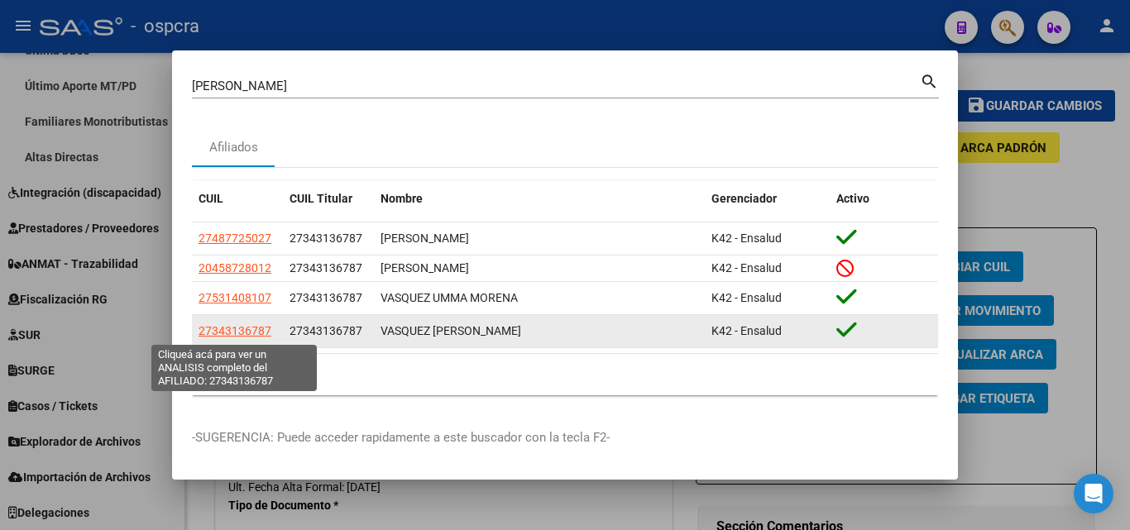
click at [237, 328] on span "27343136787" at bounding box center [234, 330] width 73 height 13
type textarea "27343136787"
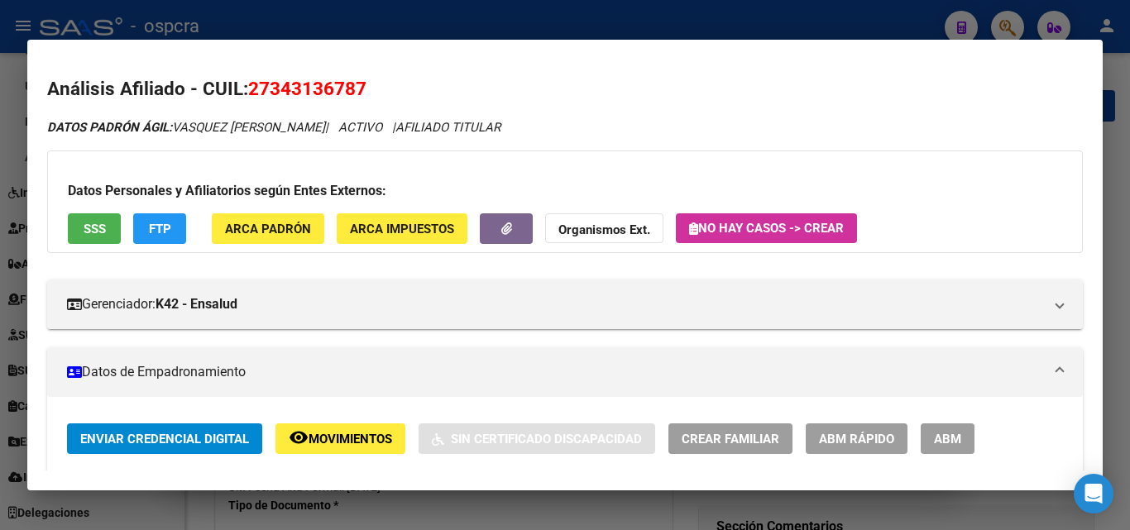
click at [936, 435] on span "ABM" at bounding box center [947, 439] width 27 height 15
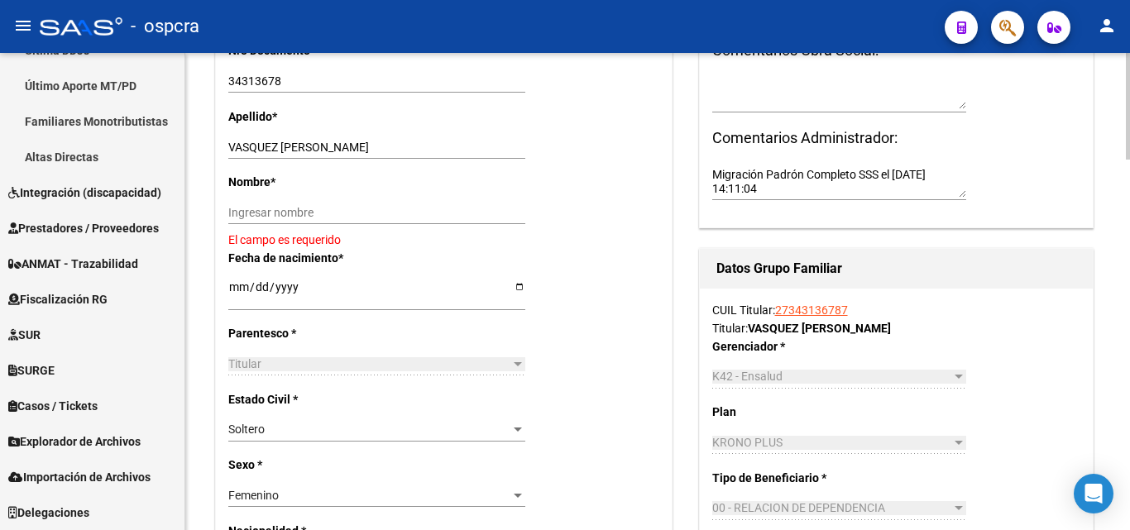
scroll to position [496, 0]
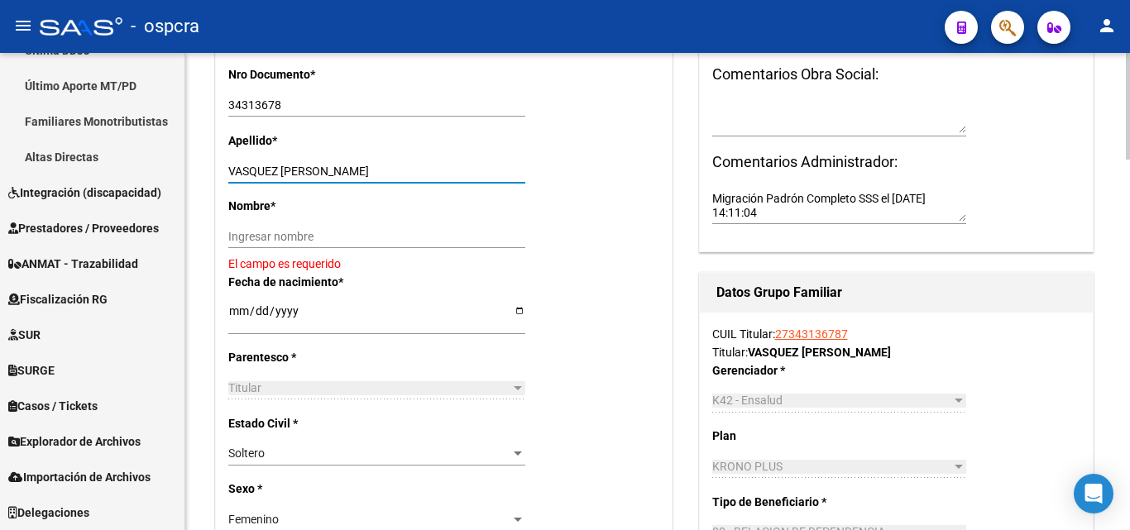
drag, startPoint x: 283, startPoint y: 168, endPoint x: 443, endPoint y: 189, distance: 161.8
click at [443, 189] on div "VASQUEZ [PERSON_NAME] apellido" at bounding box center [376, 178] width 297 height 37
type input "VASQUEZ"
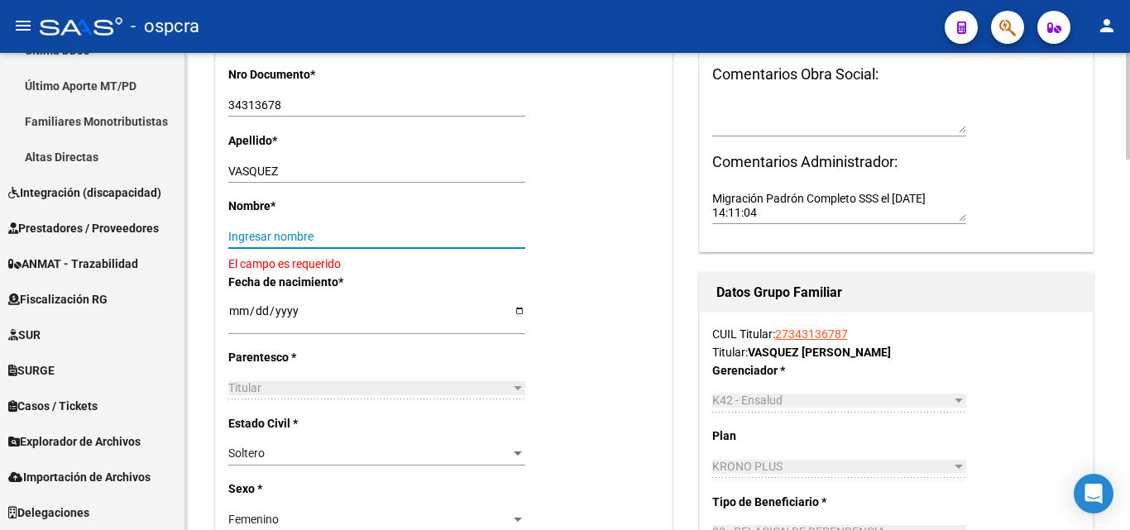
paste input "[PERSON_NAME]"
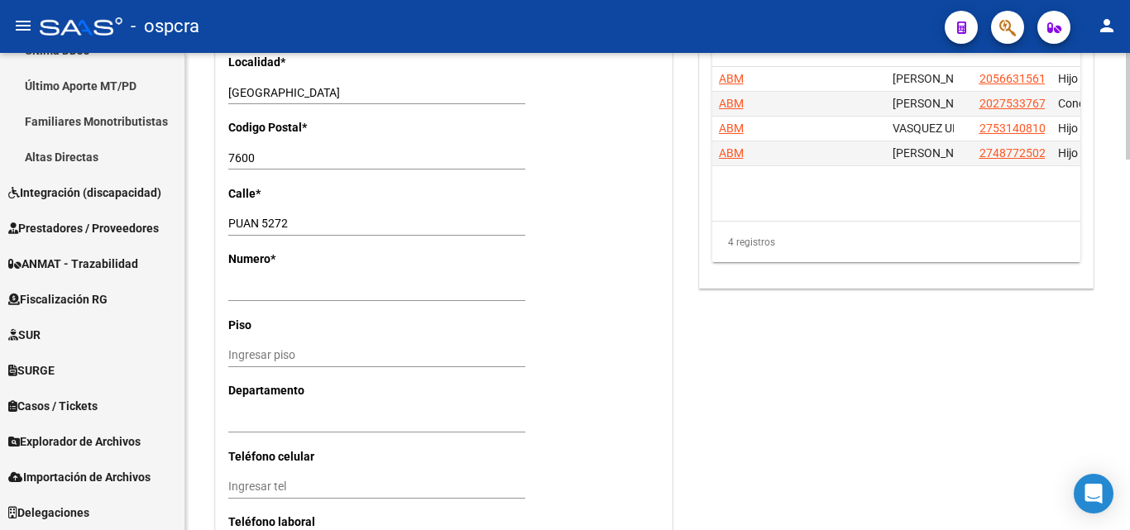
scroll to position [1489, 0]
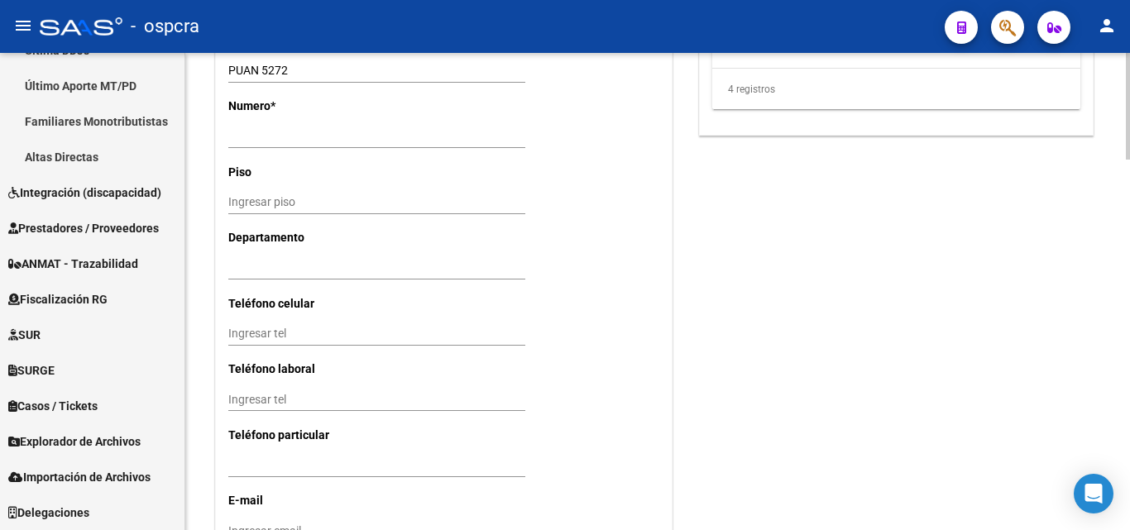
type input "[PERSON_NAME]"
click at [251, 334] on input "Ingresar tel" at bounding box center [376, 334] width 297 height 14
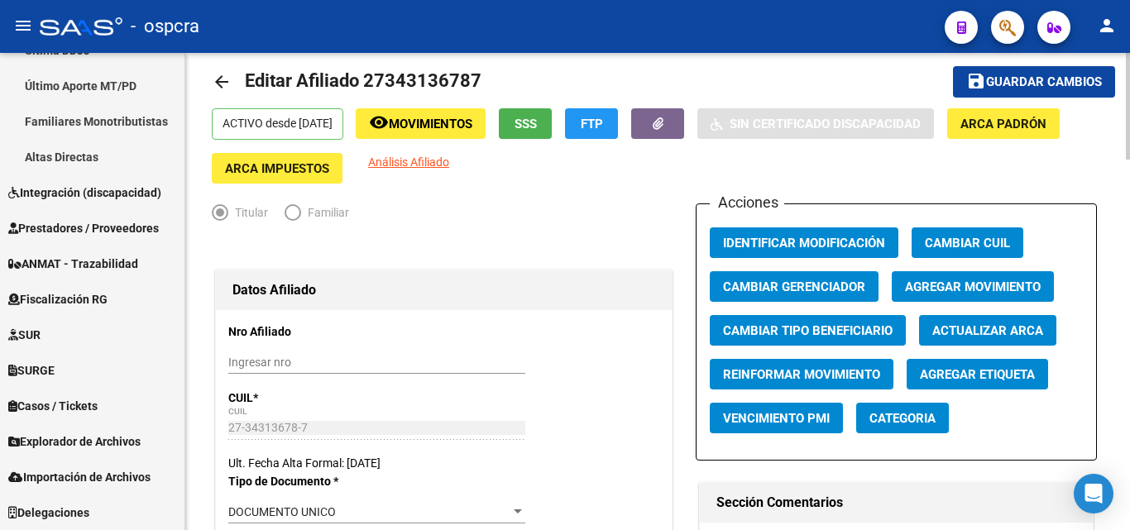
scroll to position [0, 0]
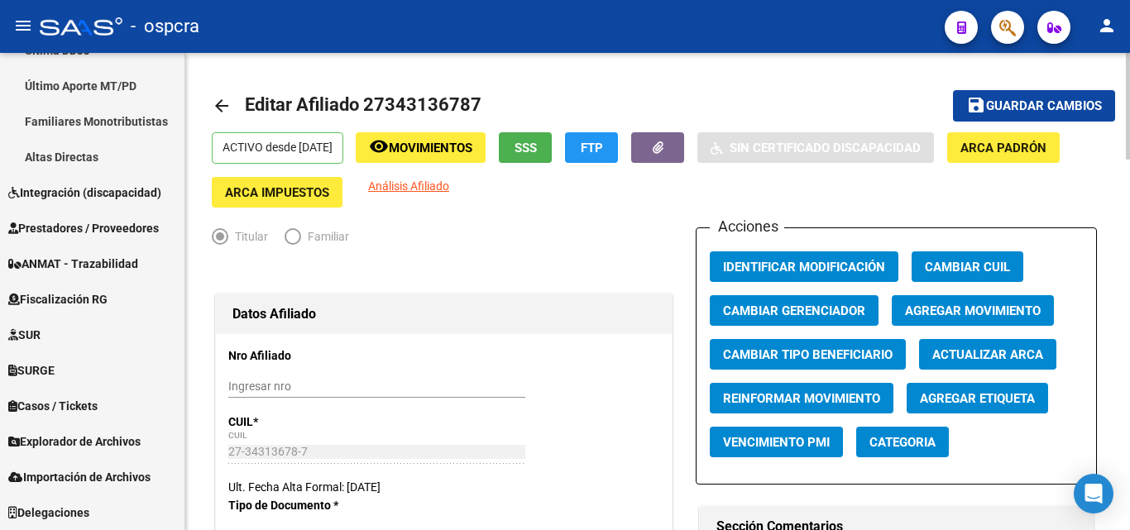
type input "223505-1444"
click at [1030, 103] on span "Guardar cambios" at bounding box center [1044, 106] width 116 height 15
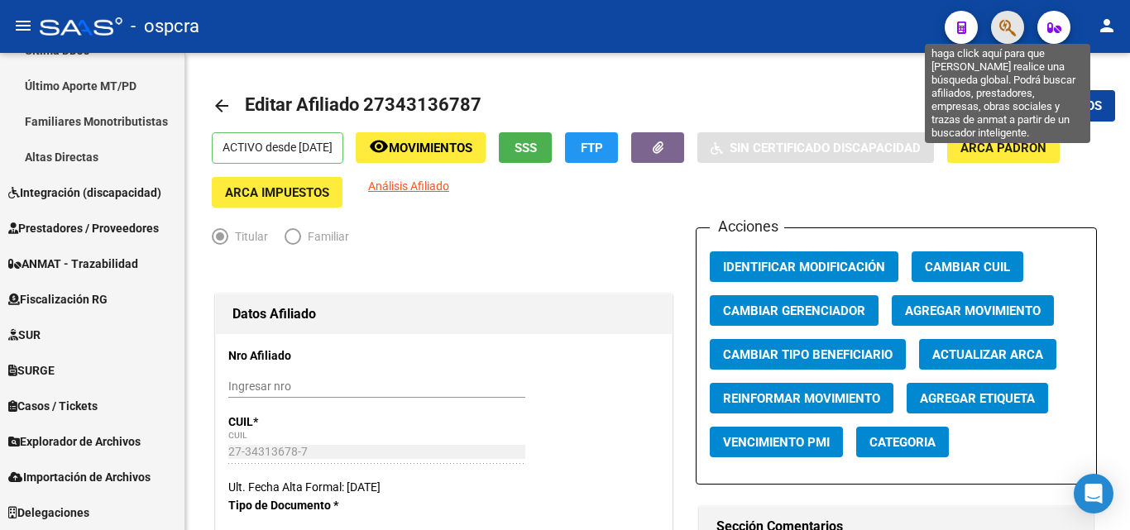
click at [1008, 29] on icon "button" at bounding box center [1007, 27] width 17 height 19
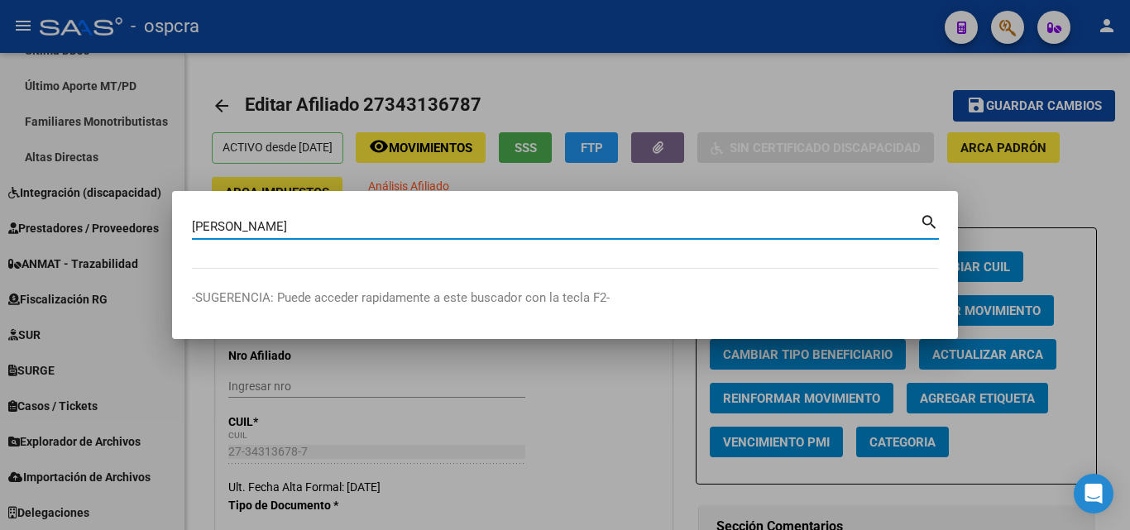
type input "[PERSON_NAME]"
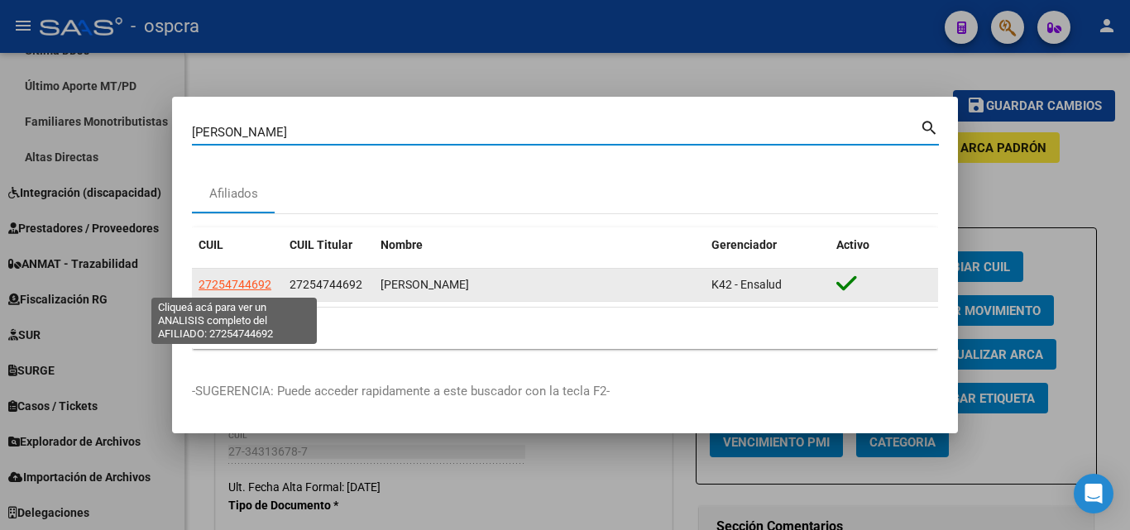
click at [259, 281] on span "27254744692" at bounding box center [234, 284] width 73 height 13
type textarea "27254744692"
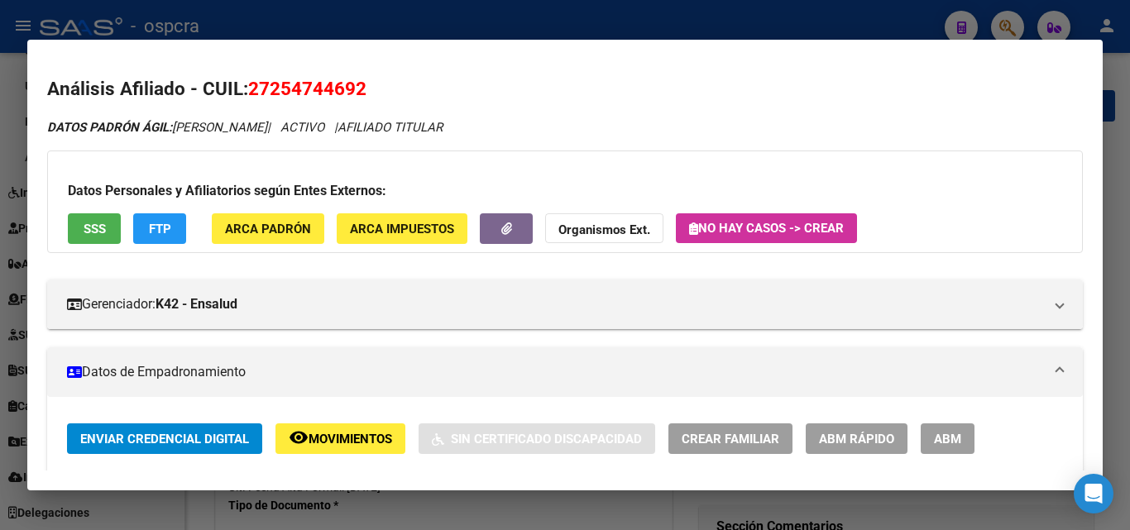
click at [947, 432] on span "ABM" at bounding box center [947, 439] width 27 height 15
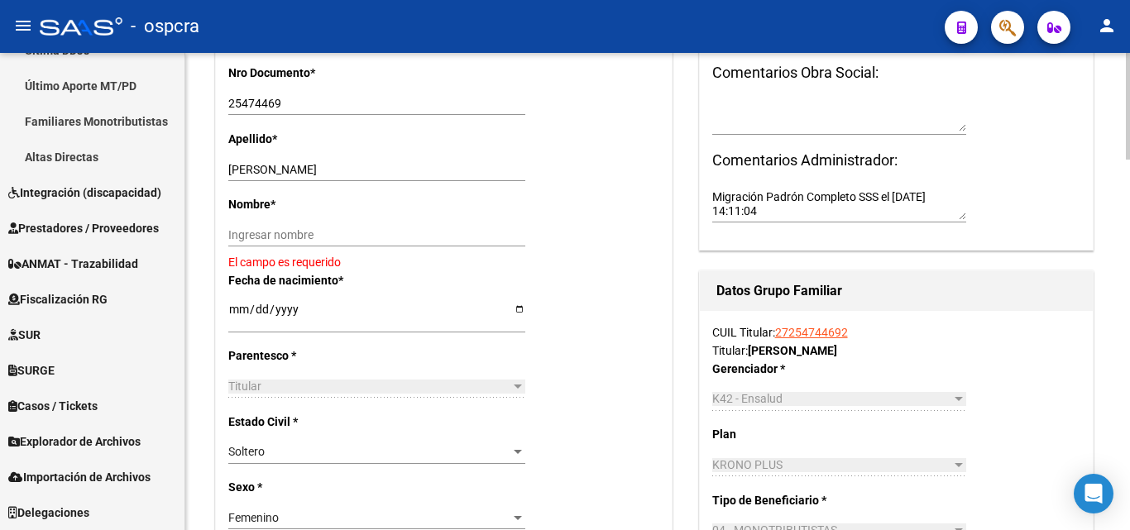
scroll to position [496, 0]
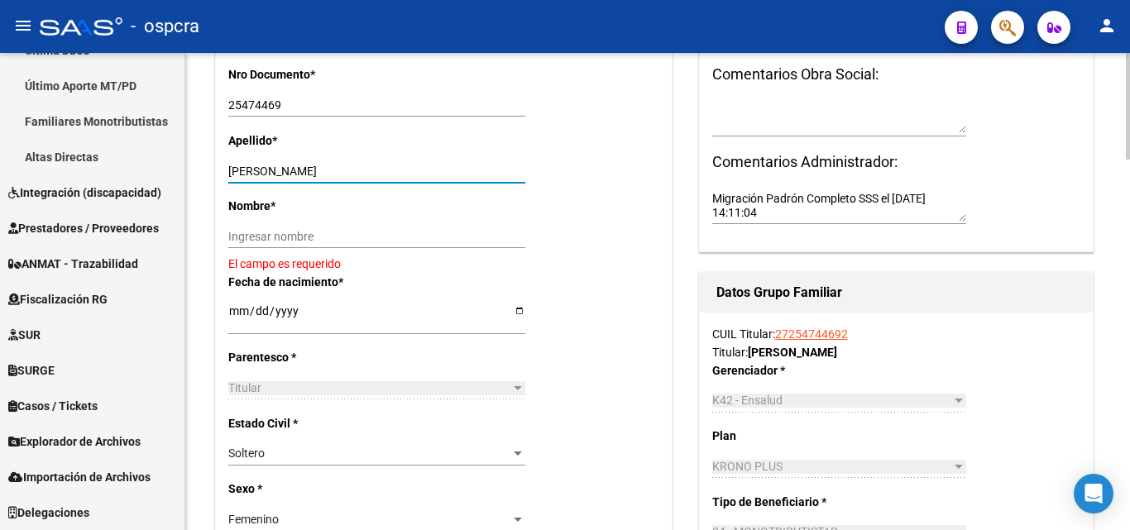
drag, startPoint x: 260, startPoint y: 170, endPoint x: 364, endPoint y: 166, distance: 103.5
click at [364, 166] on input "[PERSON_NAME]" at bounding box center [376, 172] width 297 height 14
type input "[PERSON_NAME]"
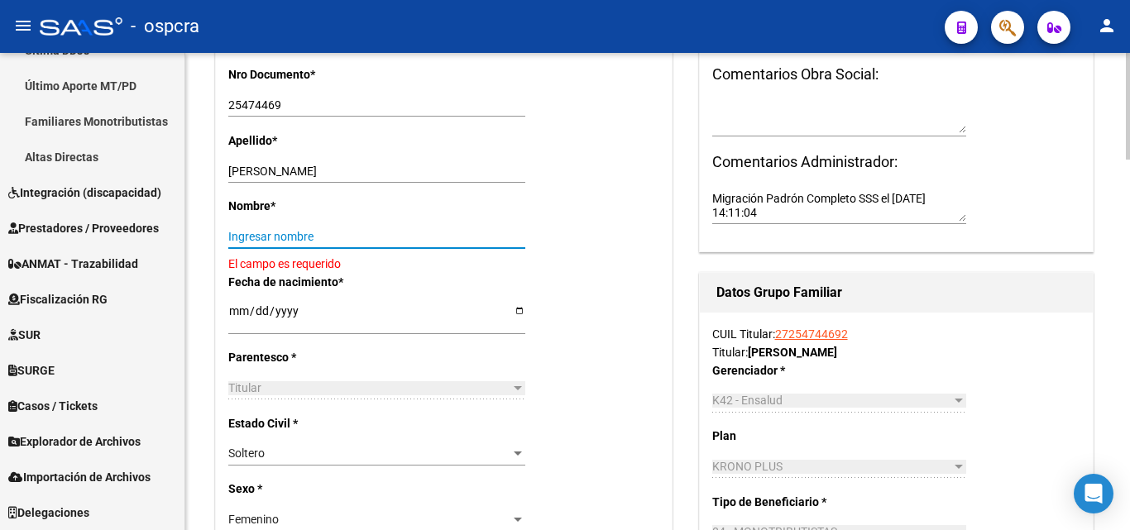
paste input "[PERSON_NAME]"
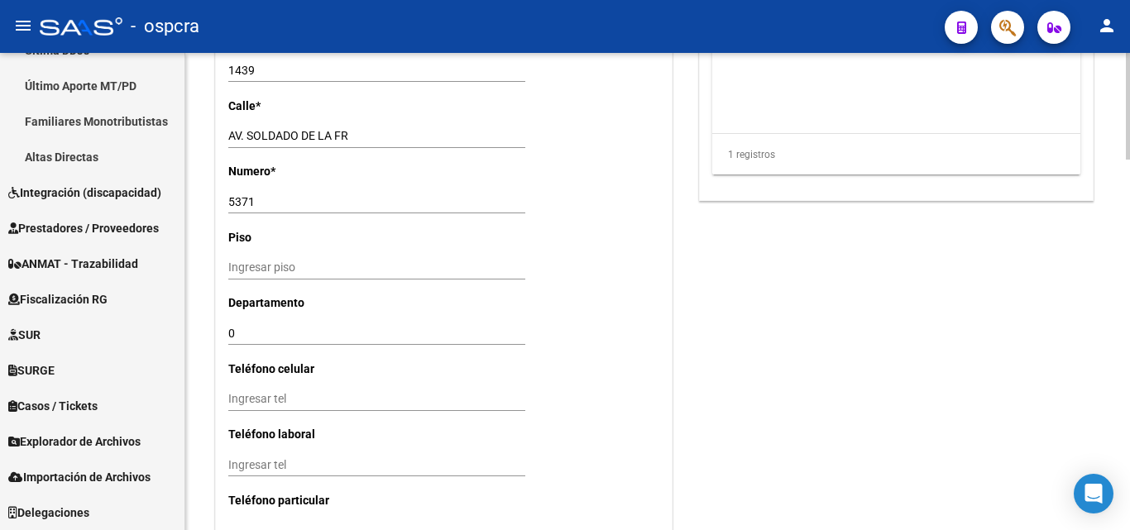
scroll to position [1651, 0]
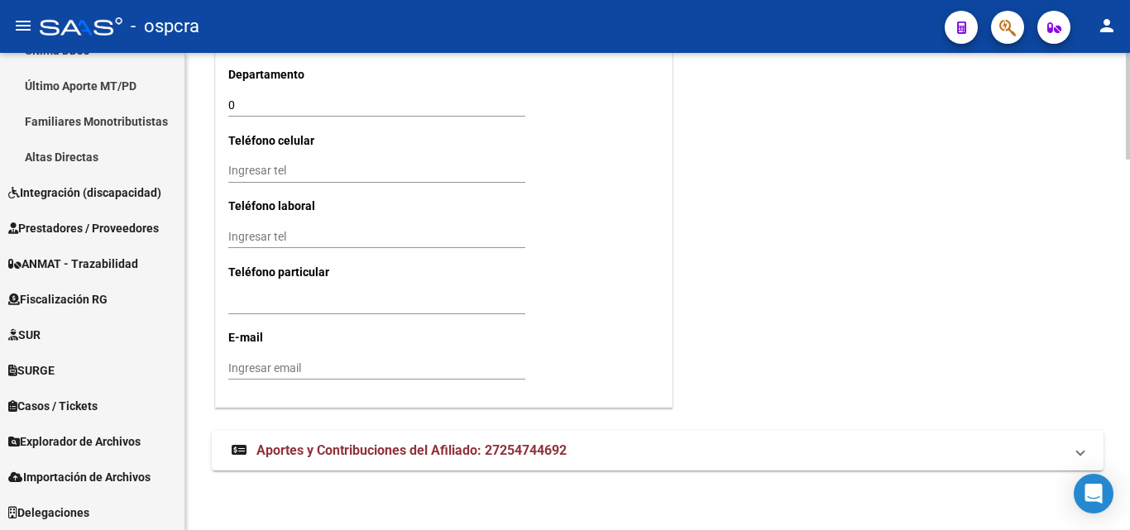
type input "[PERSON_NAME]"
click at [246, 170] on input "Ingresar tel" at bounding box center [376, 171] width 297 height 14
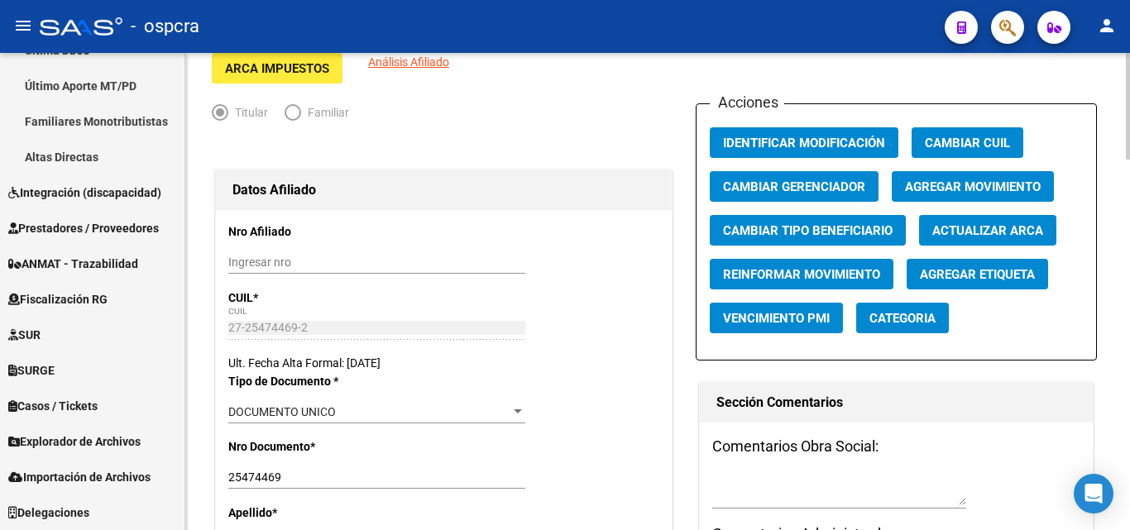
scroll to position [0, 0]
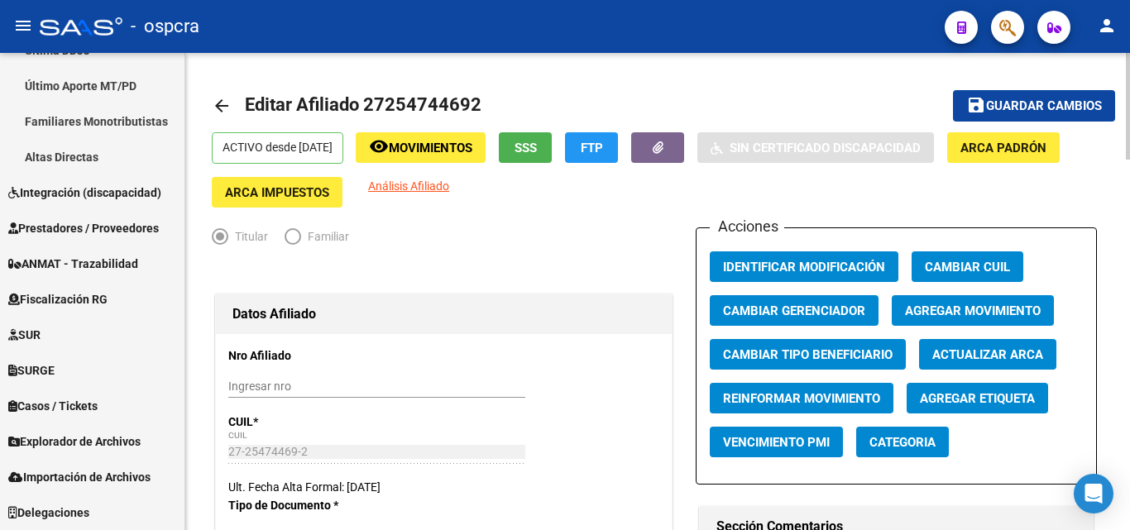
type input "1166701900"
click at [1049, 110] on span "Guardar cambios" at bounding box center [1044, 106] width 116 height 15
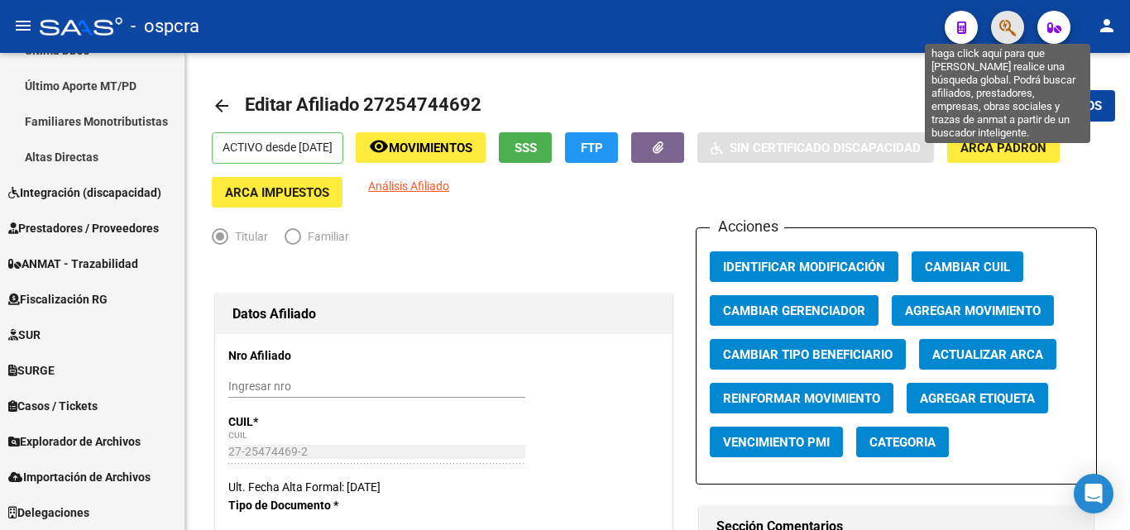
click at [1005, 22] on icon "button" at bounding box center [1007, 27] width 17 height 19
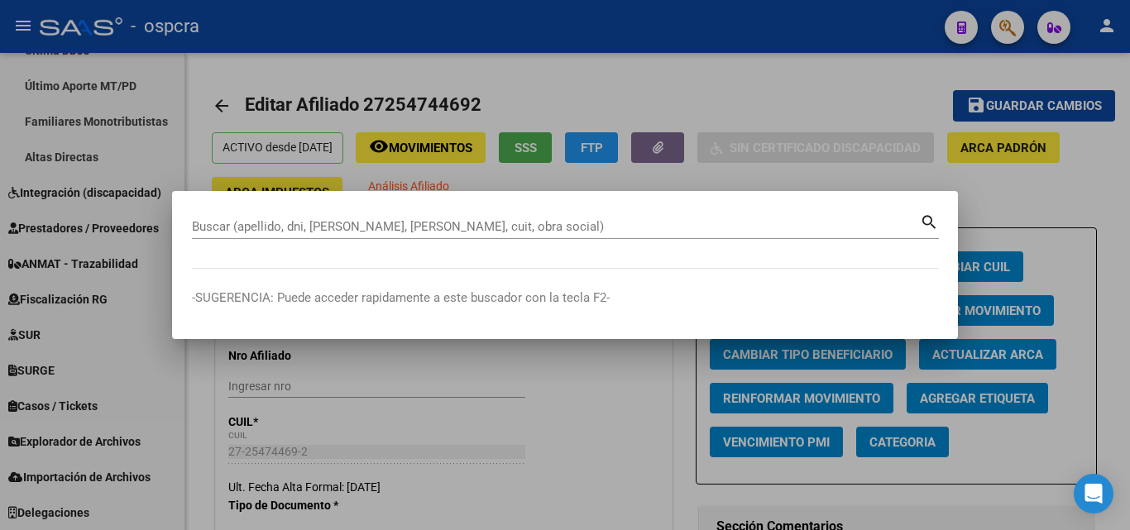
drag, startPoint x: 212, startPoint y: 234, endPoint x: 205, endPoint y: 222, distance: 13.3
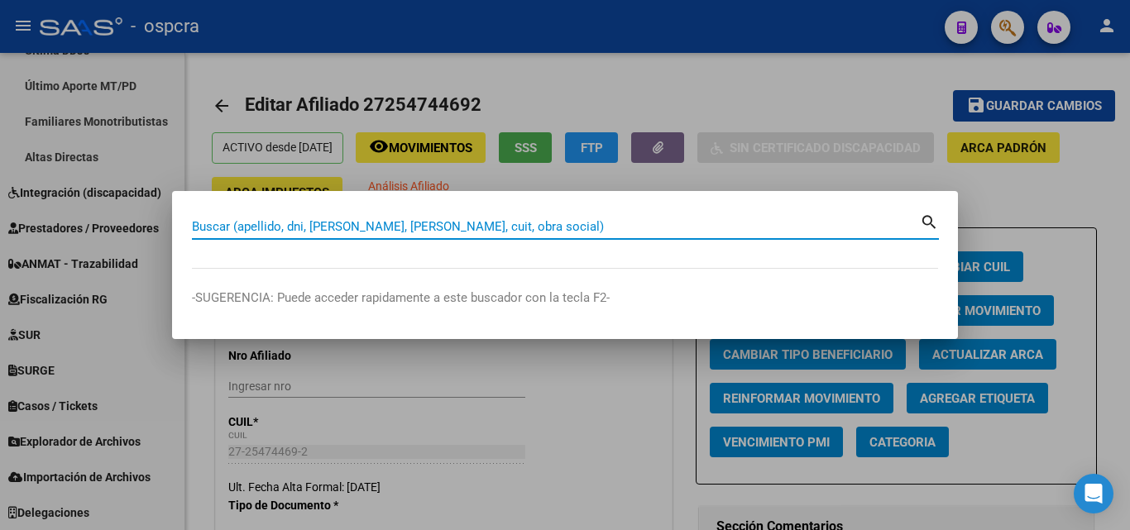
paste input "18.541.118"
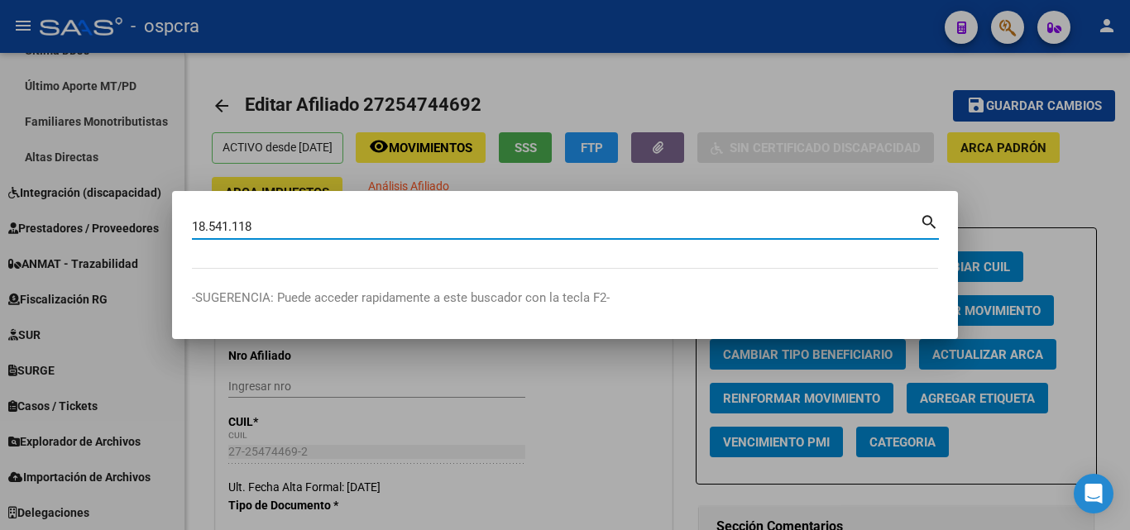
click at [208, 226] on input "18.541.118" at bounding box center [556, 226] width 728 height 15
click at [232, 227] on input "18541.118" at bounding box center [556, 226] width 728 height 15
type input "18541118"
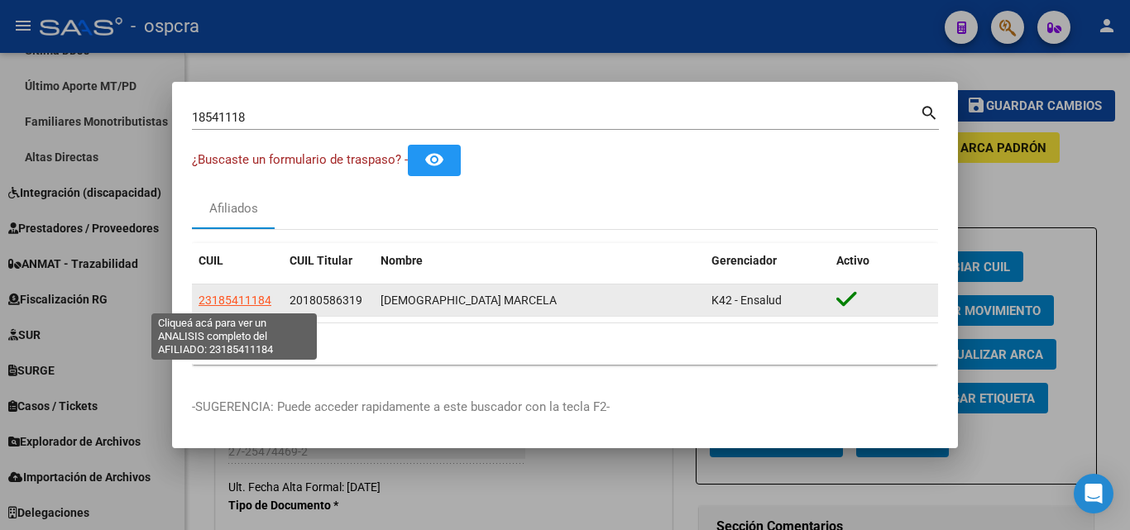
click at [245, 297] on span "23185411184" at bounding box center [234, 300] width 73 height 13
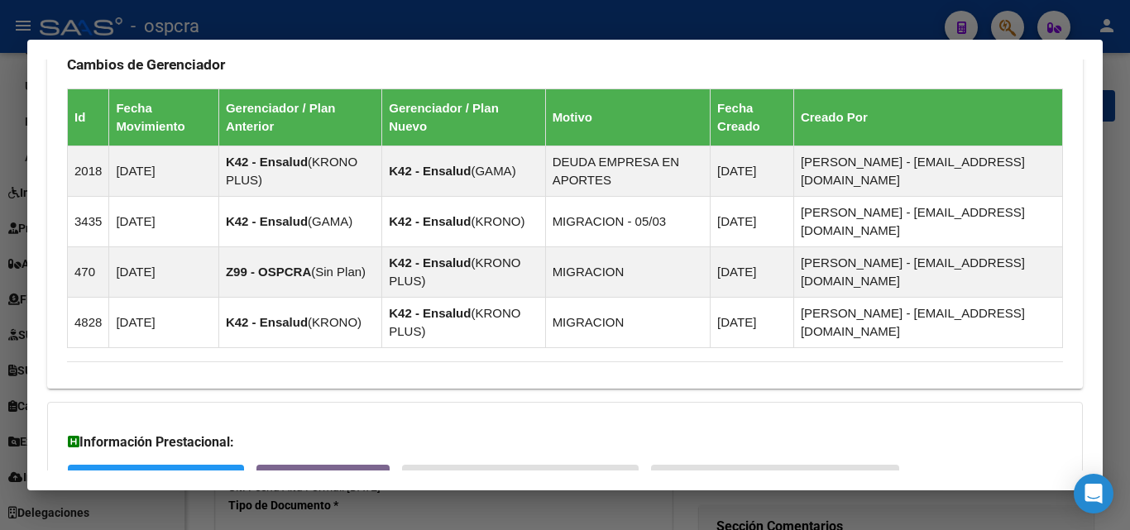
scroll to position [1202, 0]
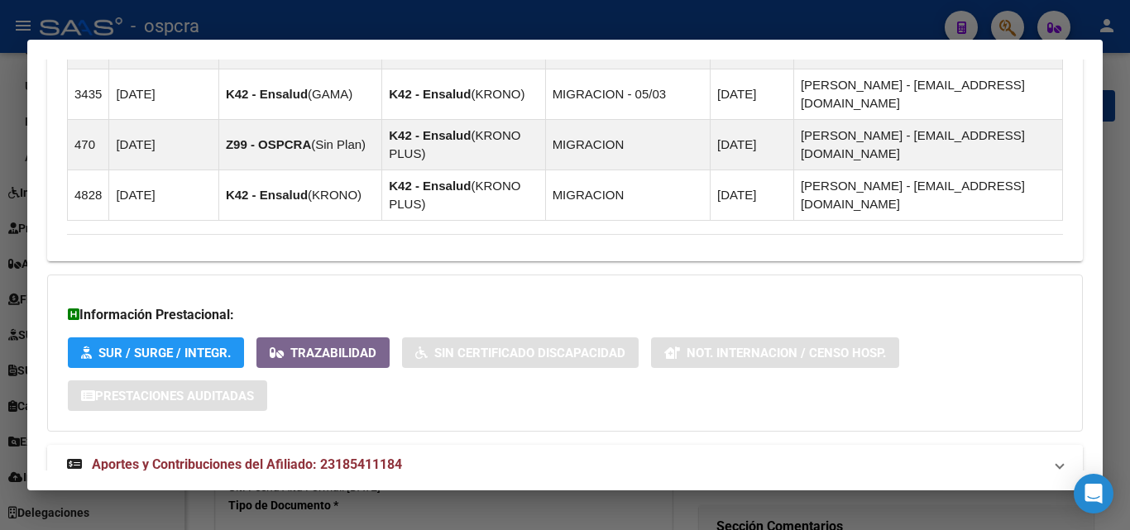
click at [345, 456] on span "Aportes y Contribuciones del Afiliado: 23185411184" at bounding box center [247, 464] width 310 height 16
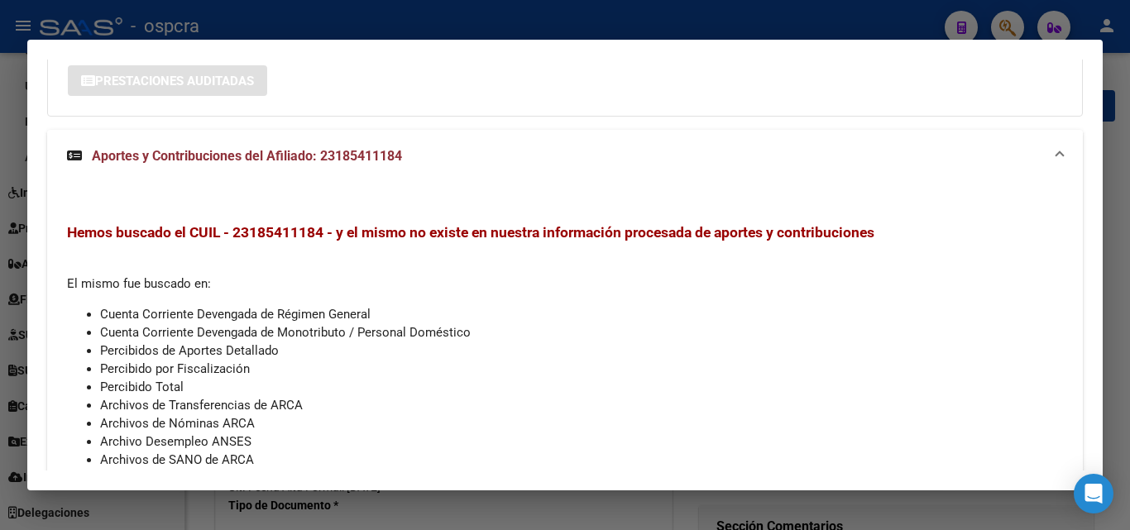
scroll to position [1542, 0]
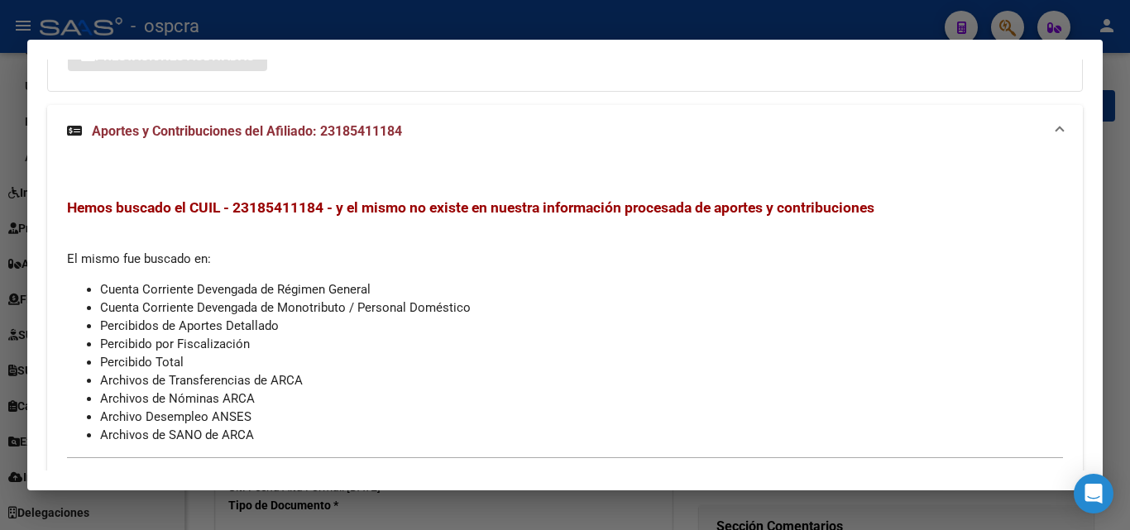
click at [322, 503] on mat-expansion-panel-header "Aportes y Contribuciones del Titular: 20180586319" at bounding box center [564, 523] width 1035 height 40
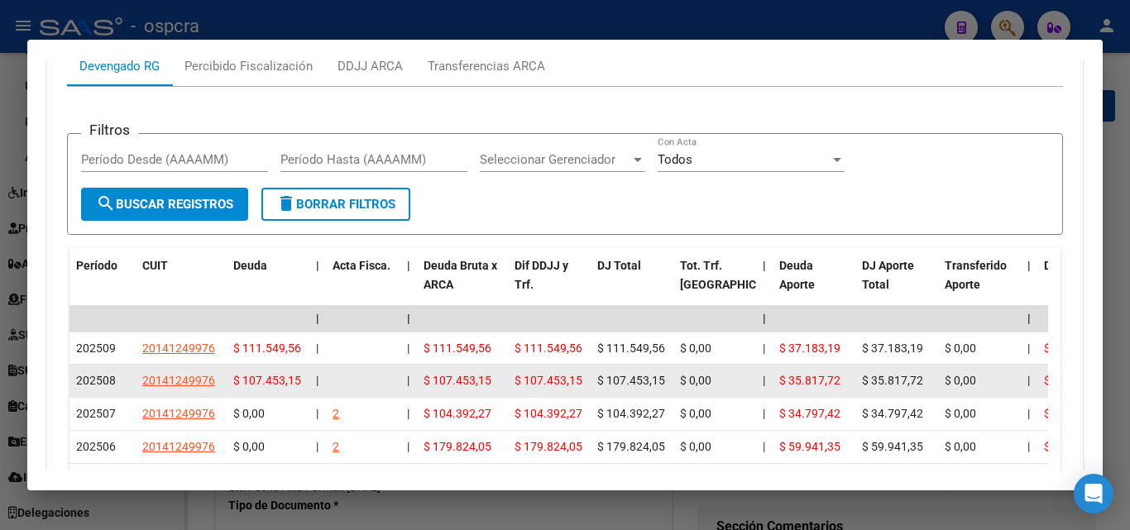
scroll to position [2122, 0]
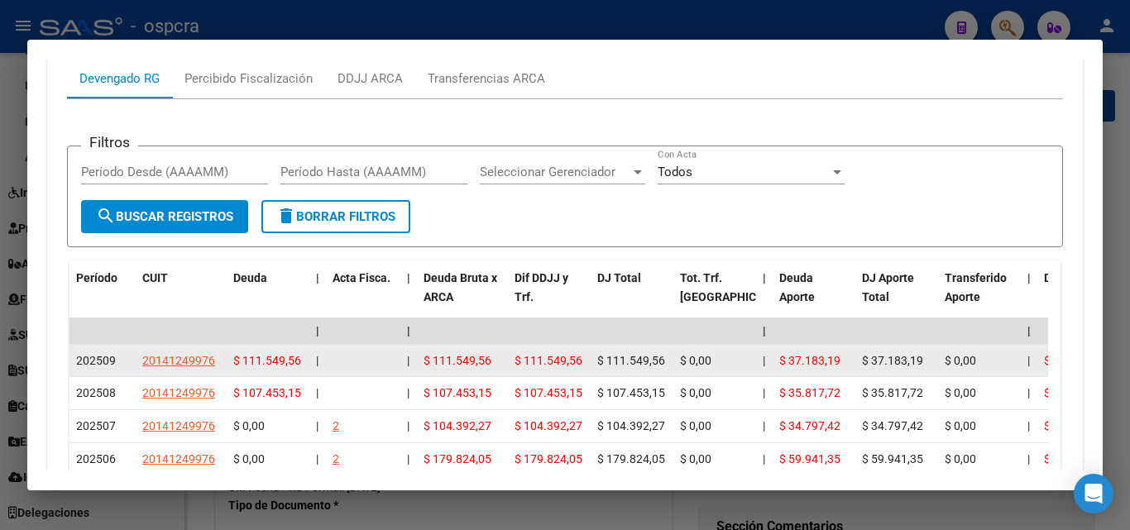
click at [181, 351] on app-link-go-to "20141249976" at bounding box center [178, 360] width 73 height 19
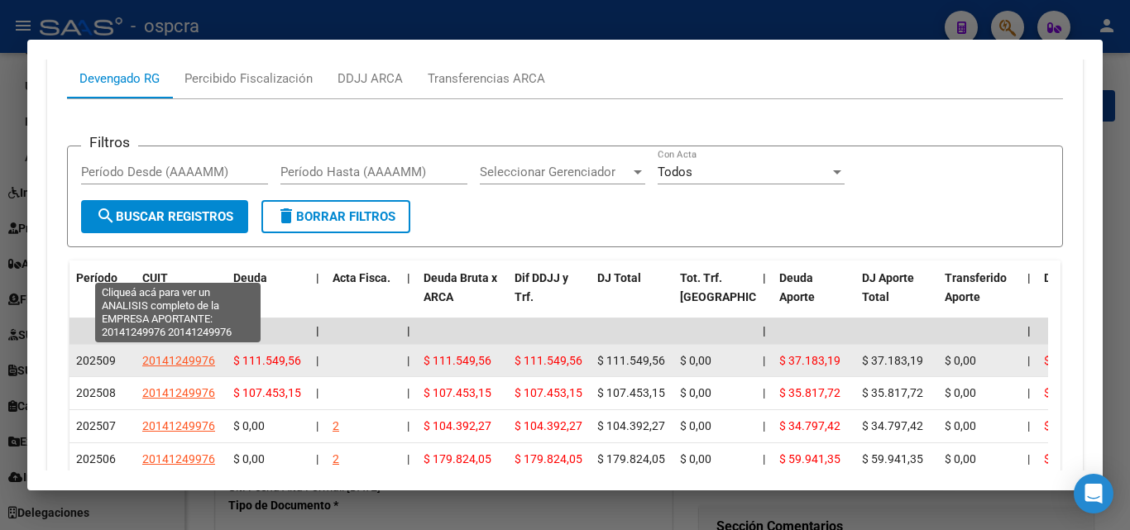
click at [185, 354] on span "20141249976" at bounding box center [178, 360] width 73 height 13
type textarea "20141249976"
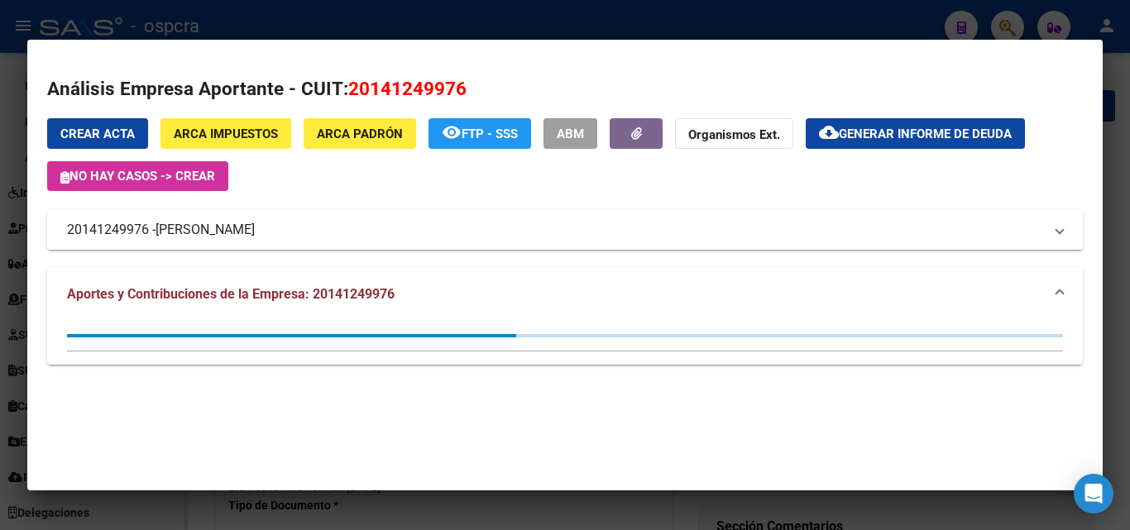
click at [255, 232] on span "[PERSON_NAME]" at bounding box center [204, 230] width 99 height 20
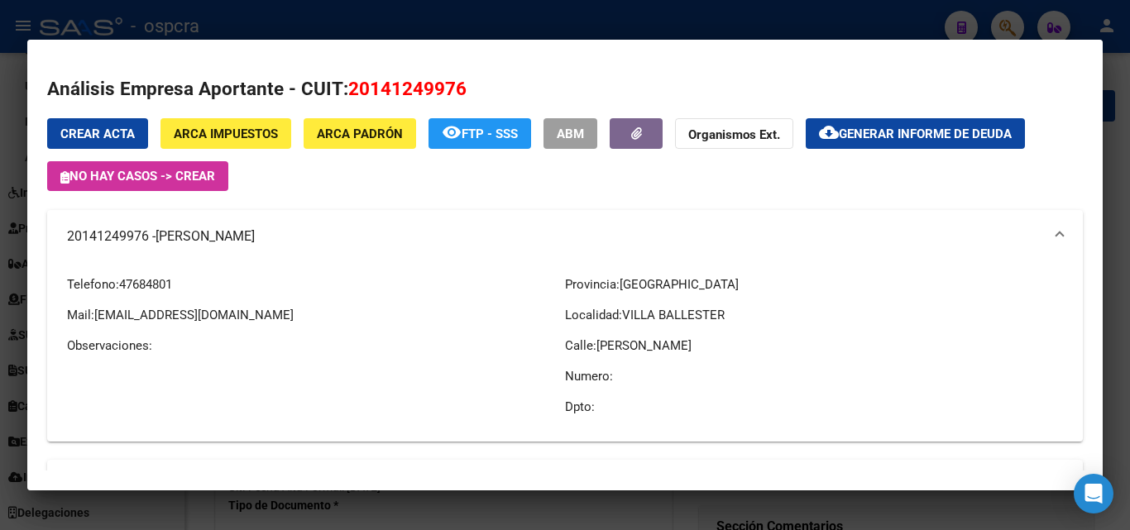
click at [0, 327] on div at bounding box center [565, 265] width 1130 height 530
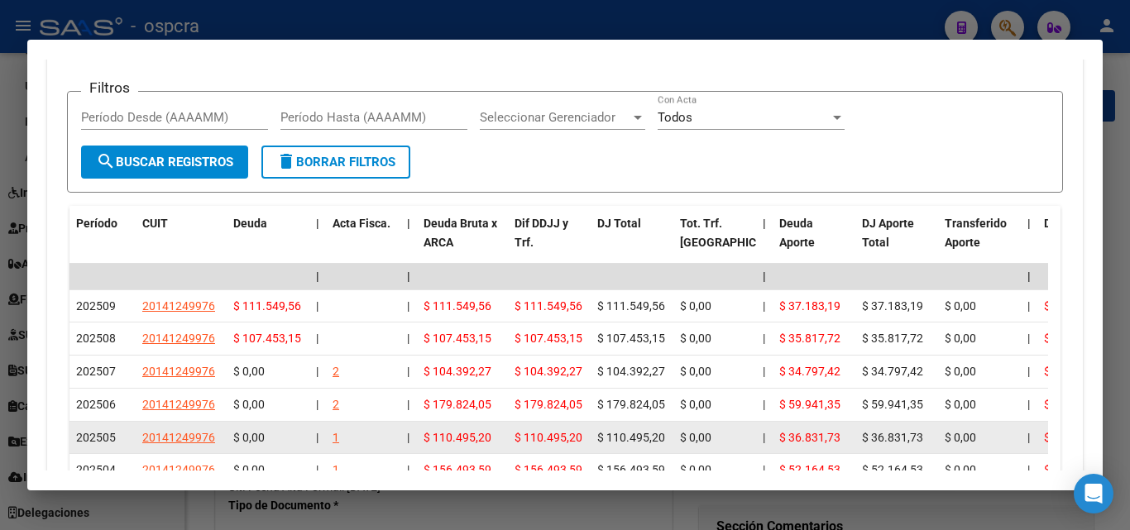
scroll to position [1957, 0]
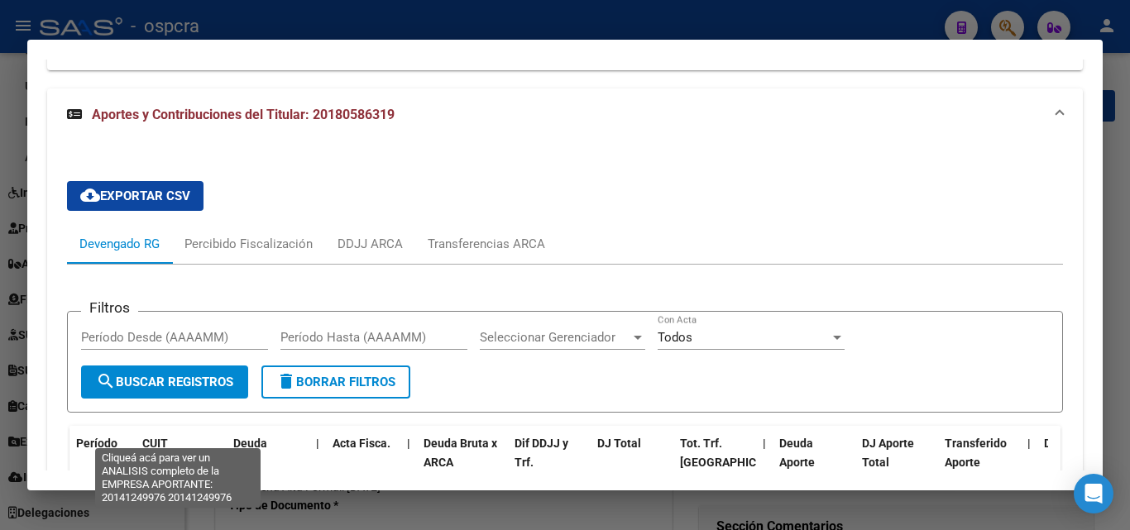
click at [189, 519] on span "20141249976" at bounding box center [178, 525] width 73 height 13
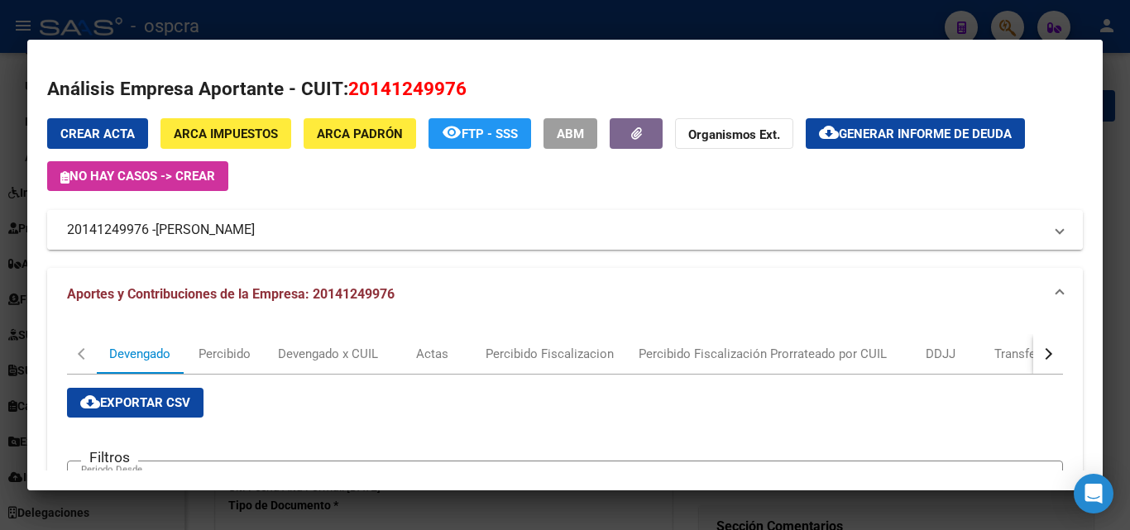
click at [205, 244] on mat-expansion-panel-header "20141249976 - [PERSON_NAME]" at bounding box center [564, 230] width 1035 height 40
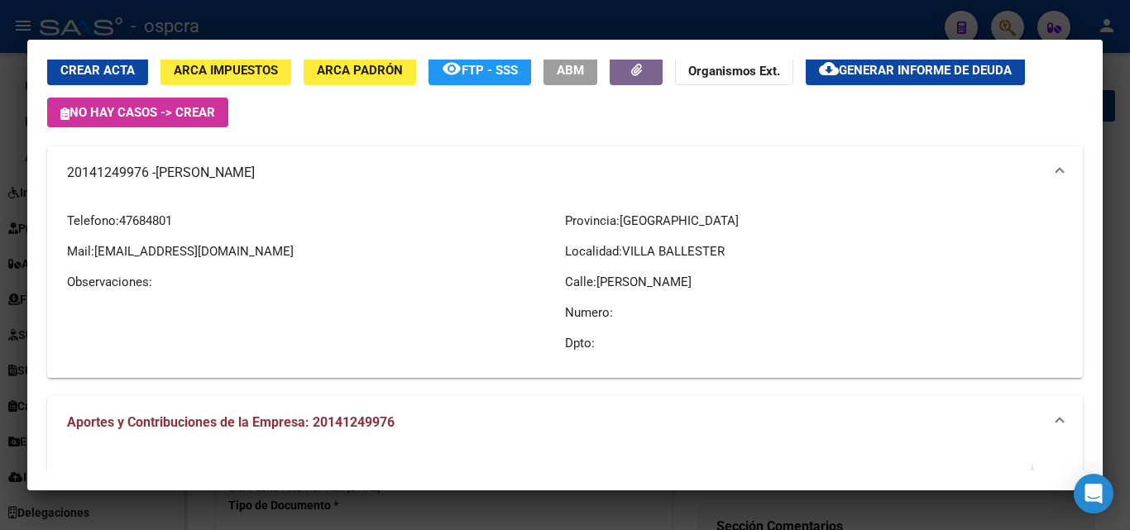
scroll to position [0, 0]
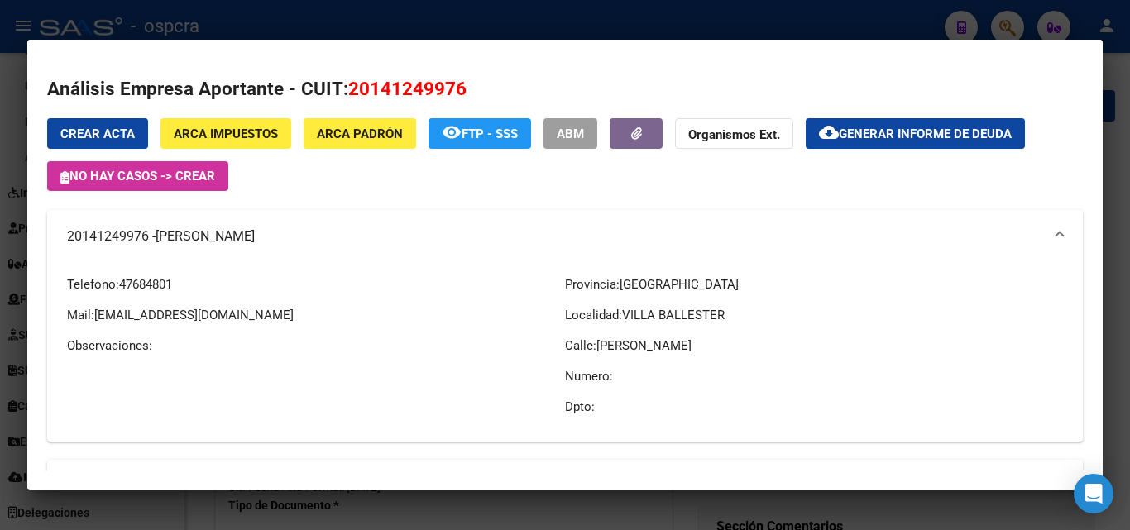
click at [0, 338] on div at bounding box center [565, 265] width 1130 height 530
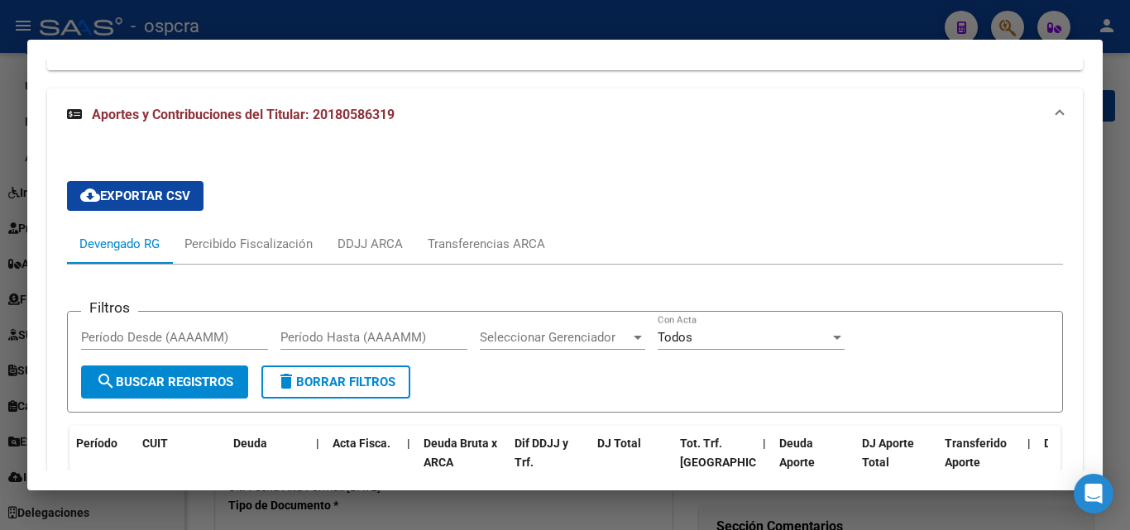
click at [0, 323] on div at bounding box center [565, 265] width 1130 height 530
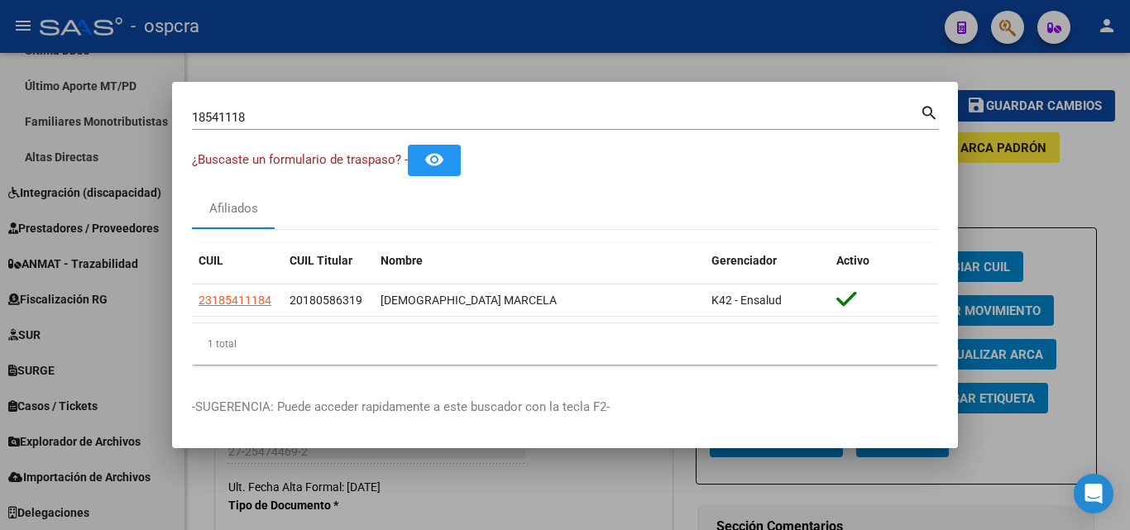
drag, startPoint x: 0, startPoint y: 286, endPoint x: 150, endPoint y: 231, distance: 159.6
click at [0, 285] on div at bounding box center [565, 265] width 1130 height 530
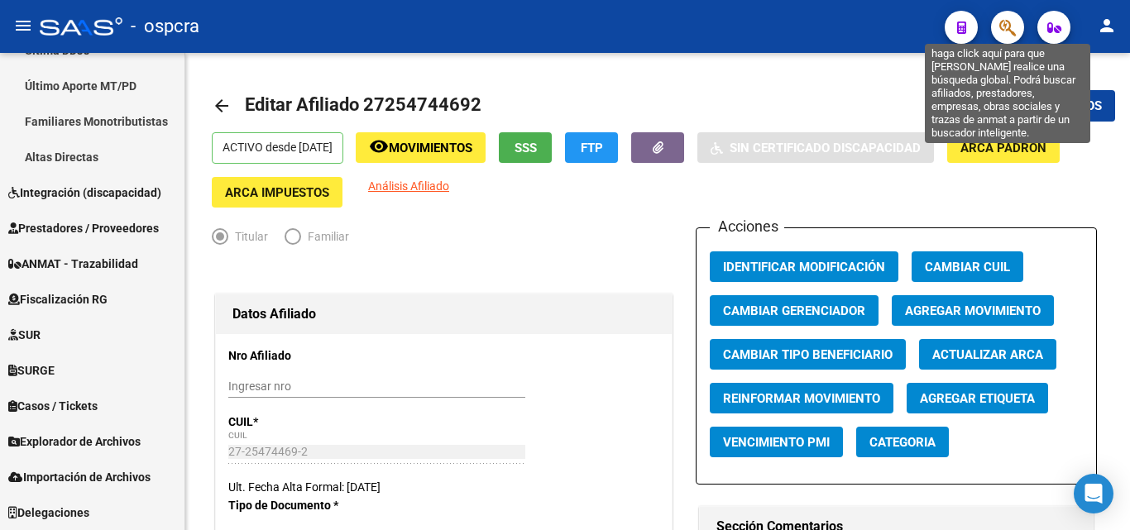
click at [1003, 31] on icon "button" at bounding box center [1007, 27] width 17 height 19
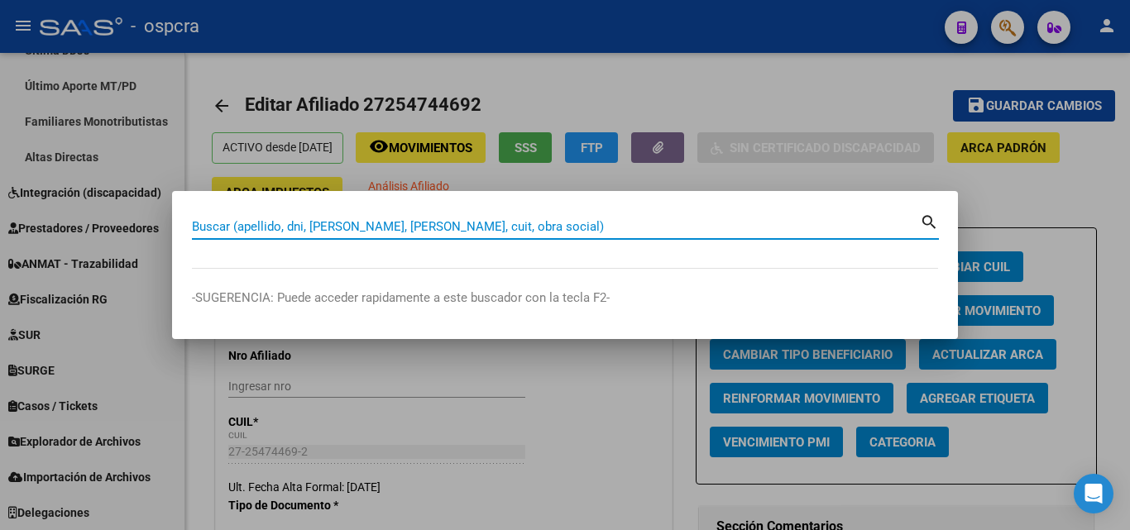
paste input "32631919"
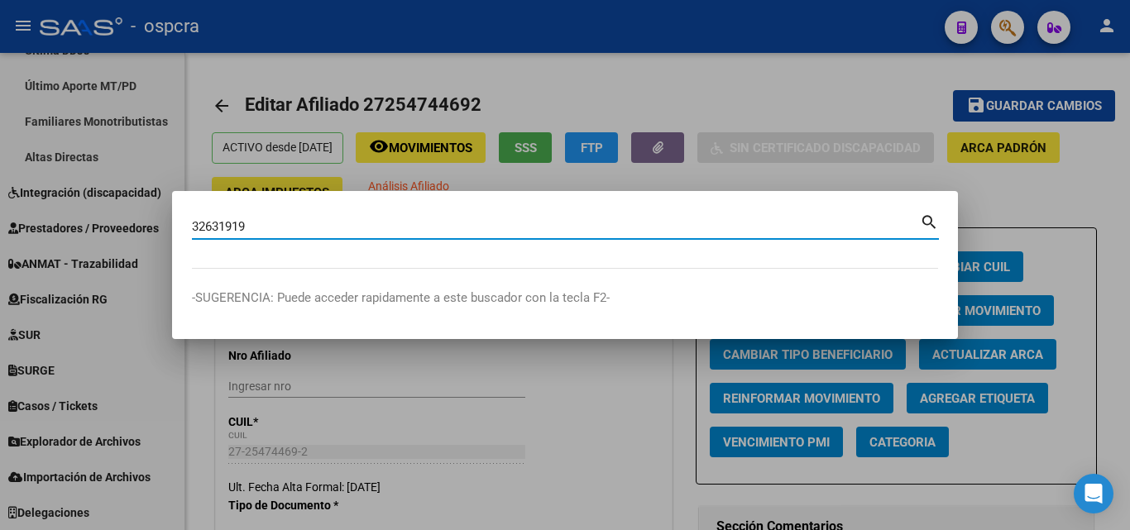
type input "32631919"
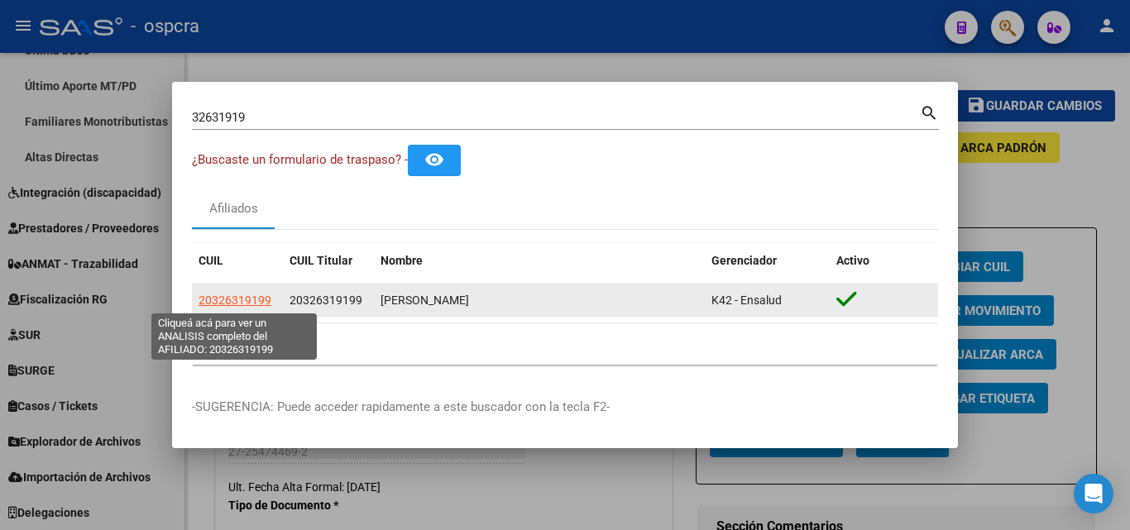
click at [220, 294] on span "20326319199" at bounding box center [234, 300] width 73 height 13
type textarea "20326319199"
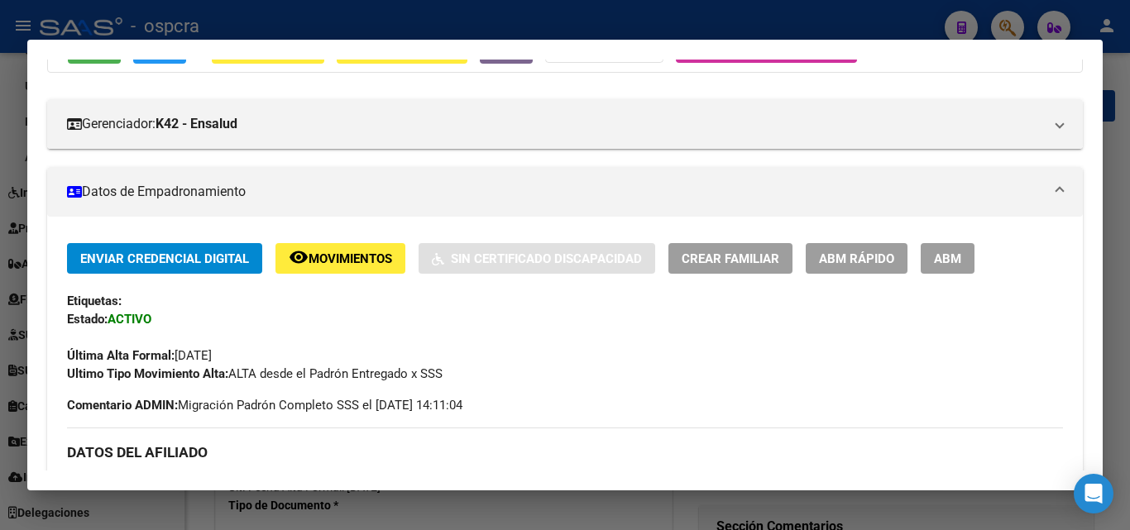
scroll to position [179, 0]
